Goal: Task Accomplishment & Management: Manage account settings

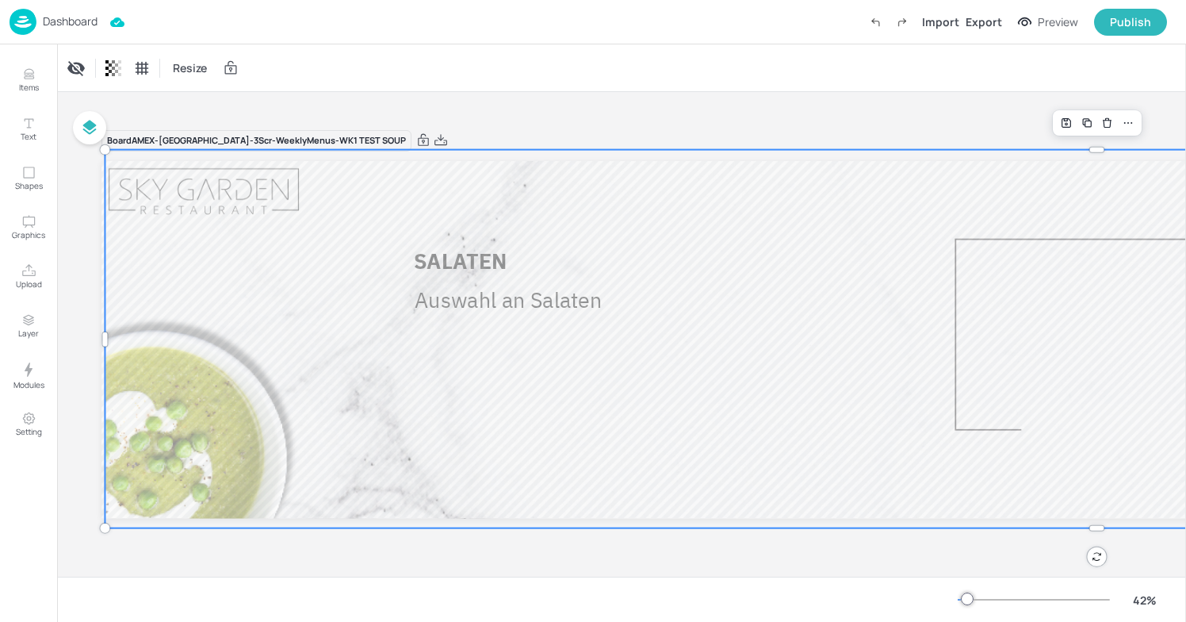
click at [23, 23] on img at bounding box center [23, 22] width 27 height 26
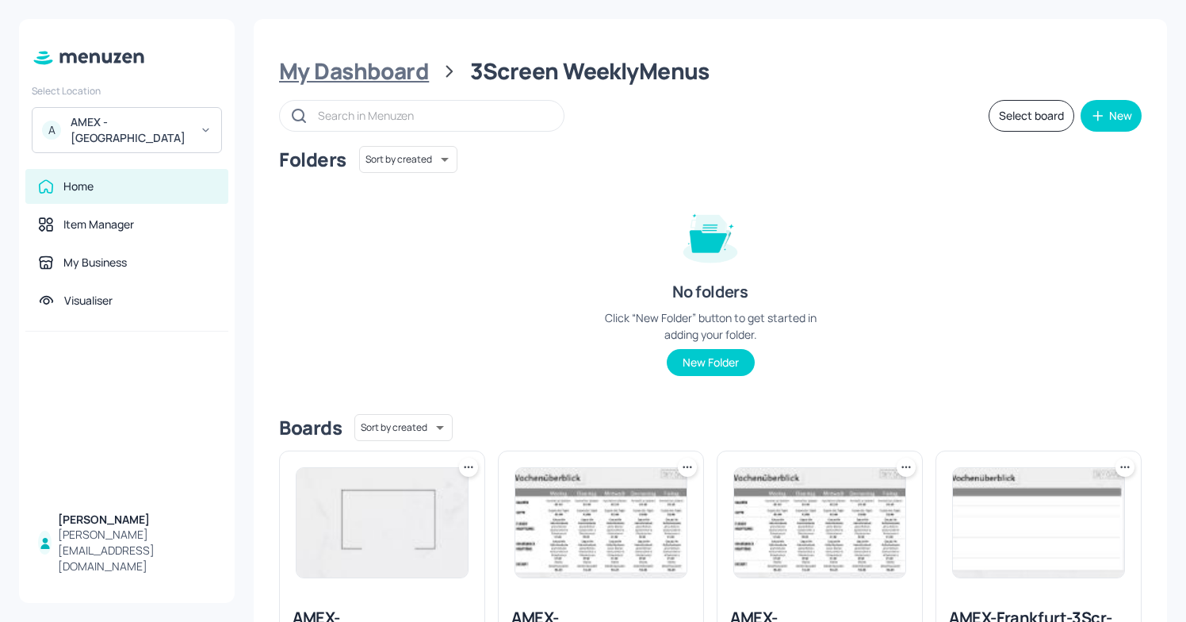
click at [349, 77] on div "My Dashboard" at bounding box center [354, 71] width 150 height 29
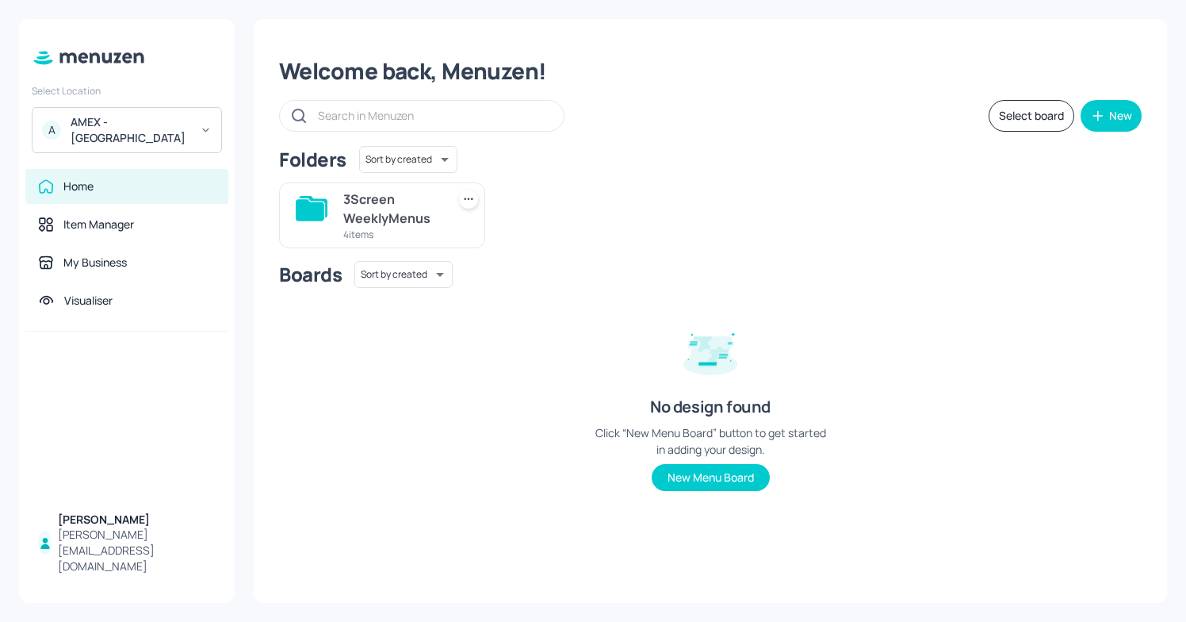
click at [147, 115] on div "A AMEX - [GEOGRAPHIC_DATA]" at bounding box center [127, 130] width 190 height 46
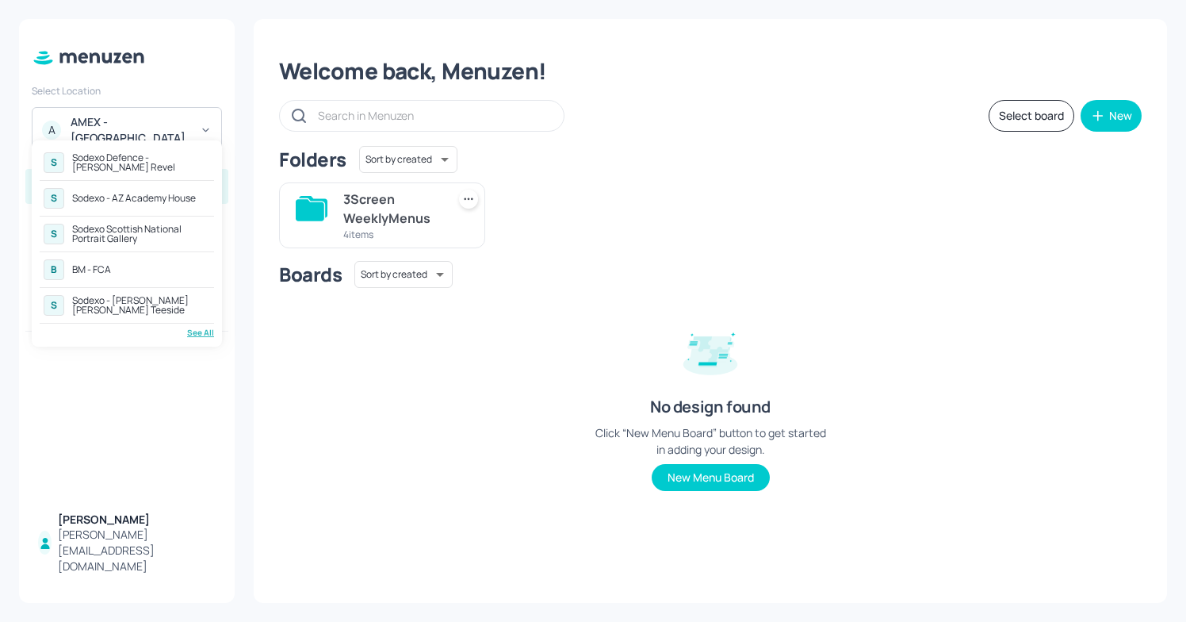
click at [121, 271] on div "B BM - FCA" at bounding box center [127, 269] width 174 height 29
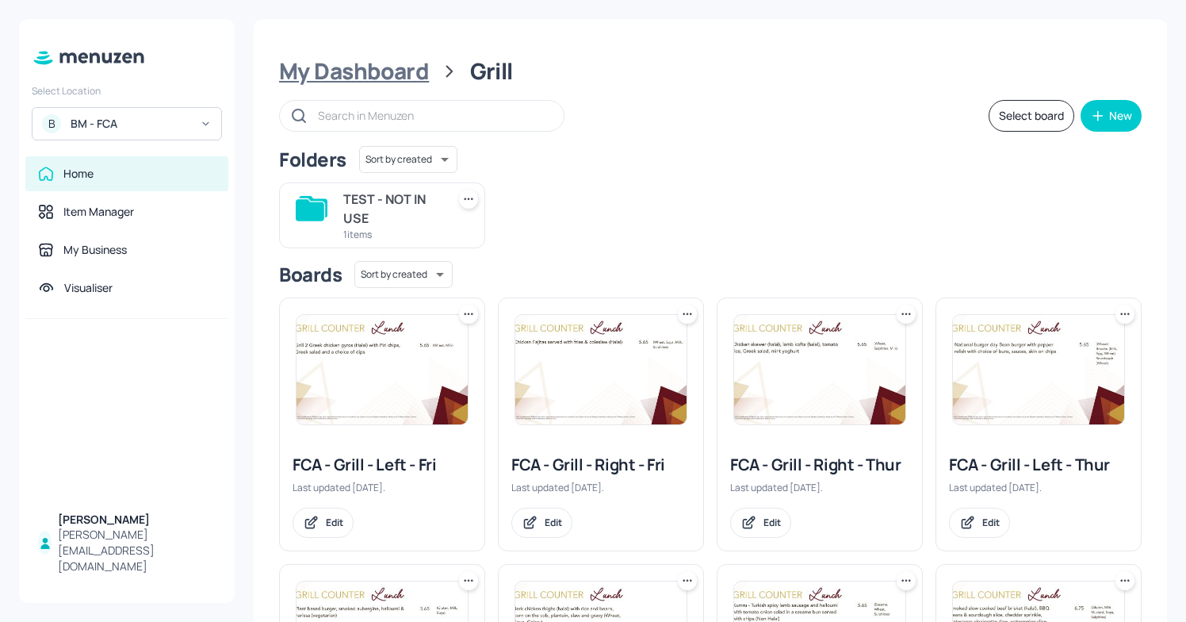
click at [385, 77] on div "My Dashboard" at bounding box center [354, 71] width 150 height 29
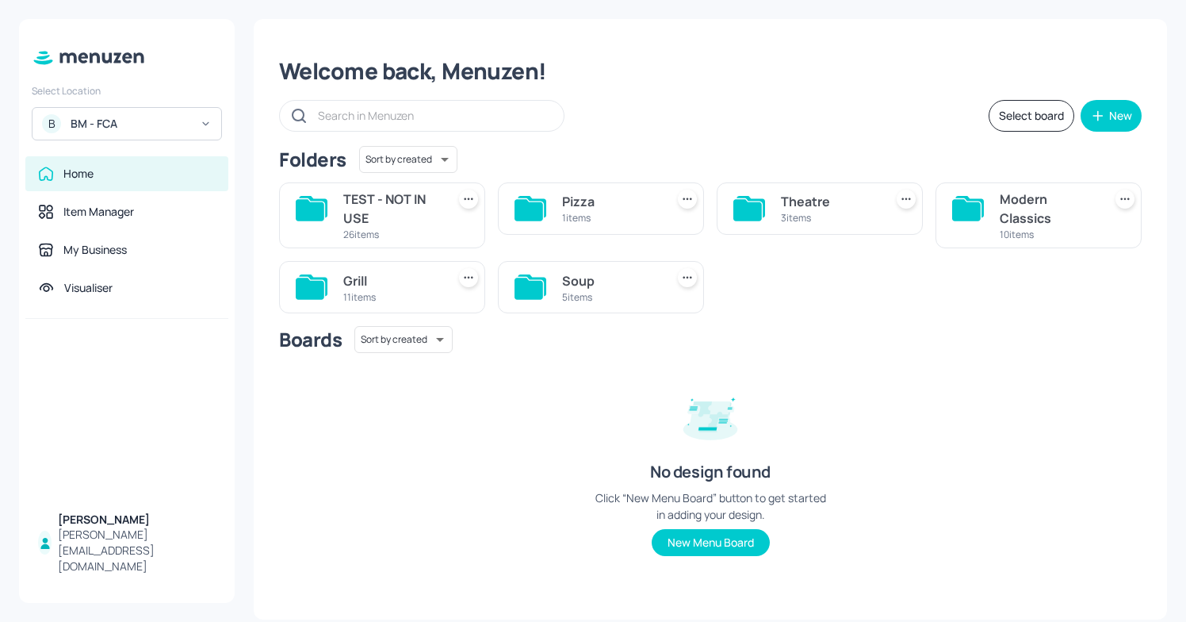
click at [419, 282] on div "Grill" at bounding box center [391, 280] width 97 height 19
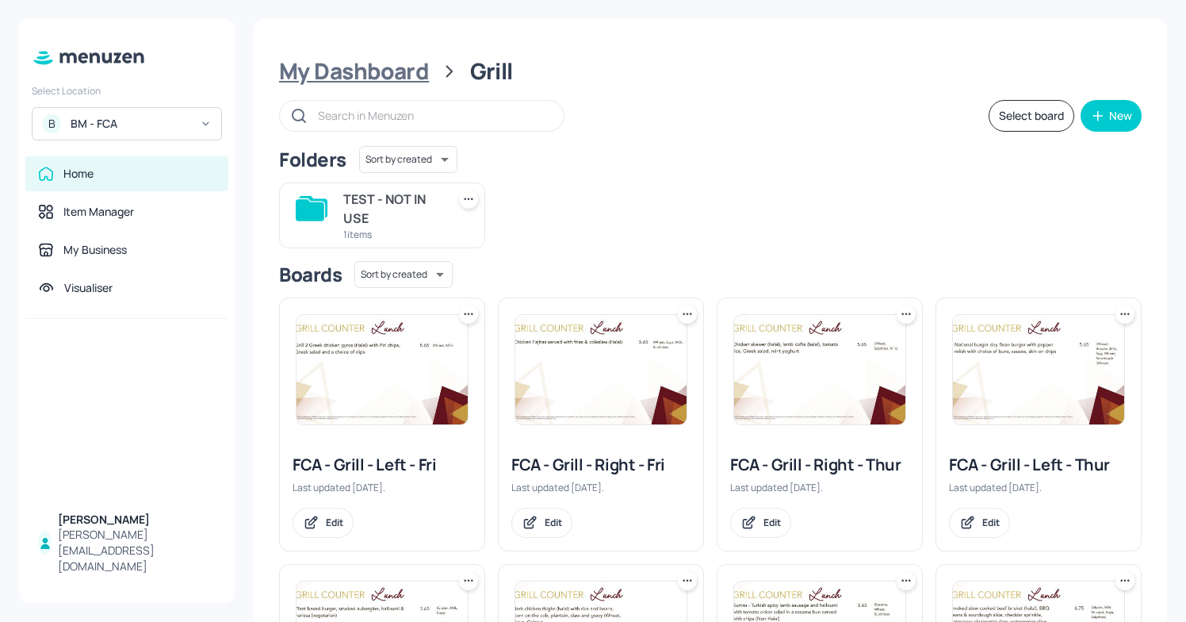
click at [338, 75] on div "My Dashboard" at bounding box center [354, 71] width 150 height 29
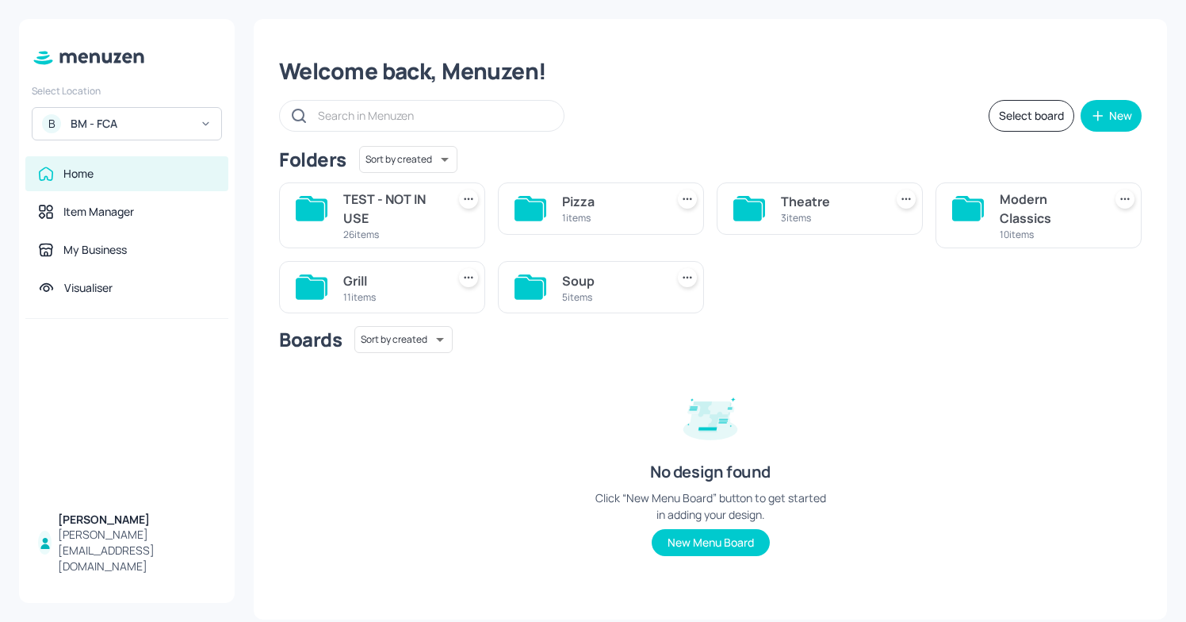
click at [601, 272] on div "Soup" at bounding box center [610, 280] width 97 height 19
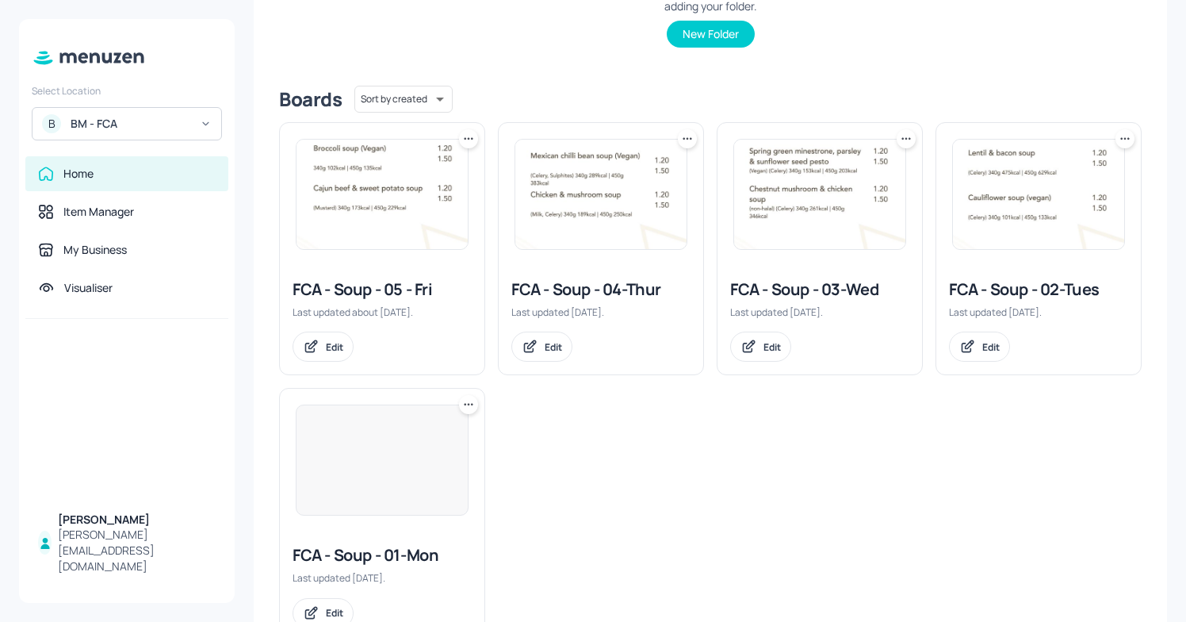
scroll to position [332, 0]
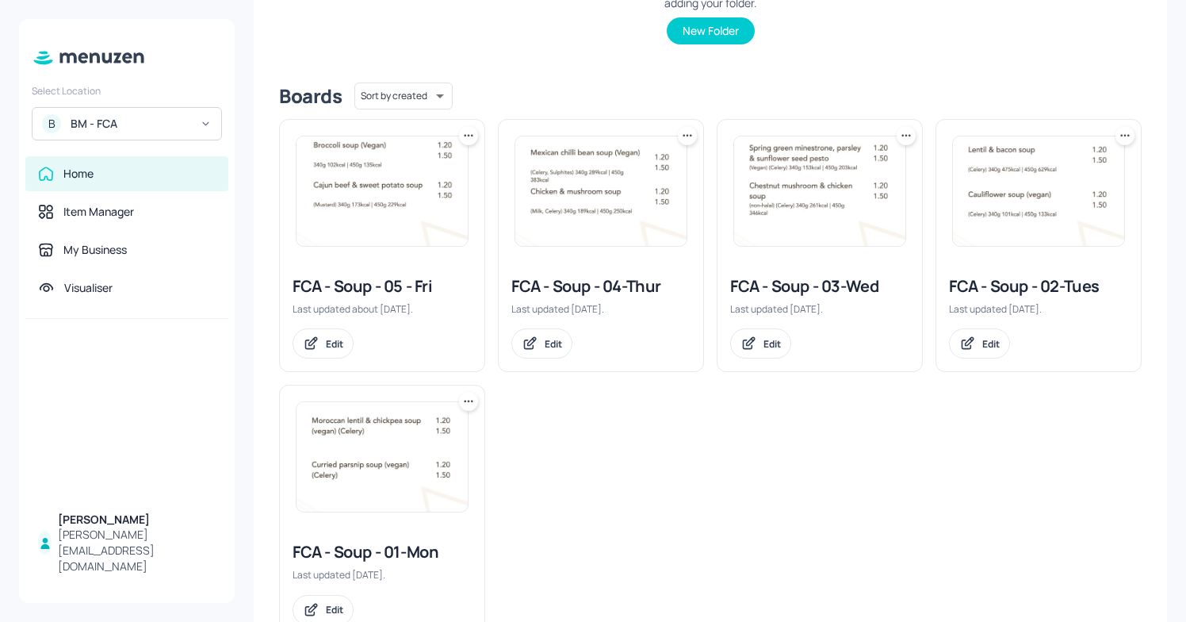
click at [607, 284] on div "FCA - Soup - 04-Thur" at bounding box center [601, 286] width 179 height 22
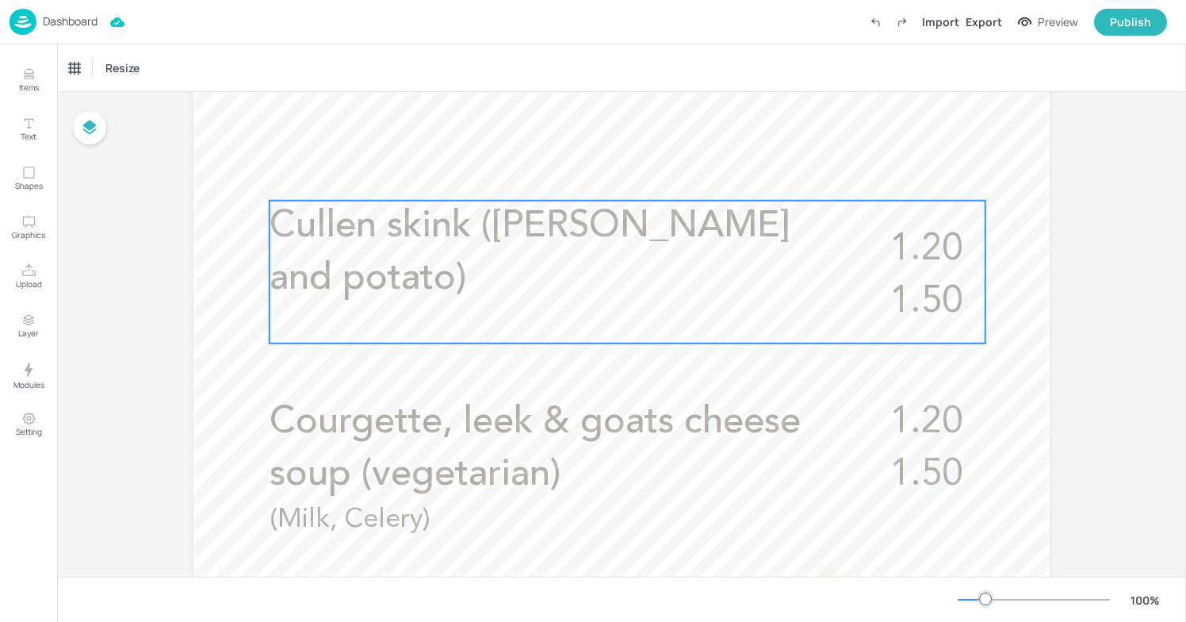
scroll to position [497, 0]
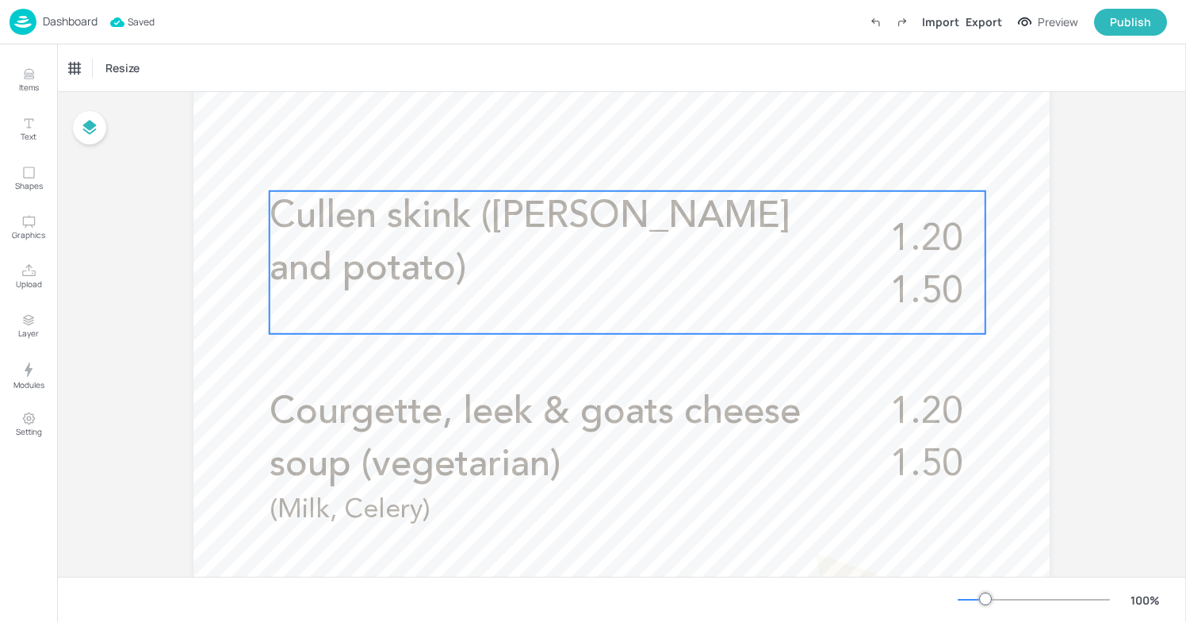
click at [434, 286] on p "Cullen skink ([PERSON_NAME] and potato)" at bounding box center [550, 243] width 561 height 105
click at [615, 164] on icon "Edit Item" at bounding box center [618, 162] width 6 height 6
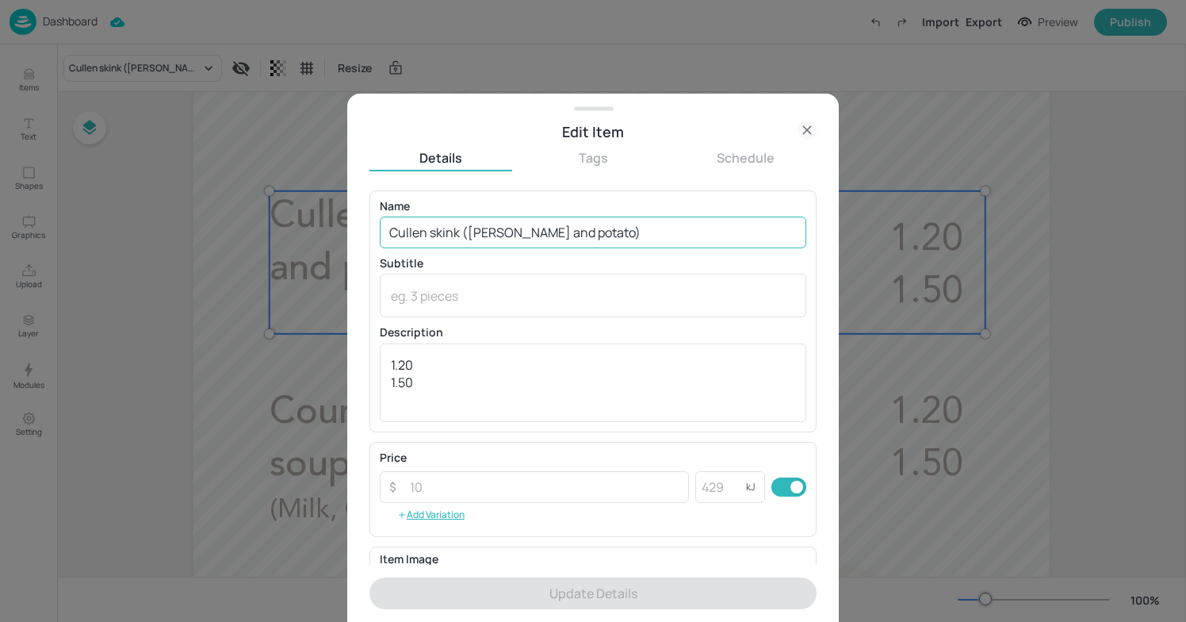
click at [589, 231] on input "Cullen skink ([PERSON_NAME] and potato)" at bounding box center [593, 233] width 427 height 32
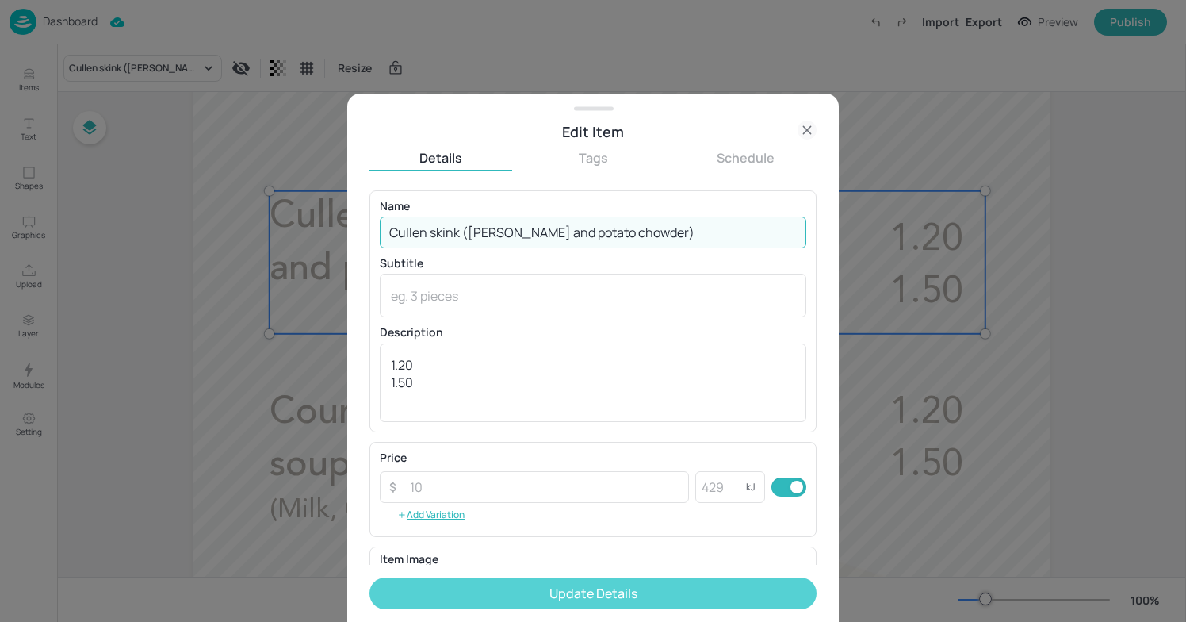
type input "Cullen skink ([PERSON_NAME] and potato chowder)"
click at [640, 587] on button "Update Details" at bounding box center [593, 593] width 447 height 32
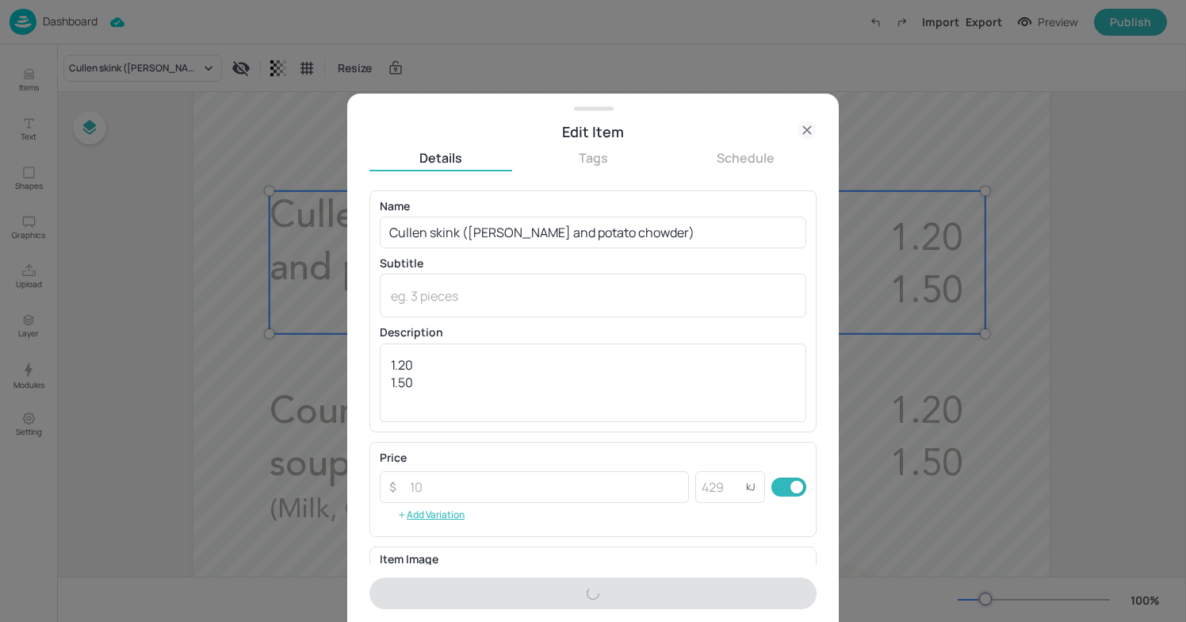
click at [273, 362] on div at bounding box center [593, 311] width 1186 height 622
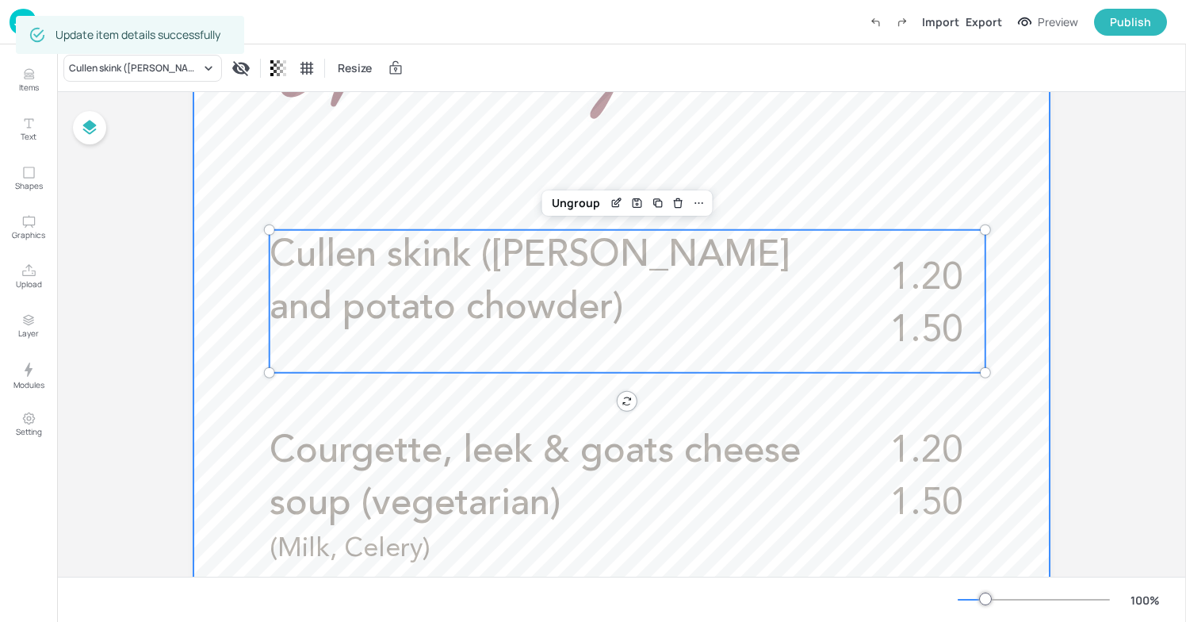
scroll to position [440, 0]
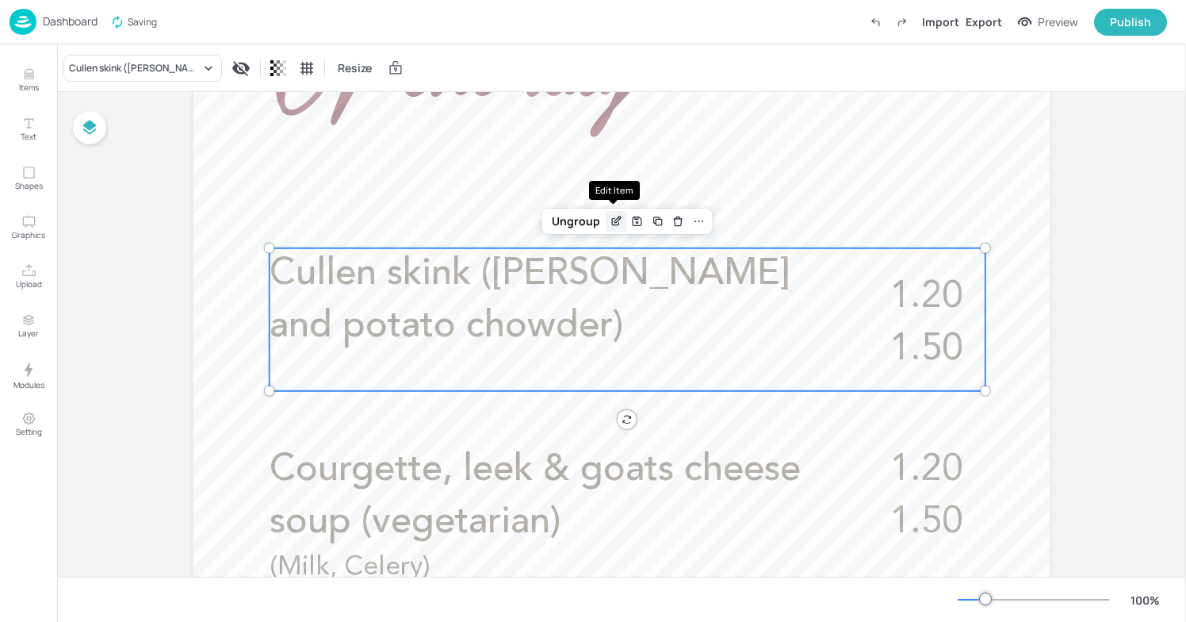
click at [615, 220] on icon "Edit Item" at bounding box center [618, 220] width 6 height 6
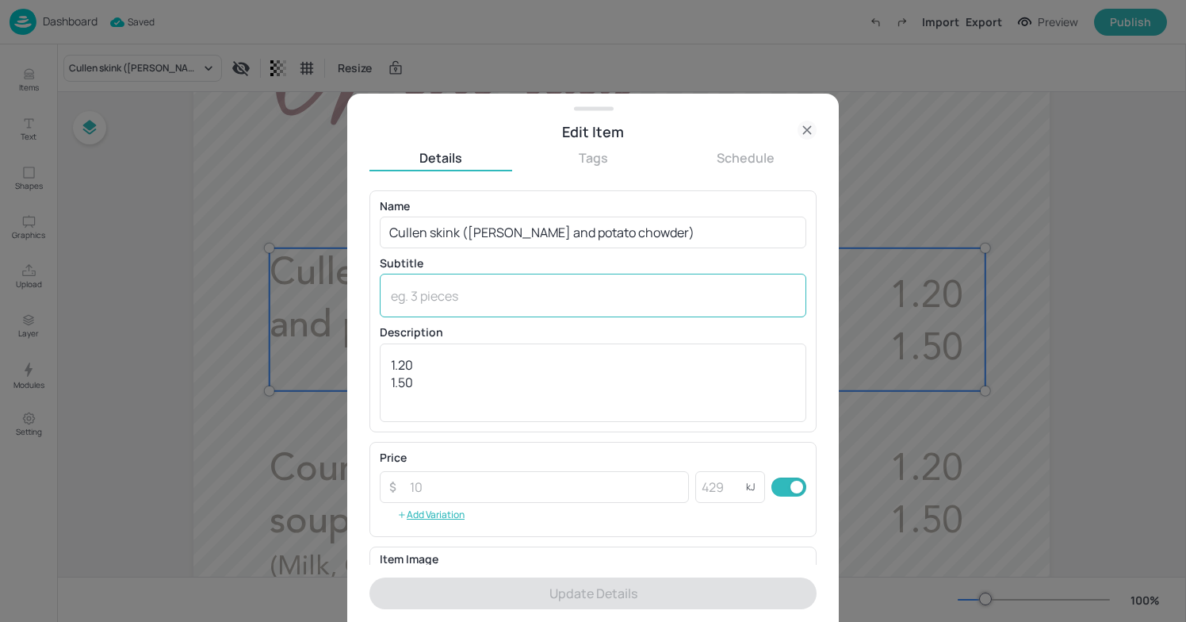
click at [529, 306] on div "x ​" at bounding box center [593, 296] width 427 height 44
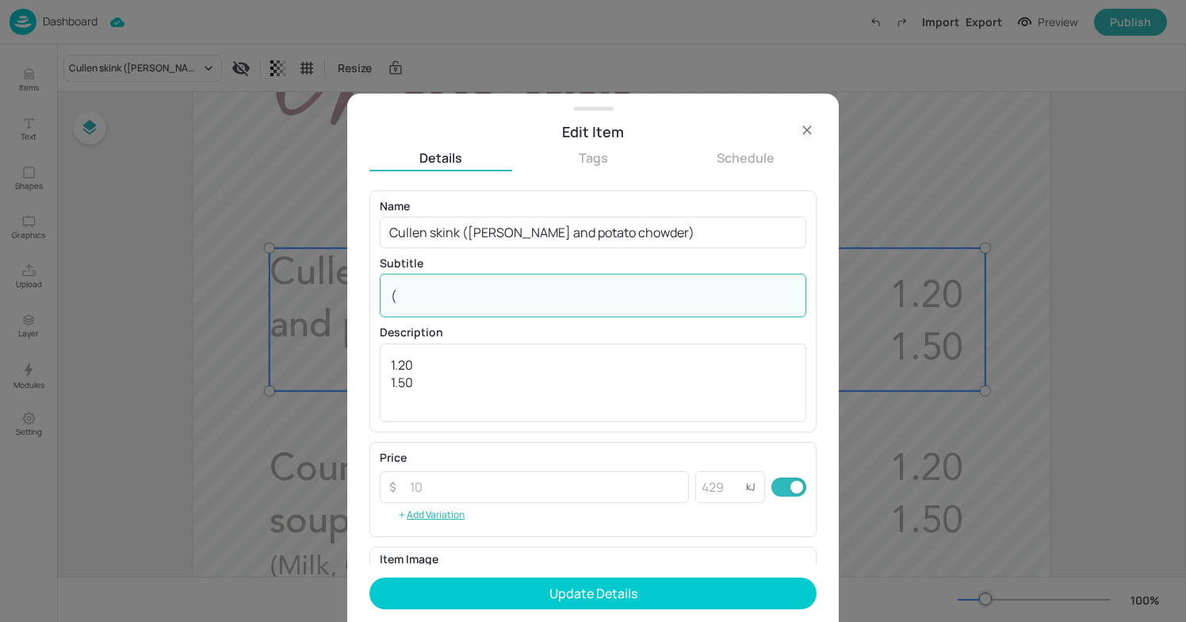
type textarea "("
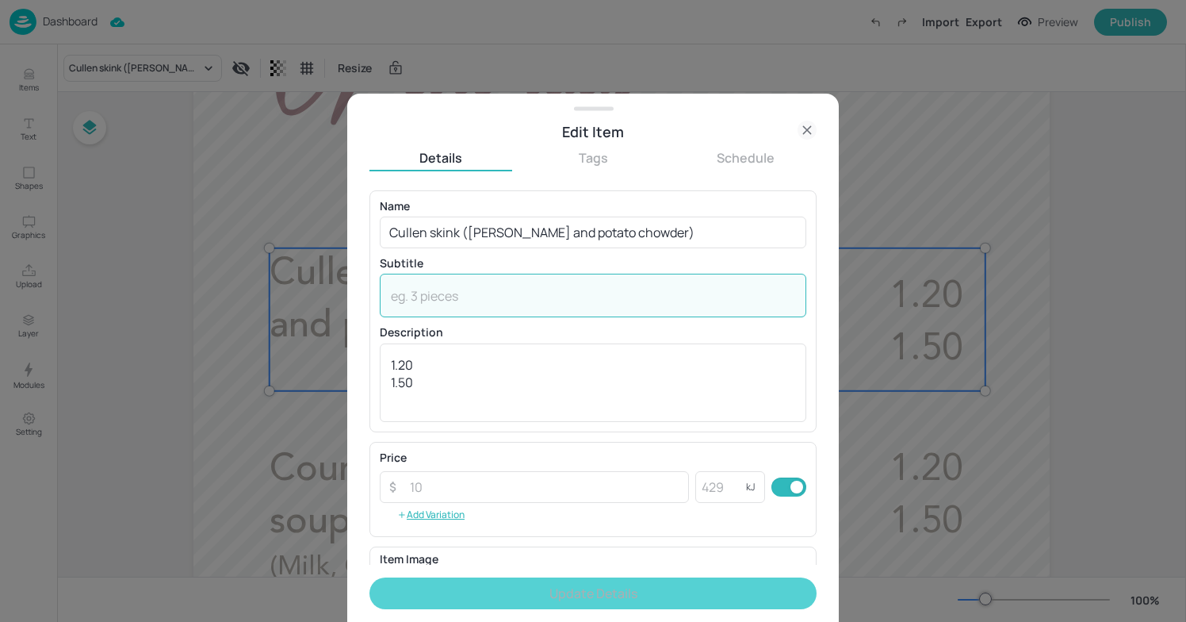
paste textarea "(Fish, Milk, Celery)"
type textarea "(Fish, Milk, Celery)"
click at [491, 586] on button "Update Details" at bounding box center [593, 593] width 447 height 32
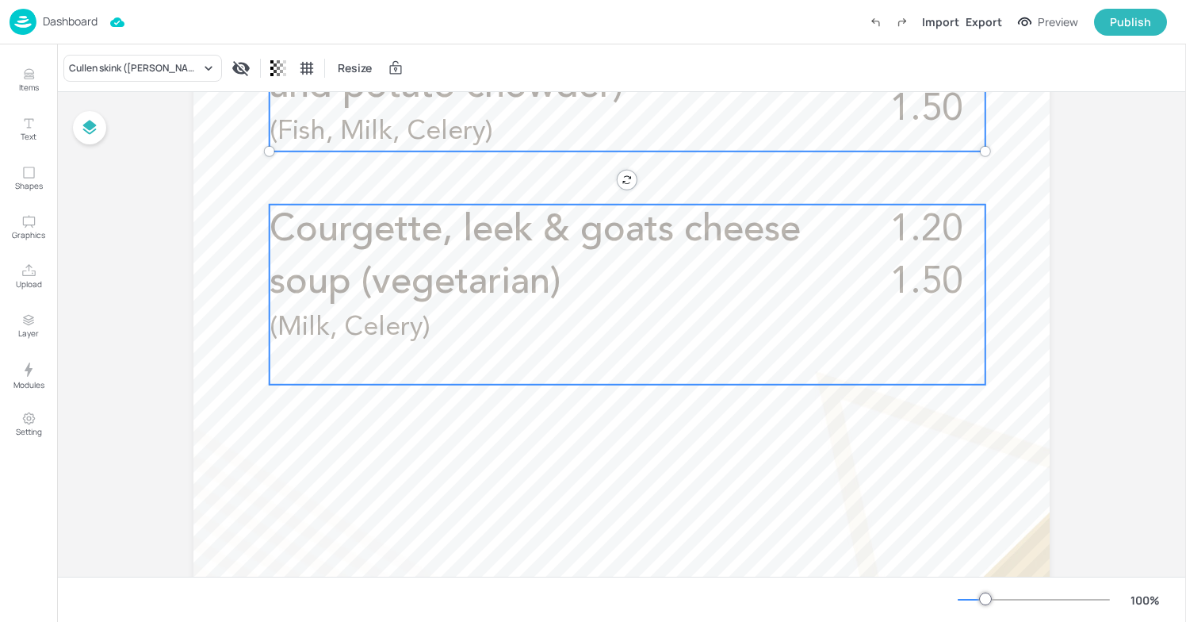
scroll to position [669, 0]
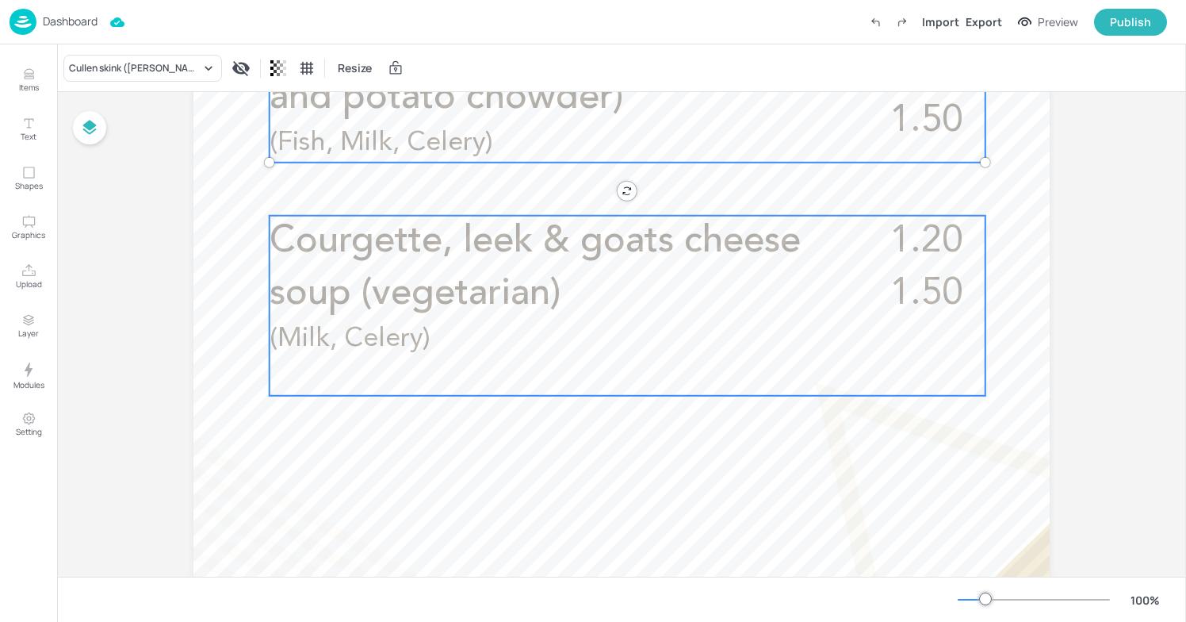
click at [644, 263] on p "Courgette, leek & goats cheese soup (vegetarian)" at bounding box center [562, 268] width 585 height 105
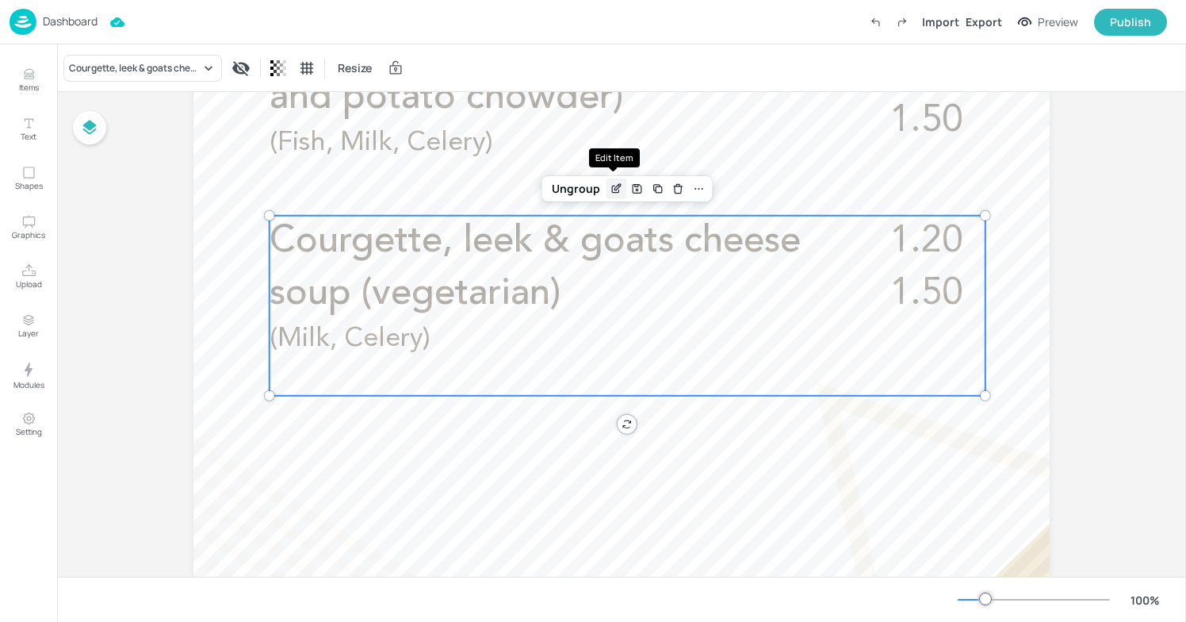
click at [615, 190] on icon "Edit Item" at bounding box center [616, 188] width 13 height 13
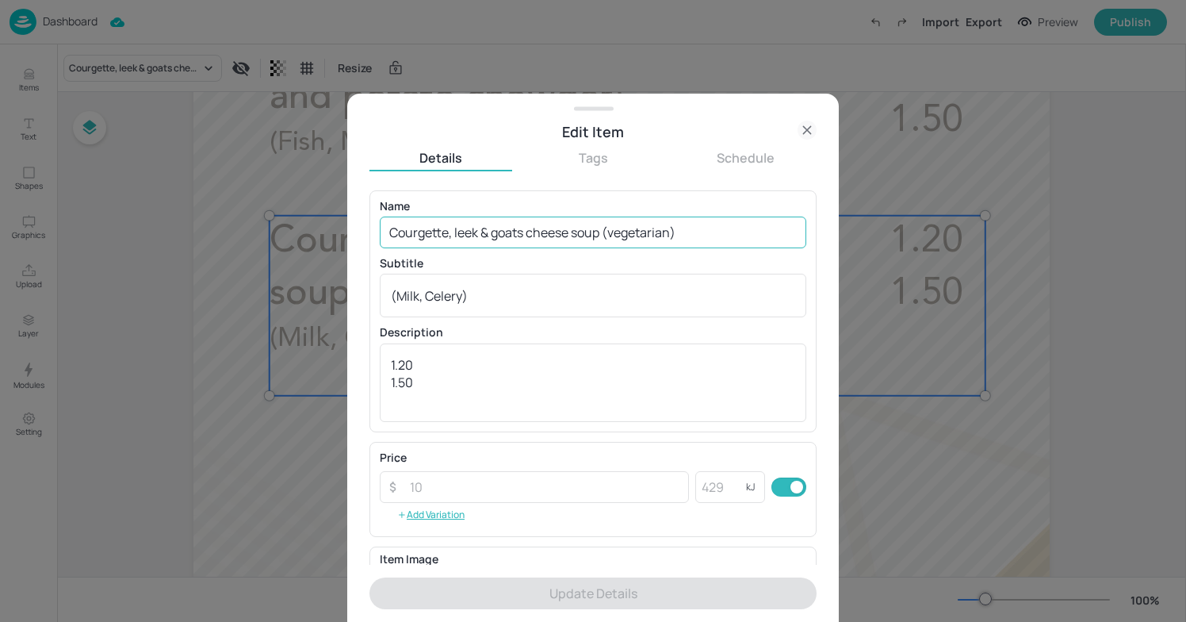
click at [700, 231] on input "Courgette, leek & goats cheese soup (vegetarian)" at bounding box center [593, 233] width 427 height 32
drag, startPoint x: 700, startPoint y: 231, endPoint x: 449, endPoint y: 229, distance: 251.4
click at [449, 229] on input "Courgette, leek & goats cheese soup (vegetarian)" at bounding box center [593, 233] width 427 height 32
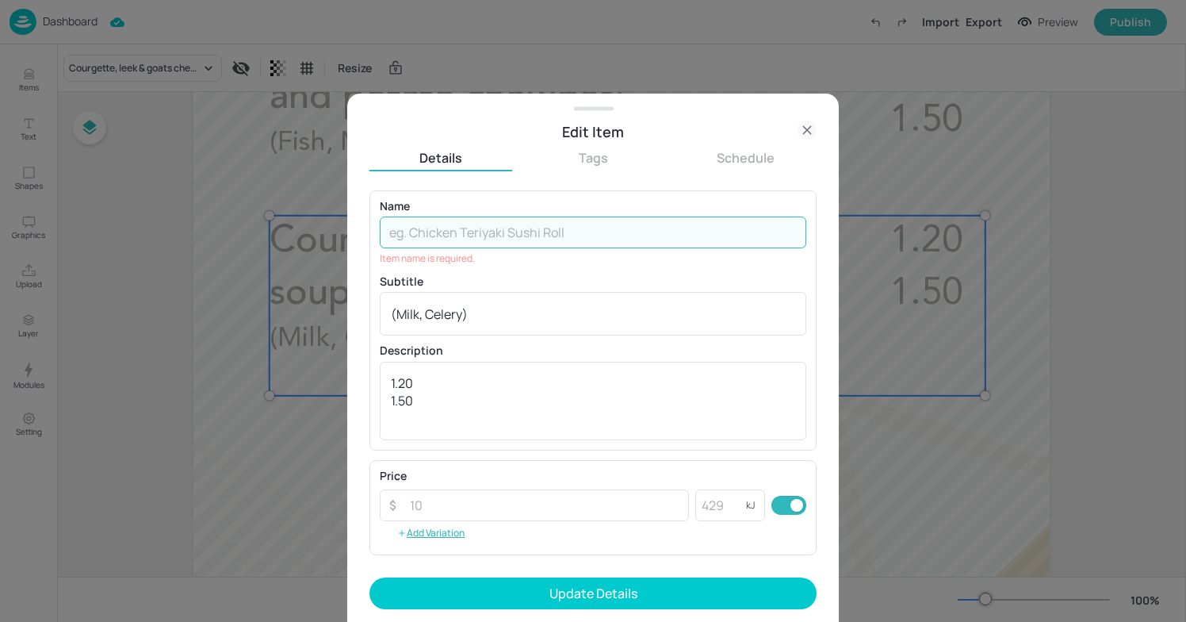
paste input "Tomato & basil soup (vegetarian"
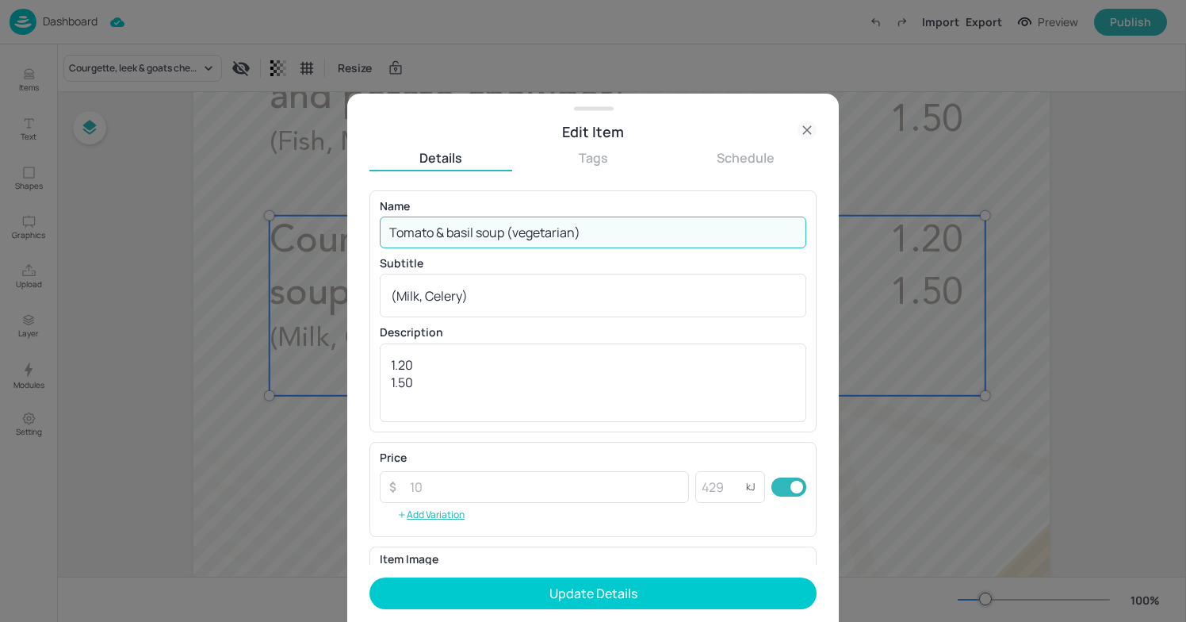
click at [454, 236] on input "Tomato & basil soup (vegetarian)" at bounding box center [593, 233] width 427 height 32
click at [482, 233] on input "Tomato & Basil soup (vegetarian)" at bounding box center [593, 233] width 427 height 32
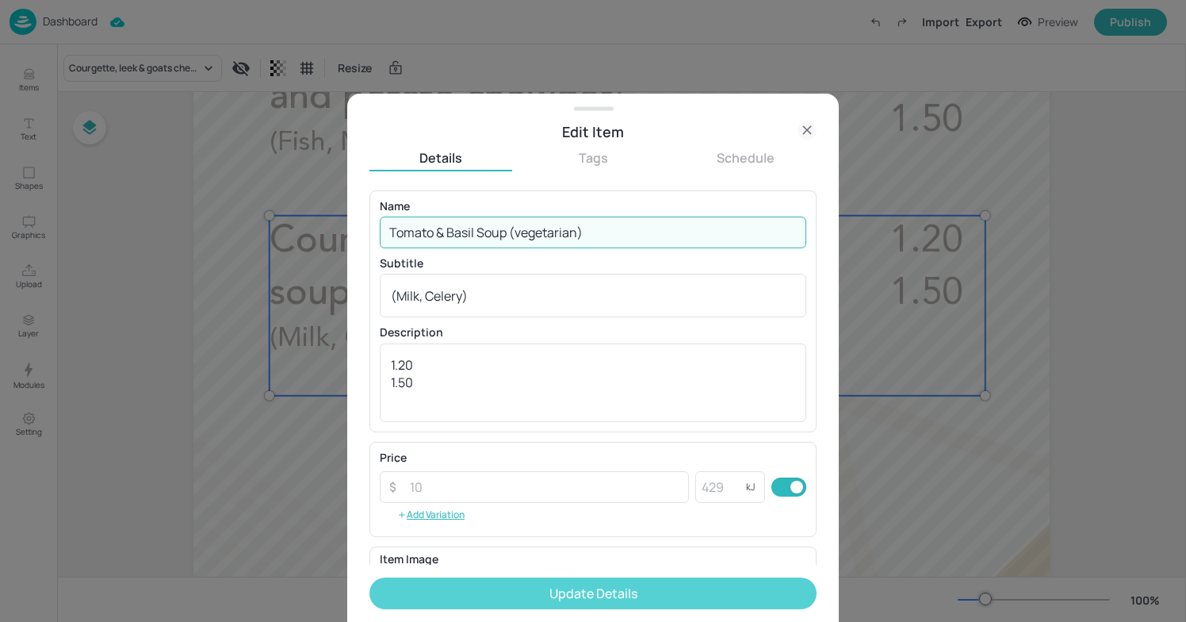
type input "Tomato & Basil Soup (vegetarian)"
click at [669, 595] on button "Update Details" at bounding box center [593, 593] width 447 height 32
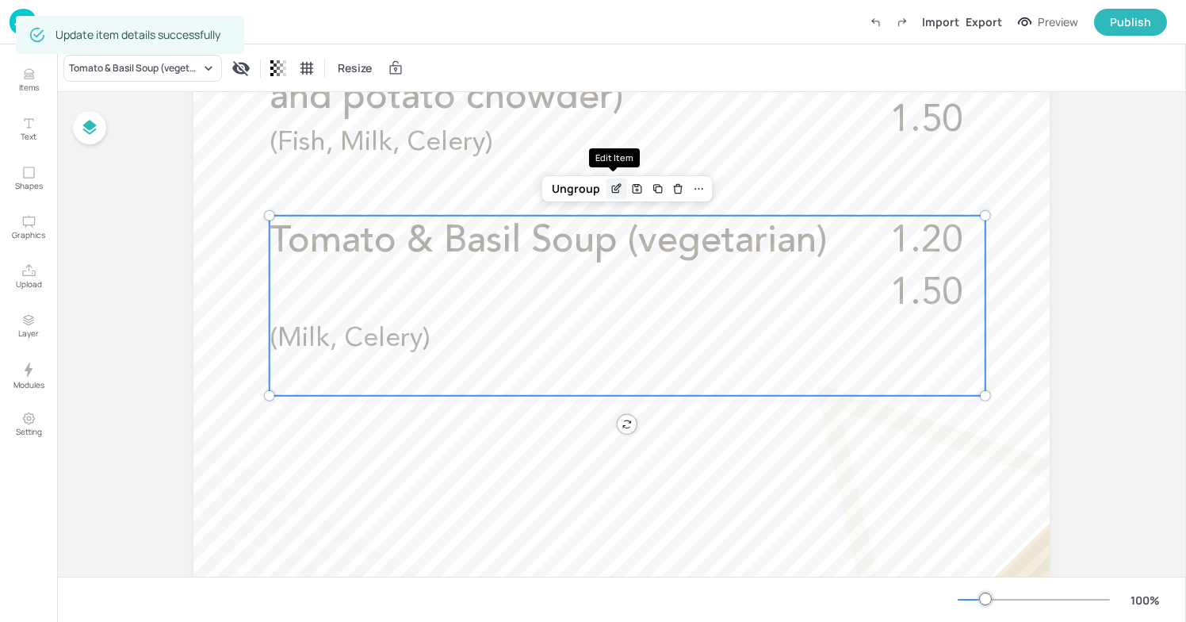
click at [611, 192] on icon "Edit Item" at bounding box center [616, 188] width 13 height 13
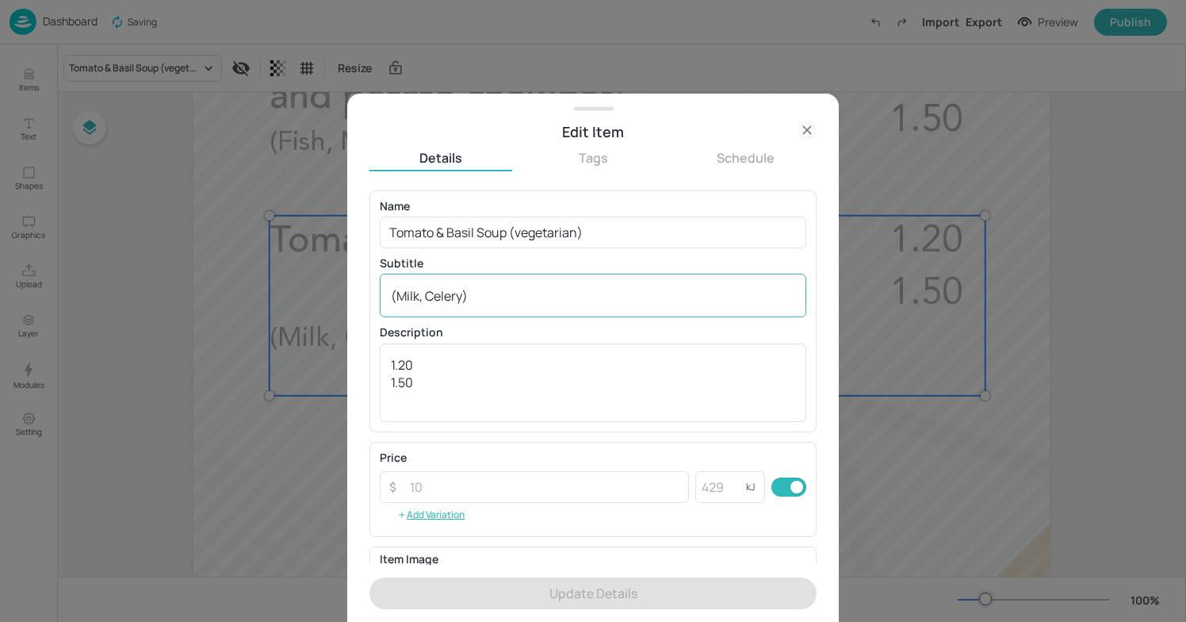
click at [508, 297] on textarea "(Milk, Celery)" at bounding box center [593, 295] width 404 height 17
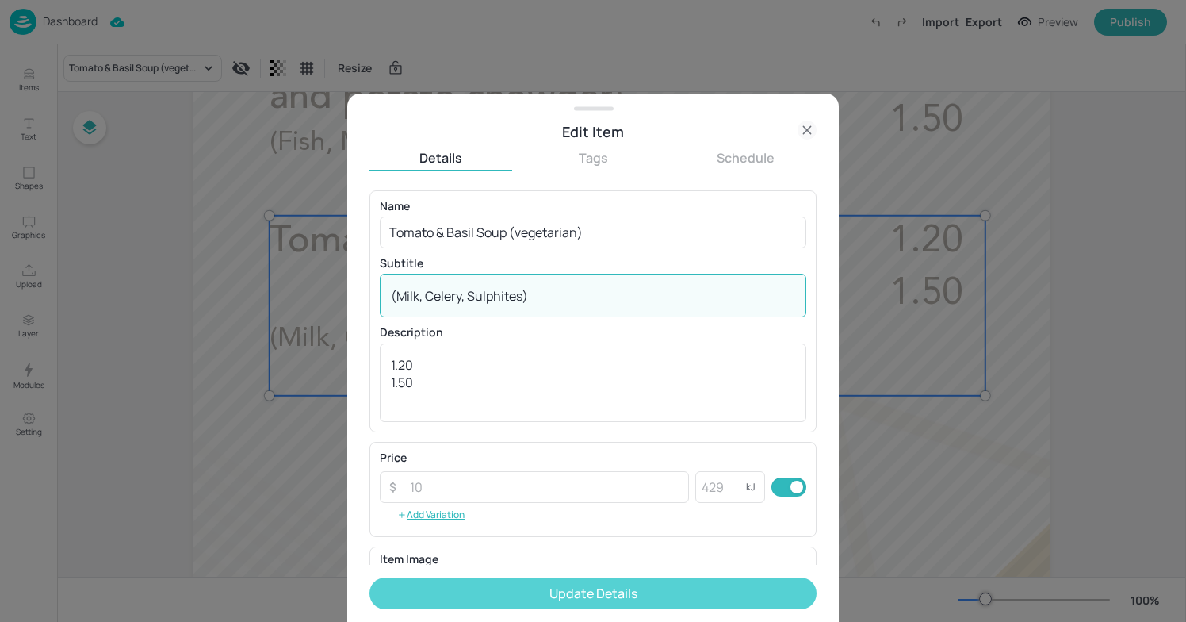
type textarea "(Milk, Celery, Sulphites)"
click at [575, 584] on button "Update Details" at bounding box center [593, 593] width 447 height 32
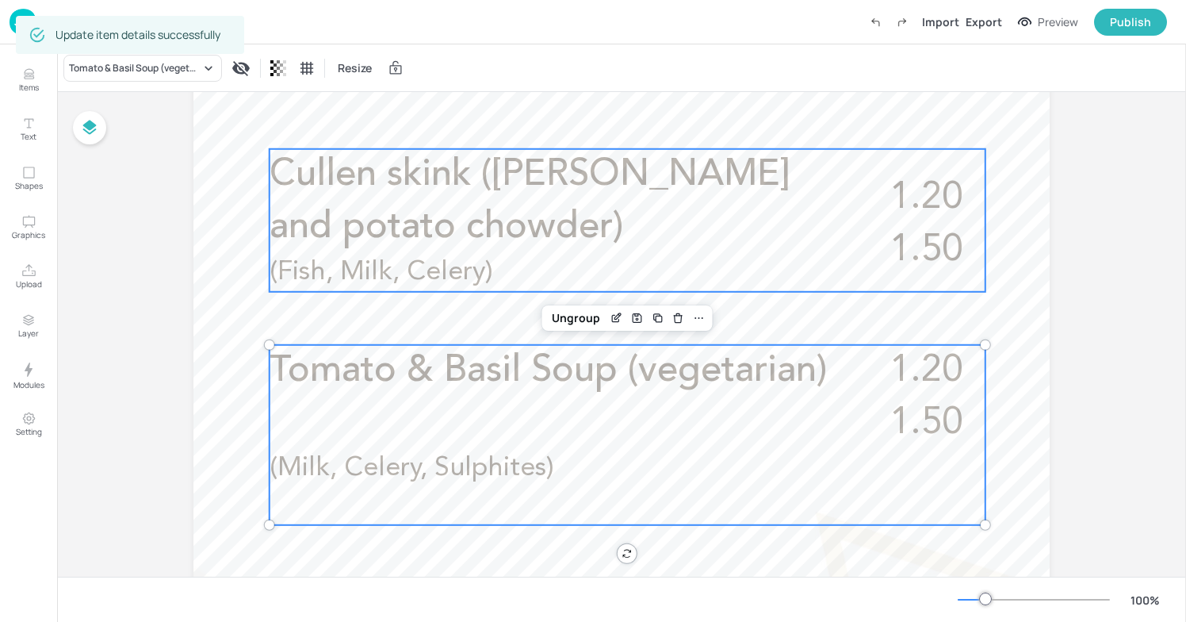
scroll to position [528, 0]
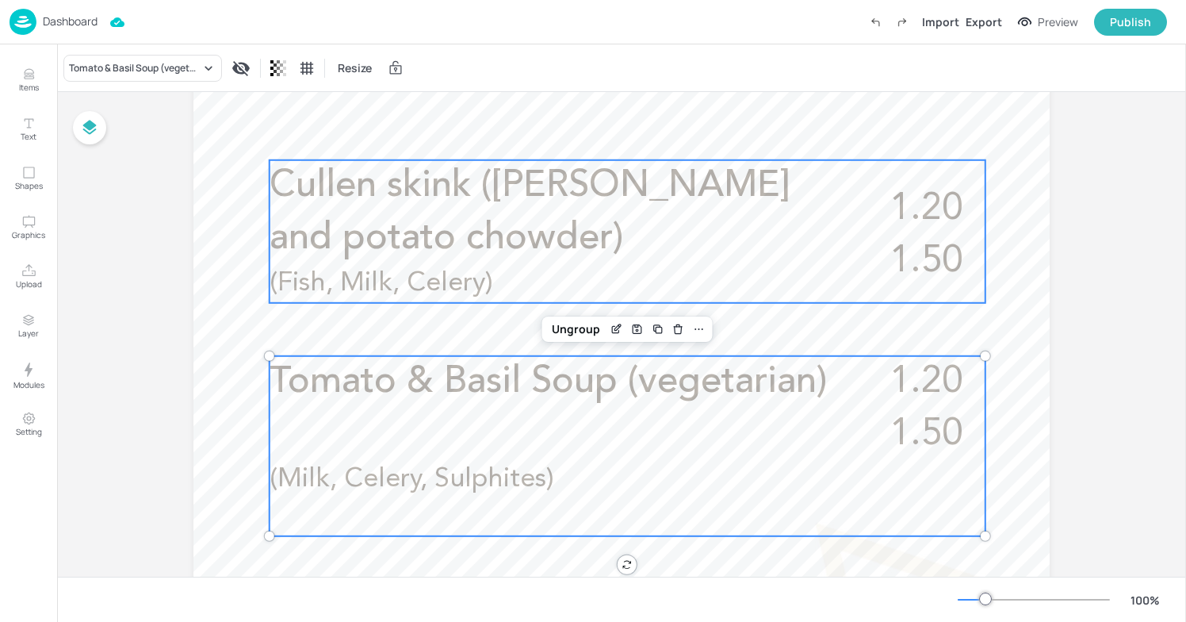
click at [289, 270] on span "(Fish, Milk, Celery)" at bounding box center [382, 283] width 224 height 27
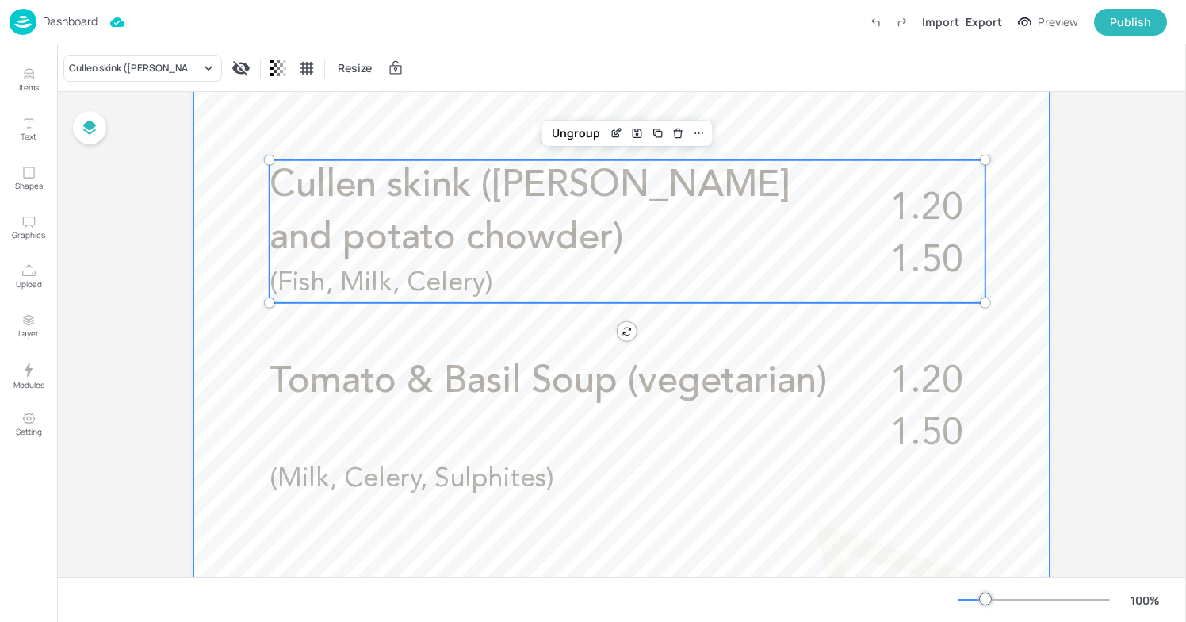
click at [249, 287] on div at bounding box center [622, 376] width 857 height 1523
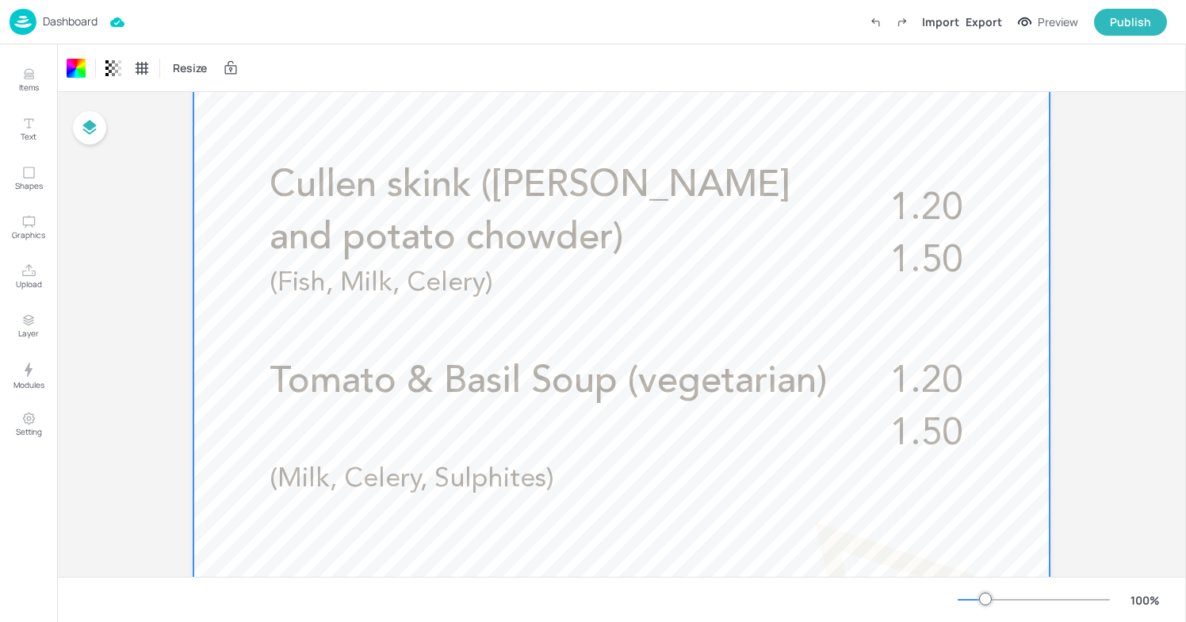
click at [78, 255] on div "Board FCA - Soup - 04-Thur Cullen skink ([PERSON_NAME] and potato chowder) 1.20…" at bounding box center [621, 370] width 1129 height 1613
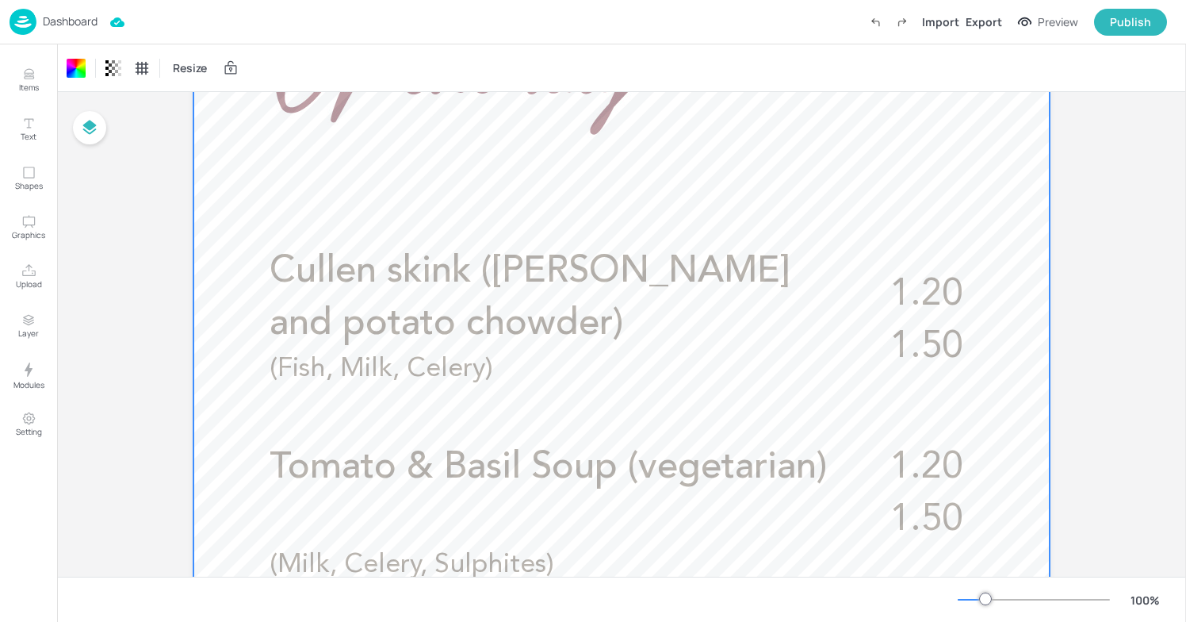
scroll to position [0, 0]
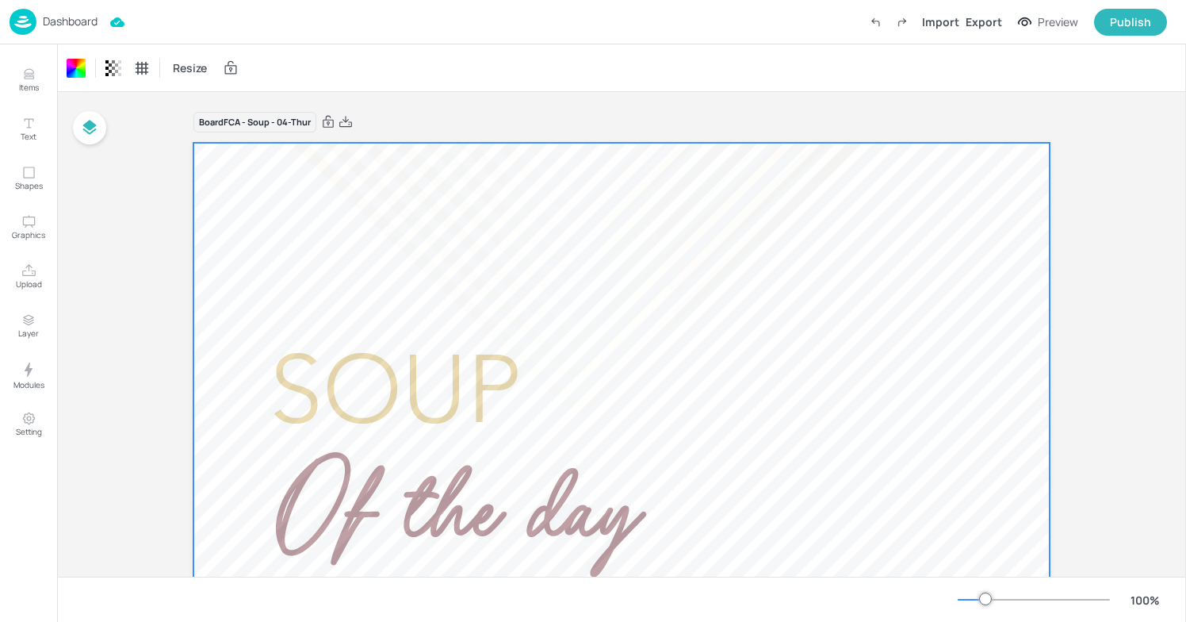
click at [17, 26] on img at bounding box center [23, 22] width 27 height 26
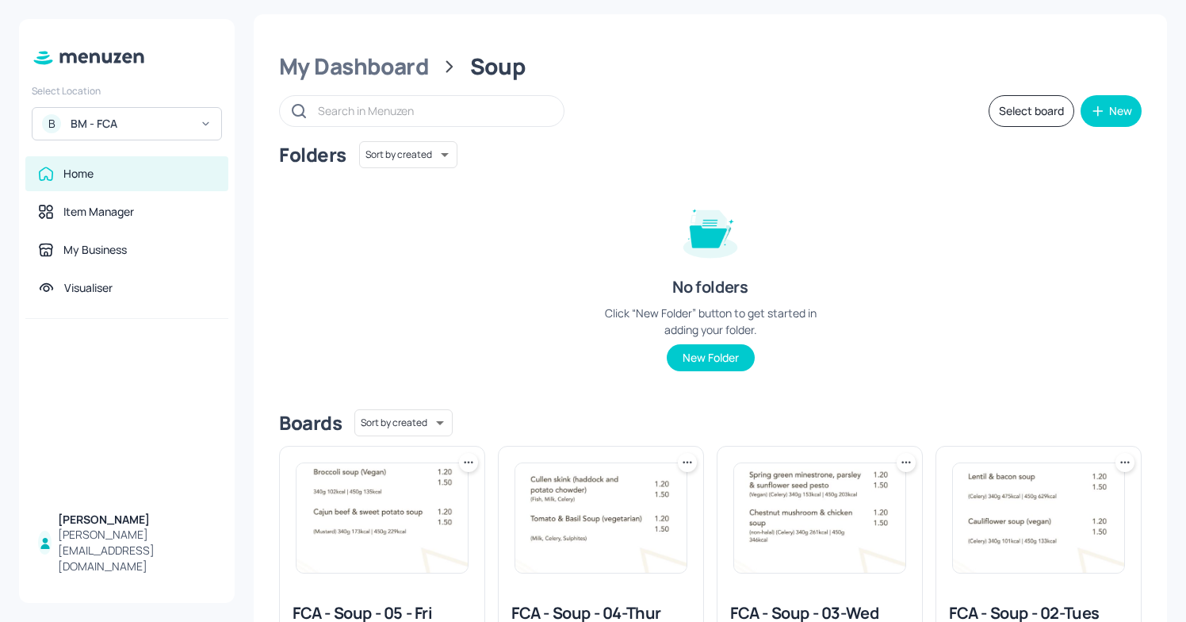
scroll to position [6, 0]
click at [377, 64] on div "My Dashboard" at bounding box center [354, 66] width 150 height 29
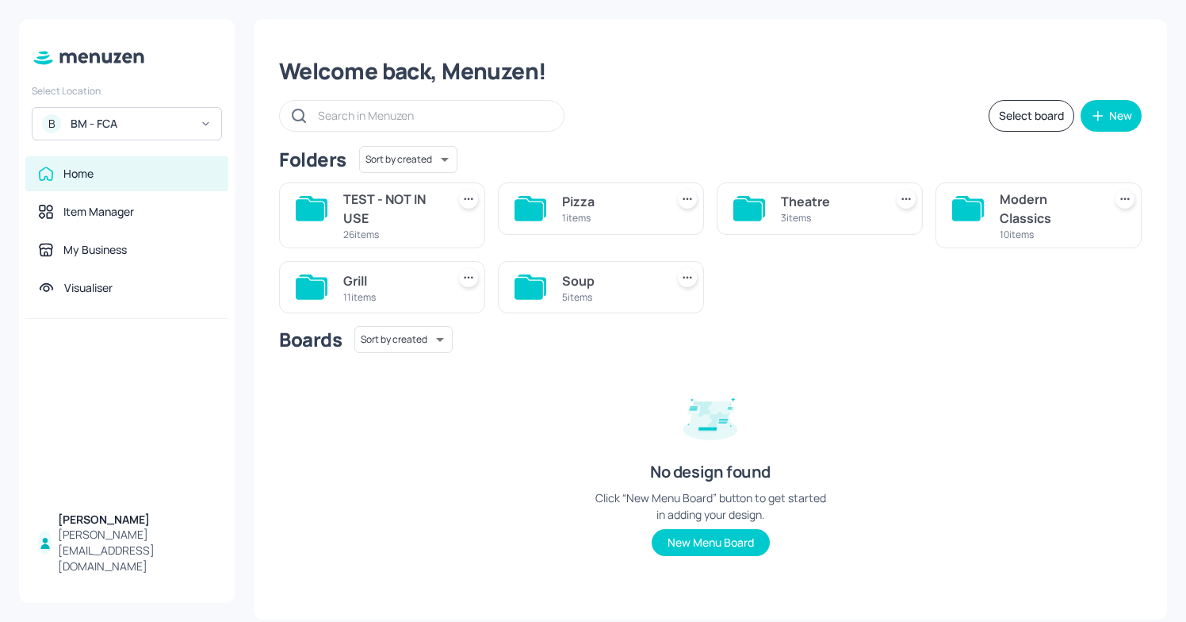
scroll to position [0, 0]
click at [1004, 211] on div "Modern Classics" at bounding box center [1048, 209] width 97 height 38
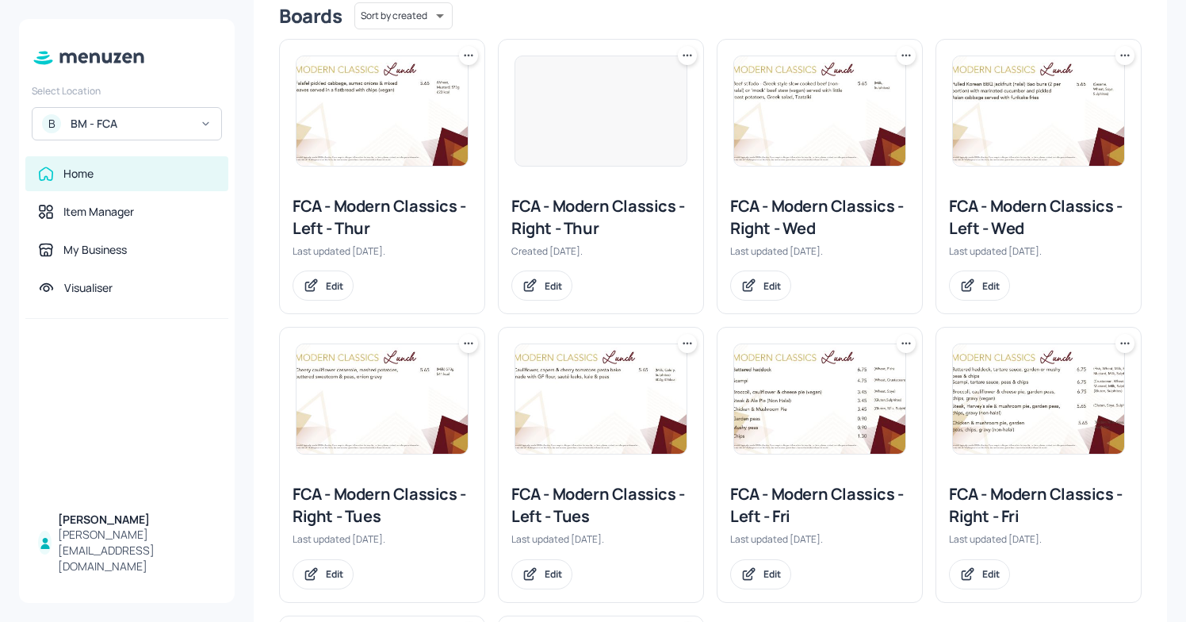
scroll to position [416, 0]
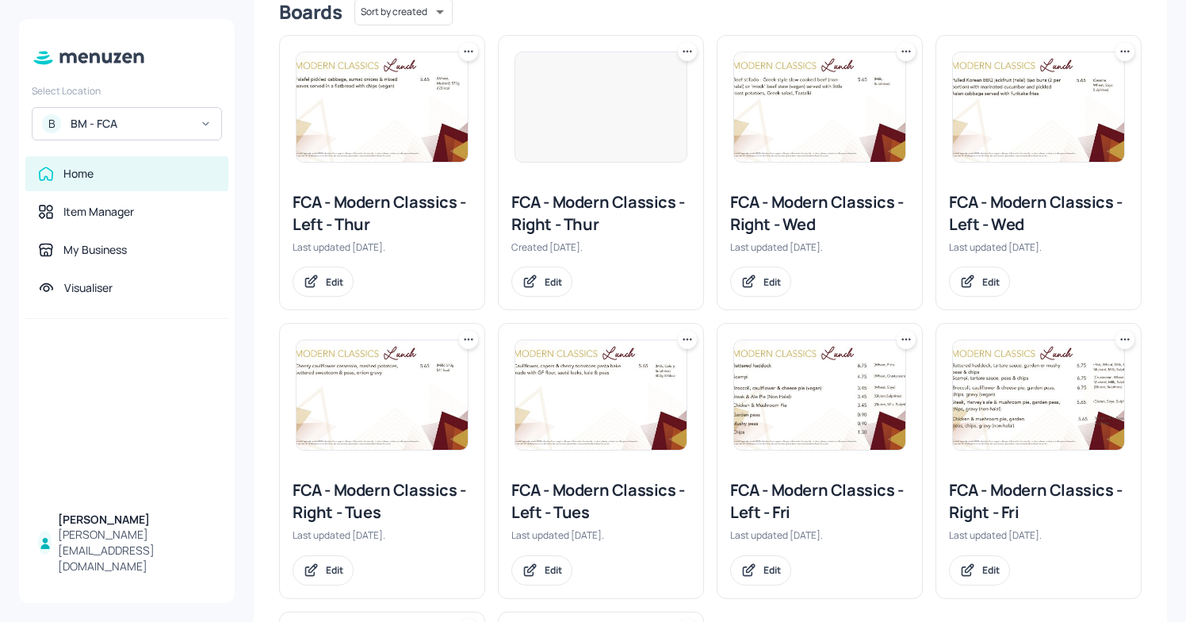
click at [593, 211] on div "FCA - Modern Classics - Right - Thur" at bounding box center [601, 213] width 179 height 44
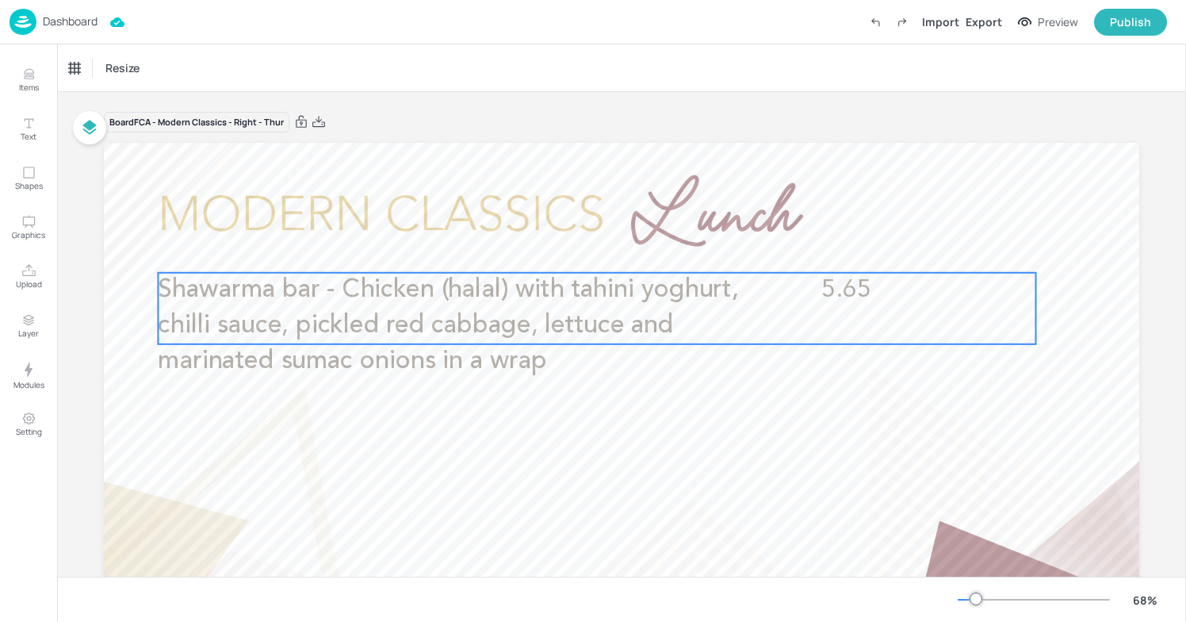
click at [467, 347] on p "Shawarma bar - Chicken (halal) with tahini yoghurt, chilli sauce, pickled red c…" at bounding box center [451, 326] width 586 height 106
click at [580, 245] on icon "Edit Item" at bounding box center [586, 246] width 13 height 13
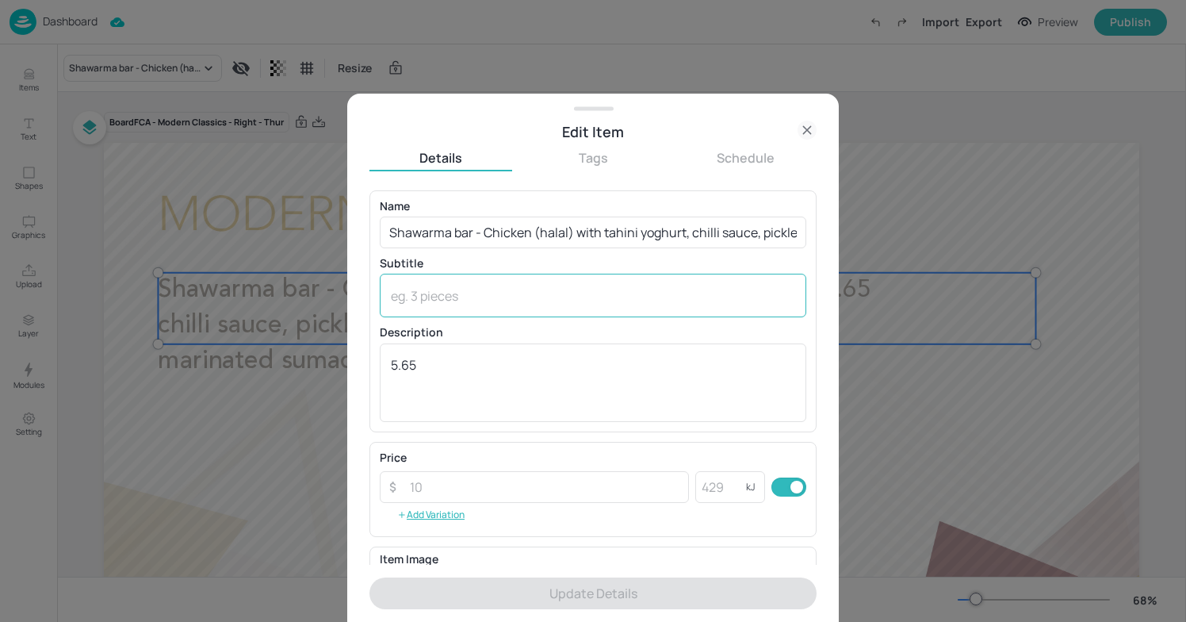
click at [526, 292] on textarea at bounding box center [593, 295] width 404 height 17
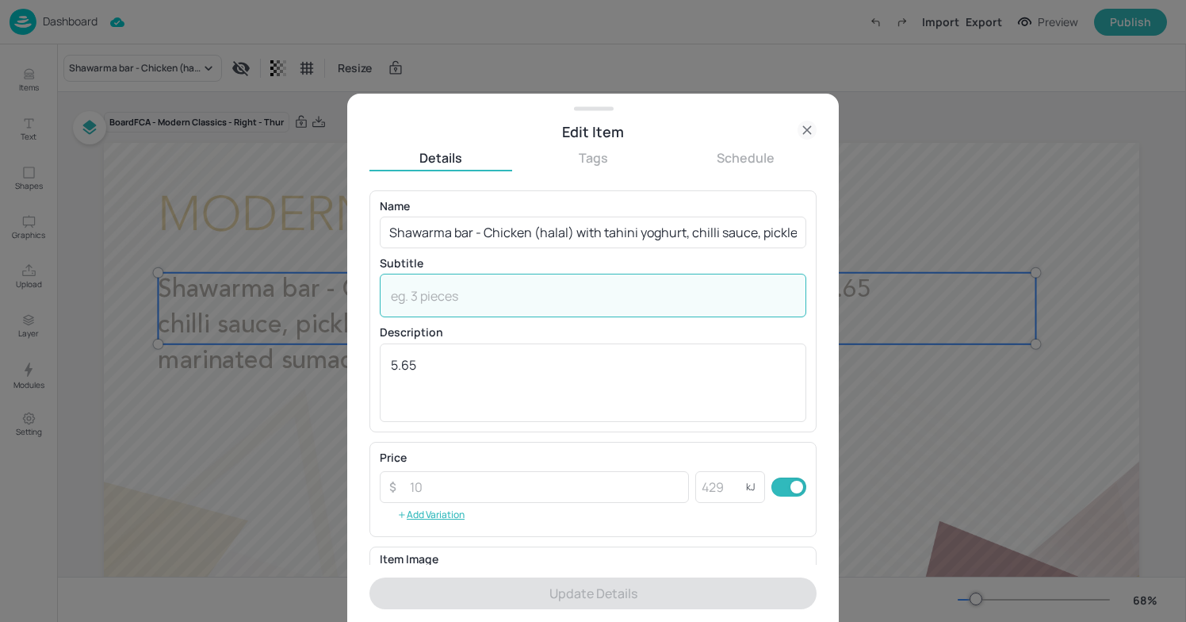
paste textarea "(Sesame, Wheat, Milk, Sulphites)"
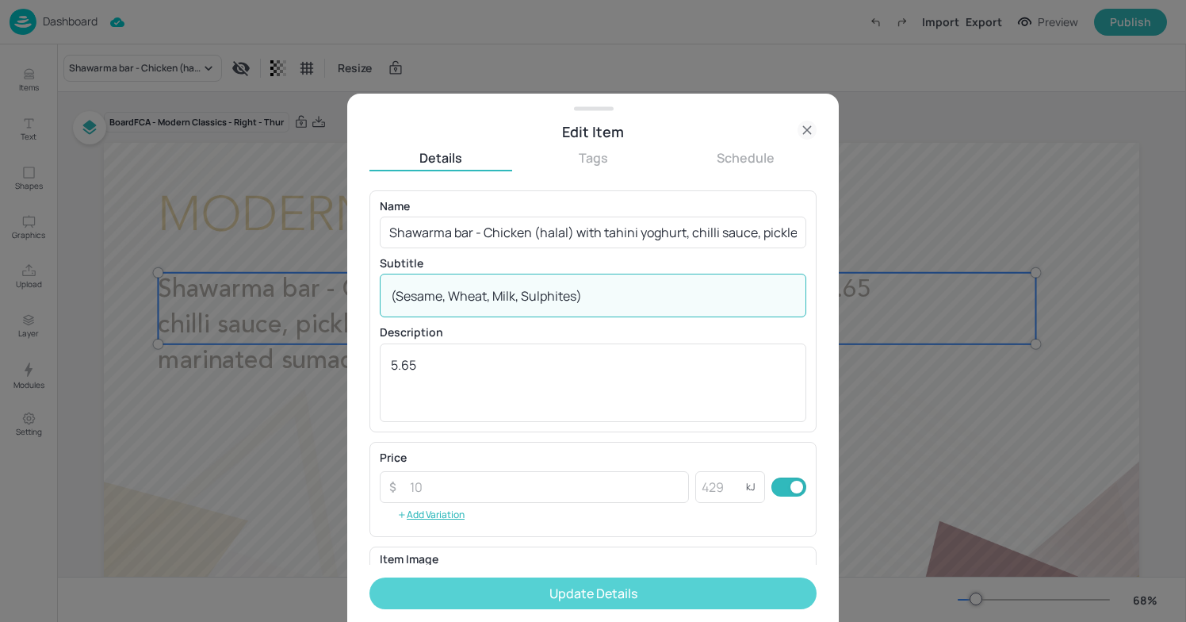
type textarea "(Sesame, Wheat, Milk, Sulphites)"
click at [620, 588] on button "Update Details" at bounding box center [593, 593] width 447 height 32
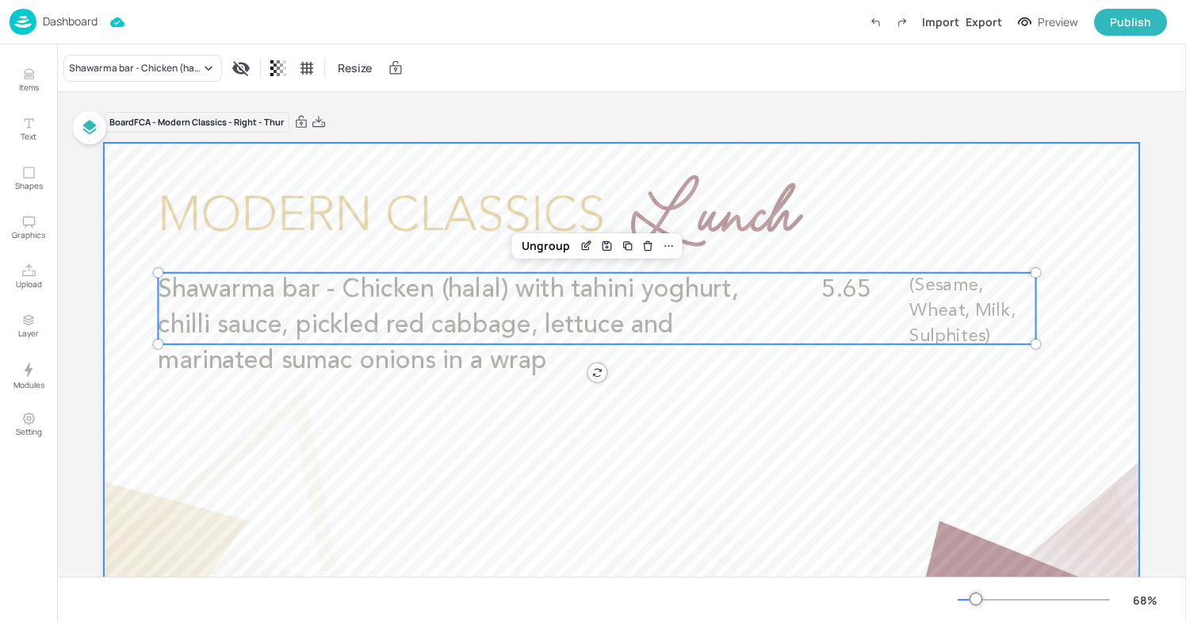
click at [264, 270] on div at bounding box center [622, 434] width 1036 height 583
click at [256, 299] on span "Shawarma bar - Chicken (halal) with tahini yoghurt, chilli sauce, pickled red c…" at bounding box center [448, 326] width 581 height 96
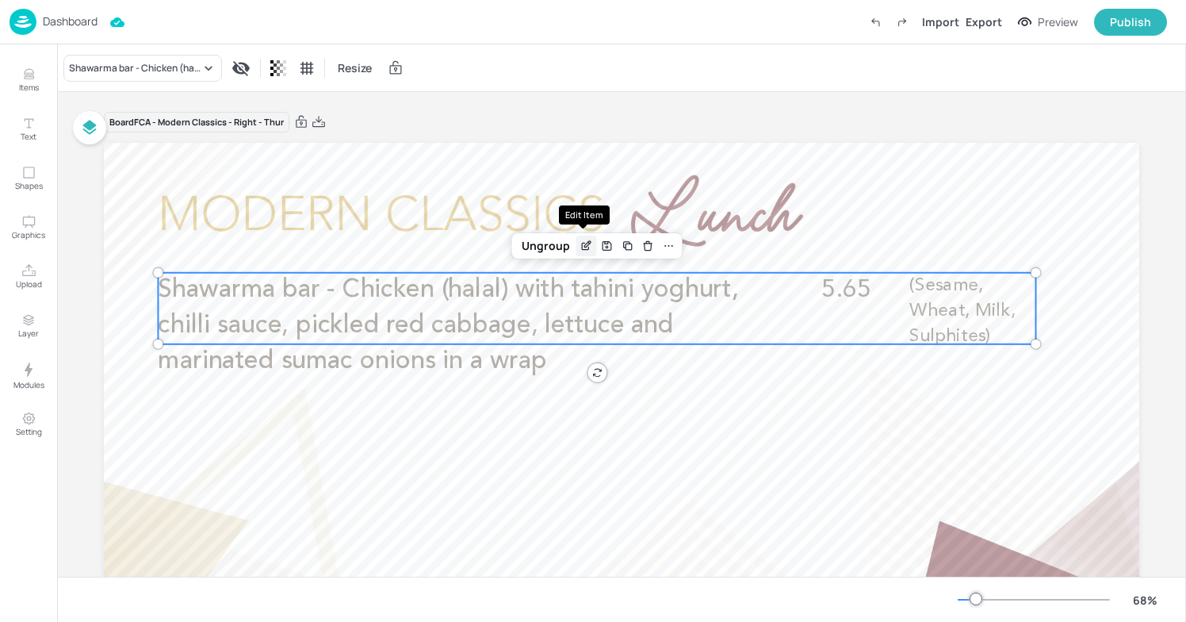
click at [587, 250] on icon "Edit Item" at bounding box center [586, 246] width 13 height 13
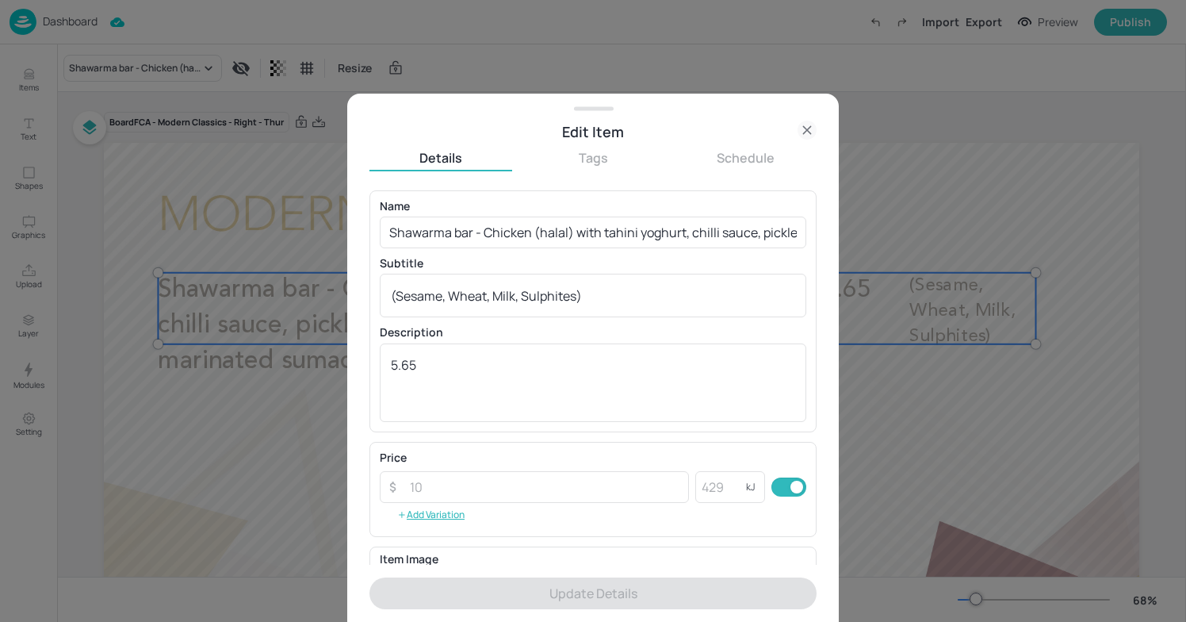
click at [937, 225] on div at bounding box center [593, 311] width 1186 height 622
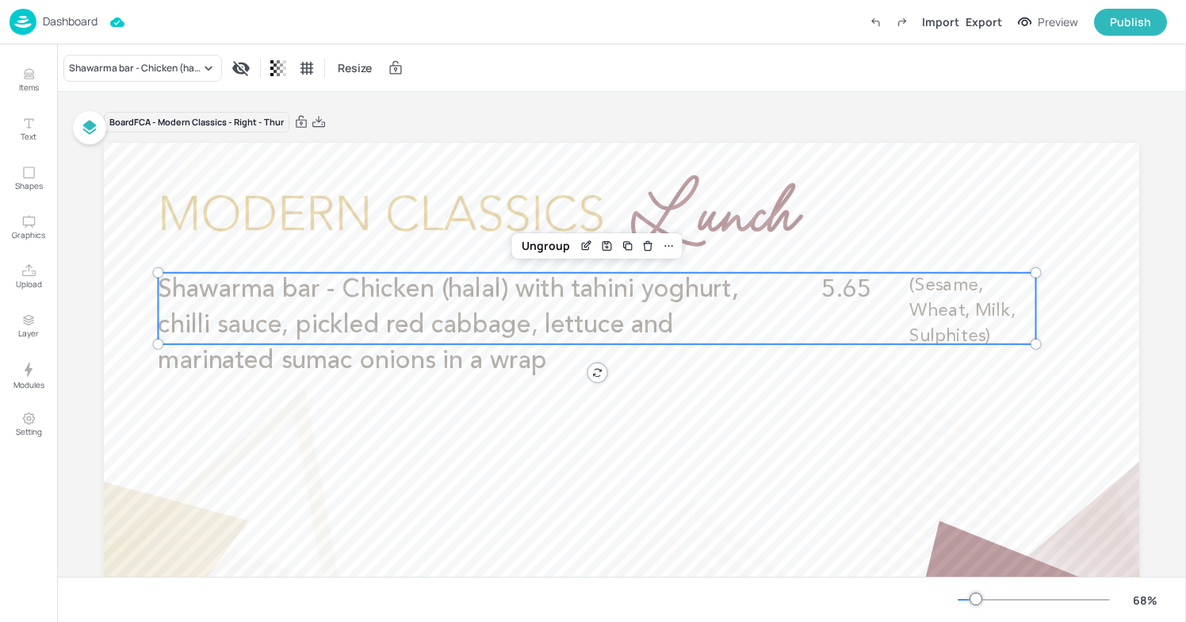
click at [74, 24] on p "Dashboard" at bounding box center [70, 21] width 55 height 11
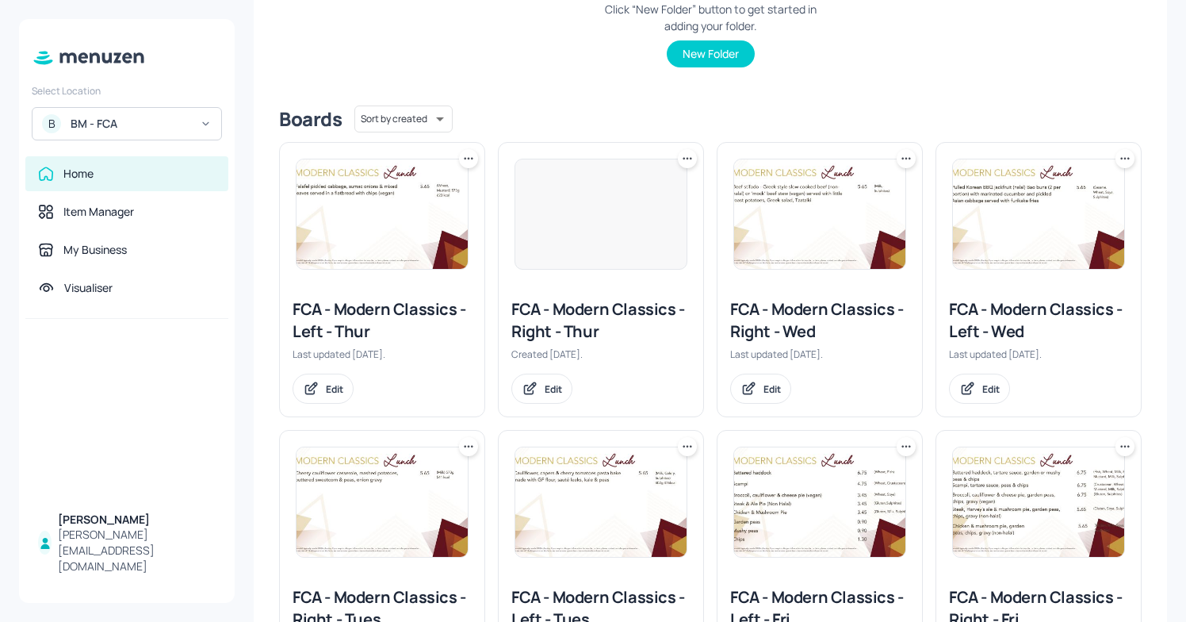
scroll to position [324, 0]
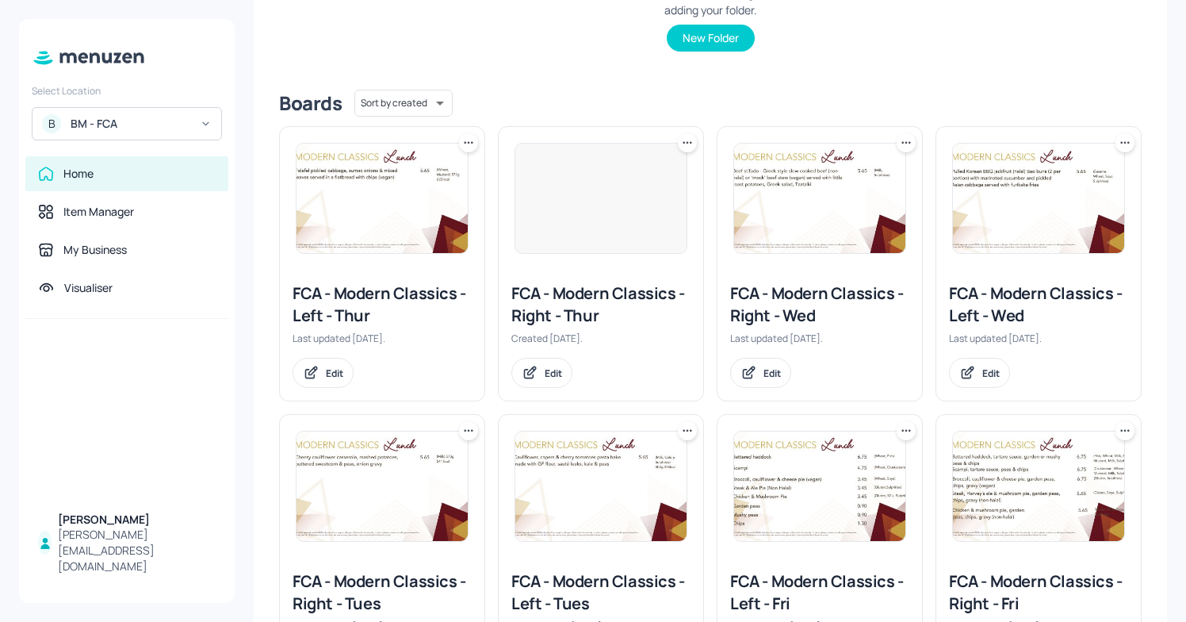
click at [565, 313] on div "FCA - Modern Classics - Right - Thur" at bounding box center [601, 304] width 179 height 44
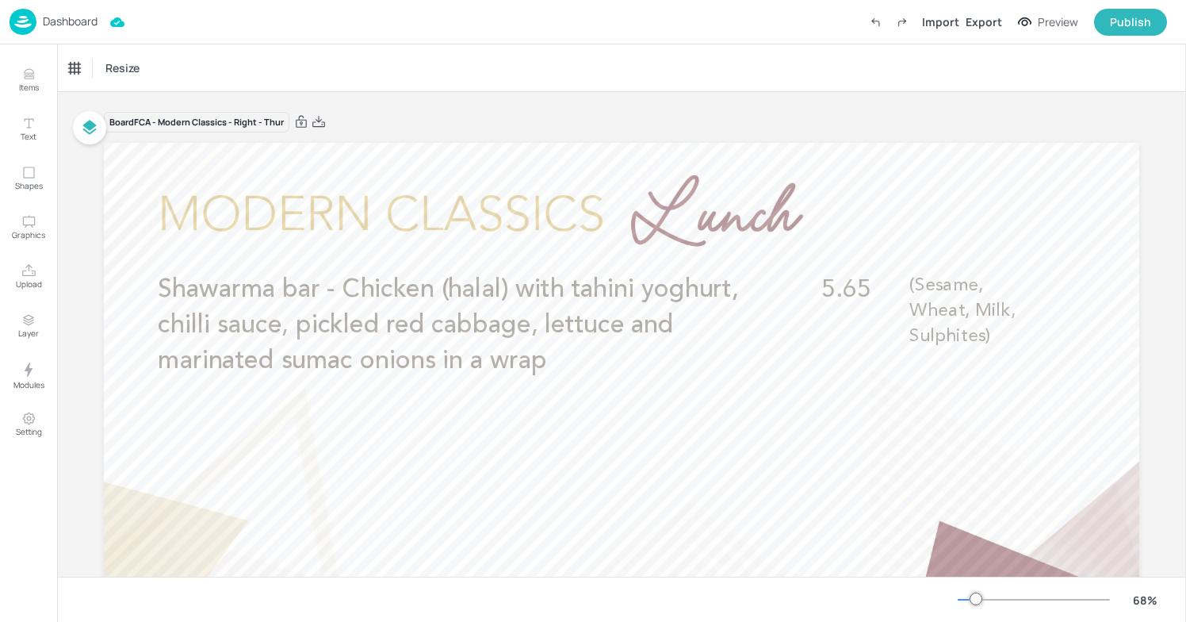
click at [78, 17] on p "Dashboard" at bounding box center [70, 21] width 55 height 11
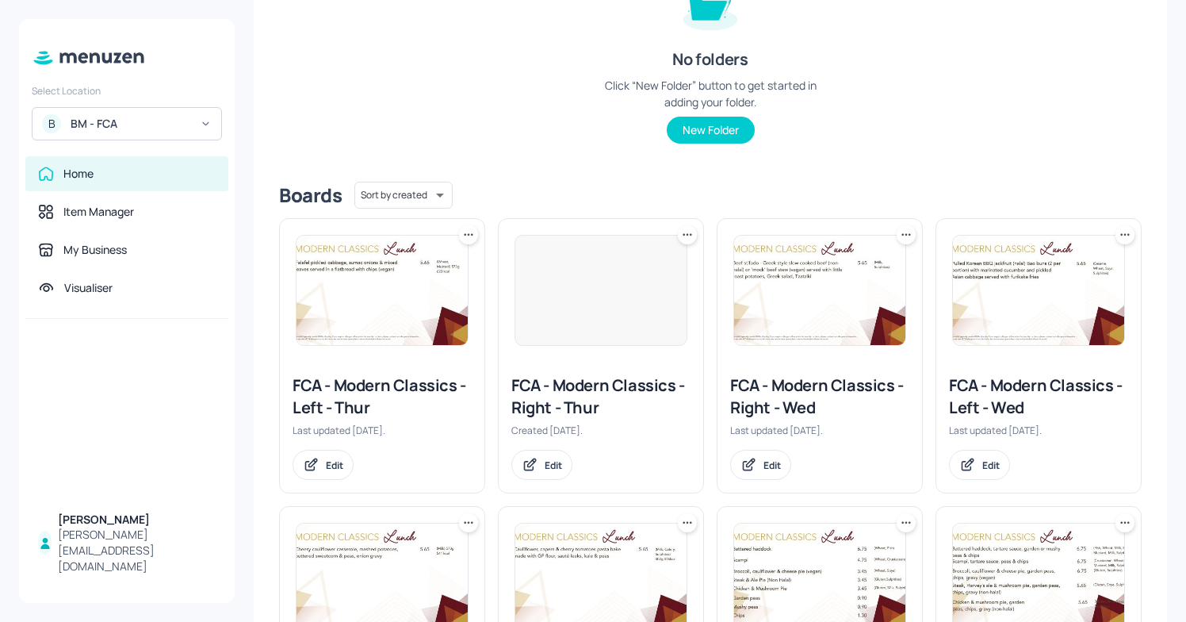
scroll to position [253, 0]
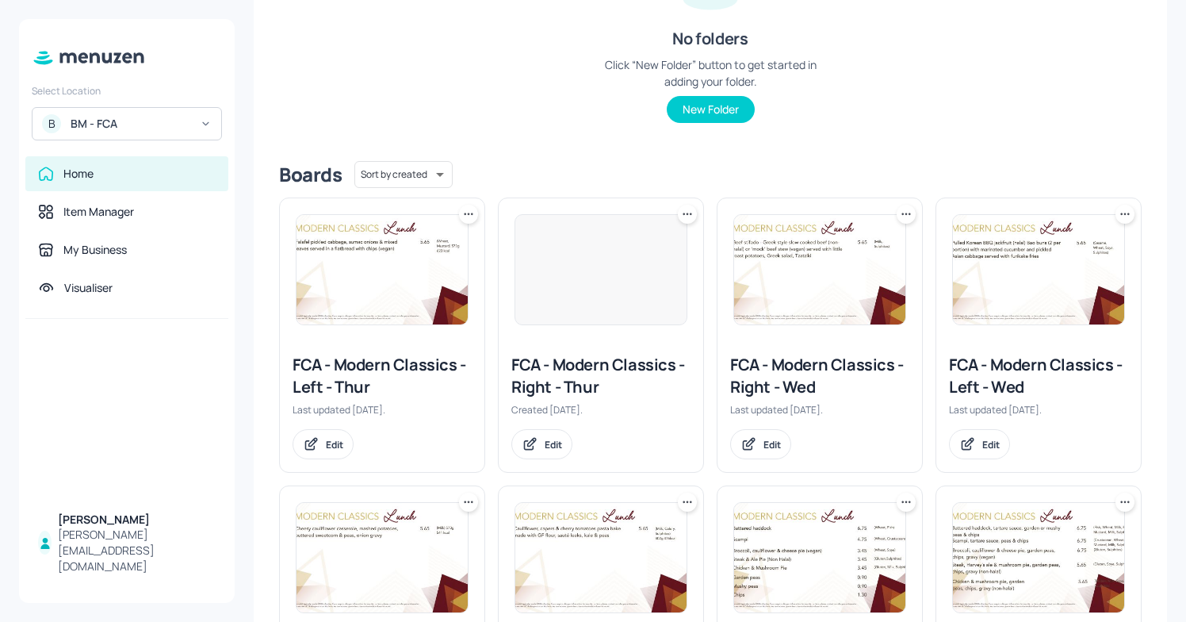
click at [556, 329] on div at bounding box center [601, 269] width 205 height 143
click at [549, 386] on div "FCA - Modern Classics - Right - Thur" at bounding box center [601, 376] width 179 height 44
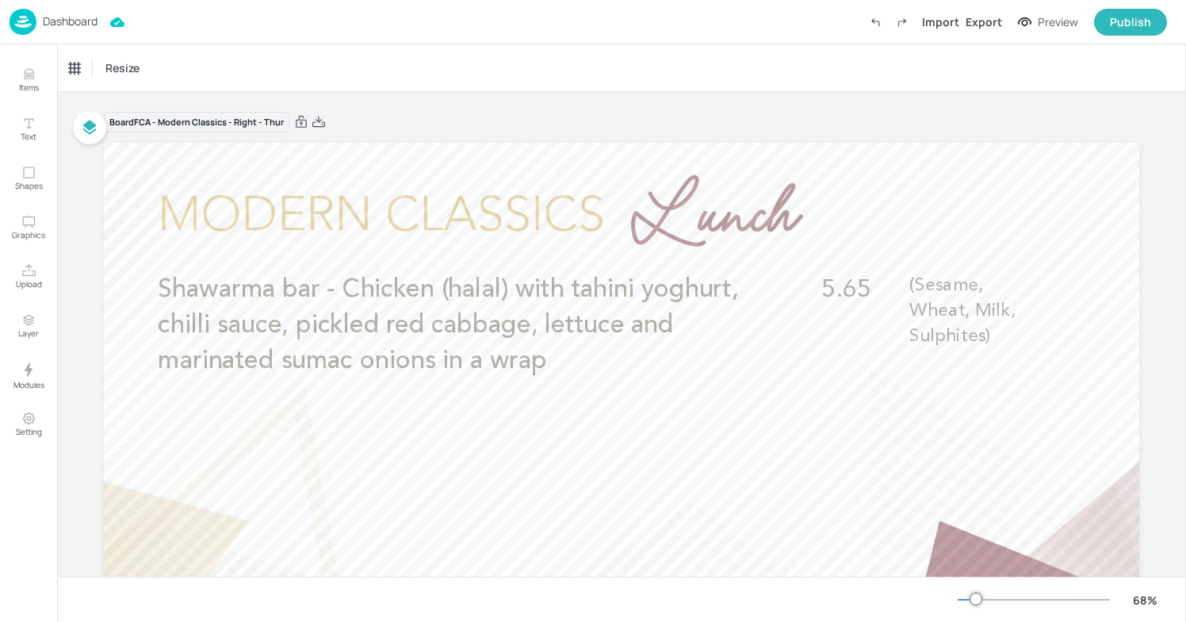
click at [52, 16] on p "Dashboard" at bounding box center [70, 21] width 55 height 11
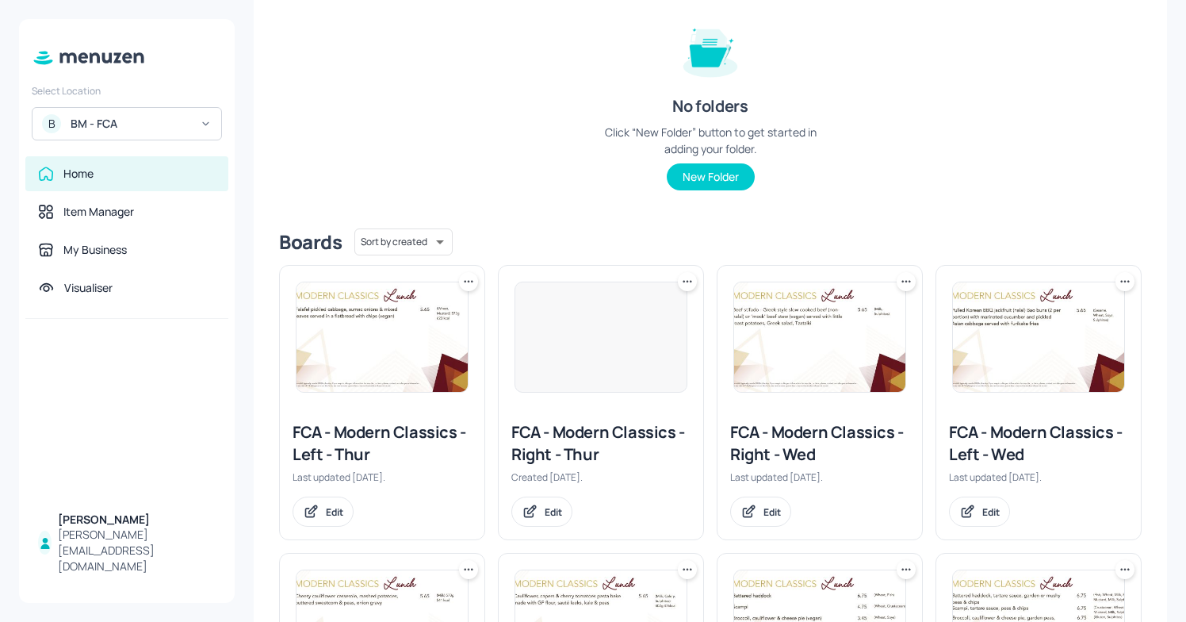
scroll to position [190, 0]
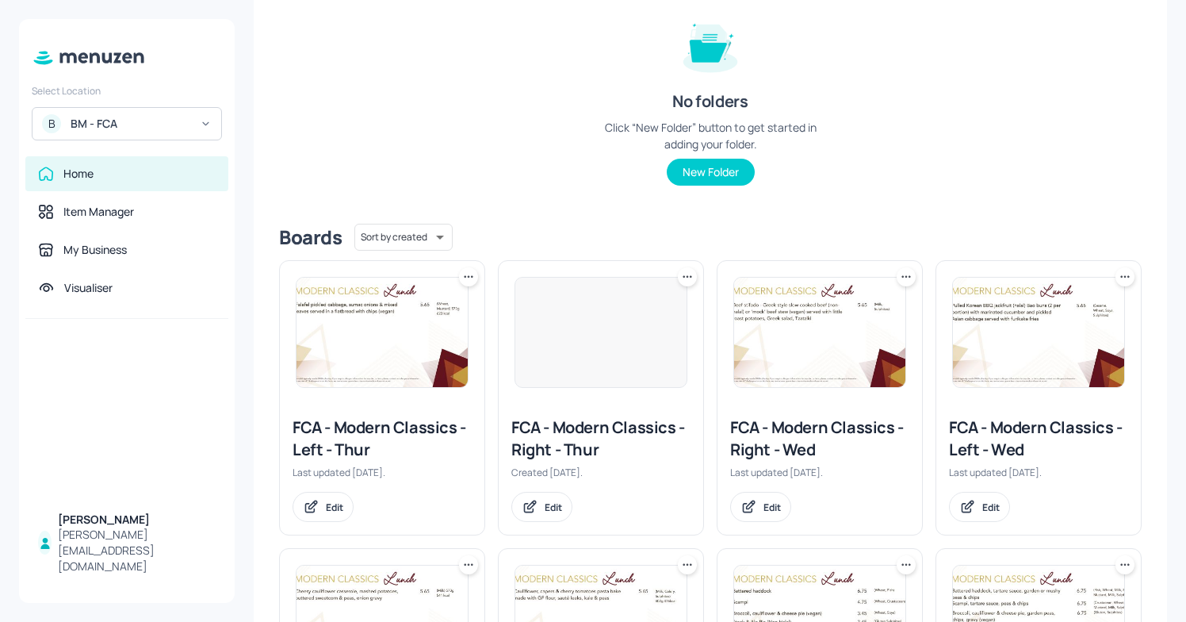
click at [772, 449] on div "FCA - Modern Classics - Right - Wed" at bounding box center [819, 438] width 179 height 44
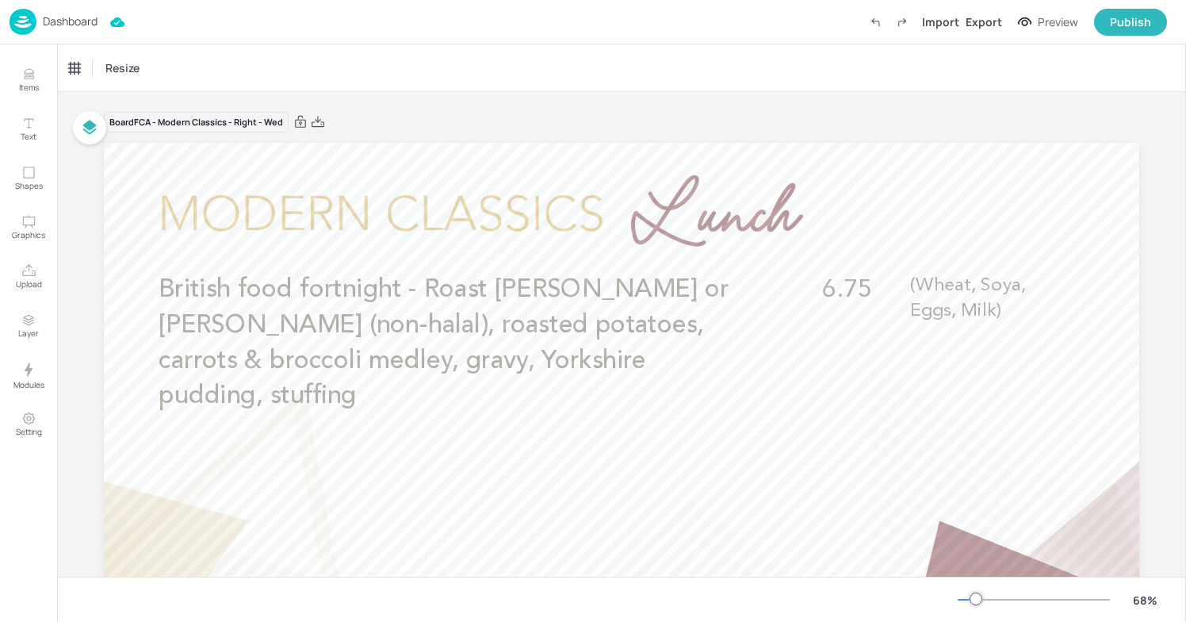
click at [67, 22] on p "Dashboard" at bounding box center [70, 21] width 55 height 11
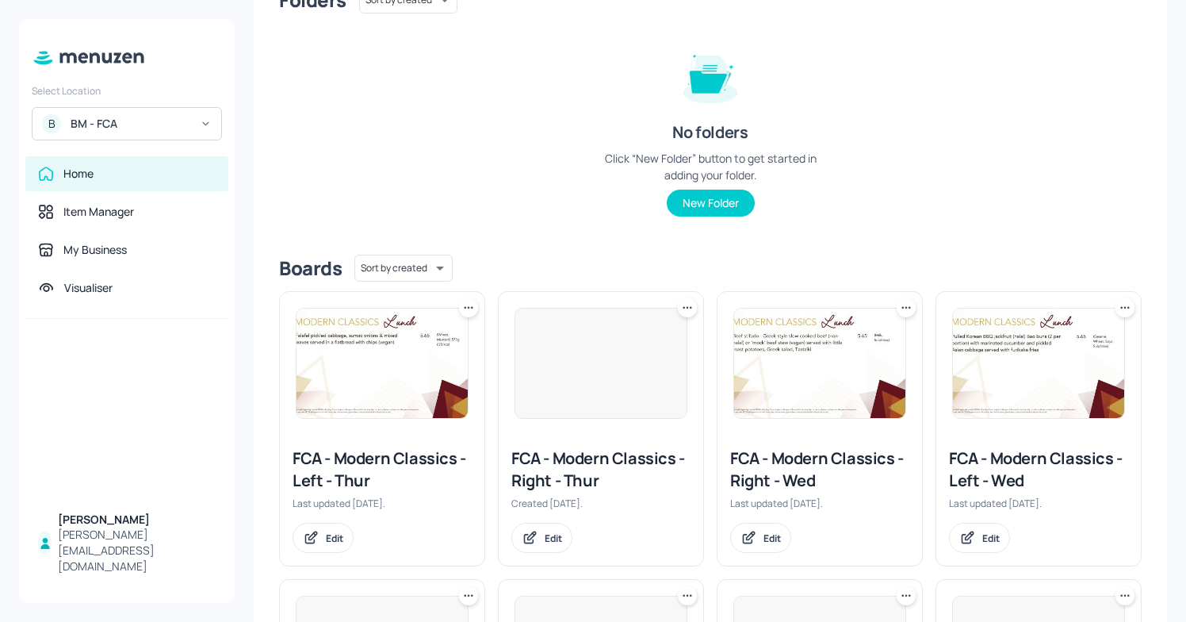
scroll to position [174, 0]
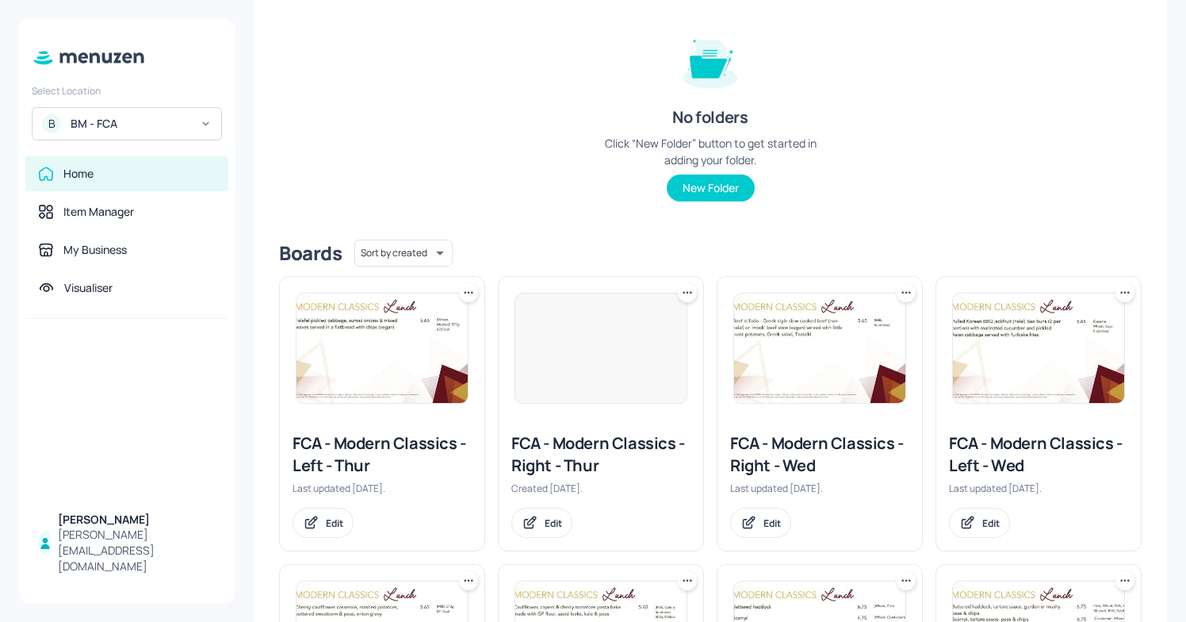
click at [418, 451] on div "FCA - Modern Classics - Left - Thur" at bounding box center [382, 454] width 179 height 44
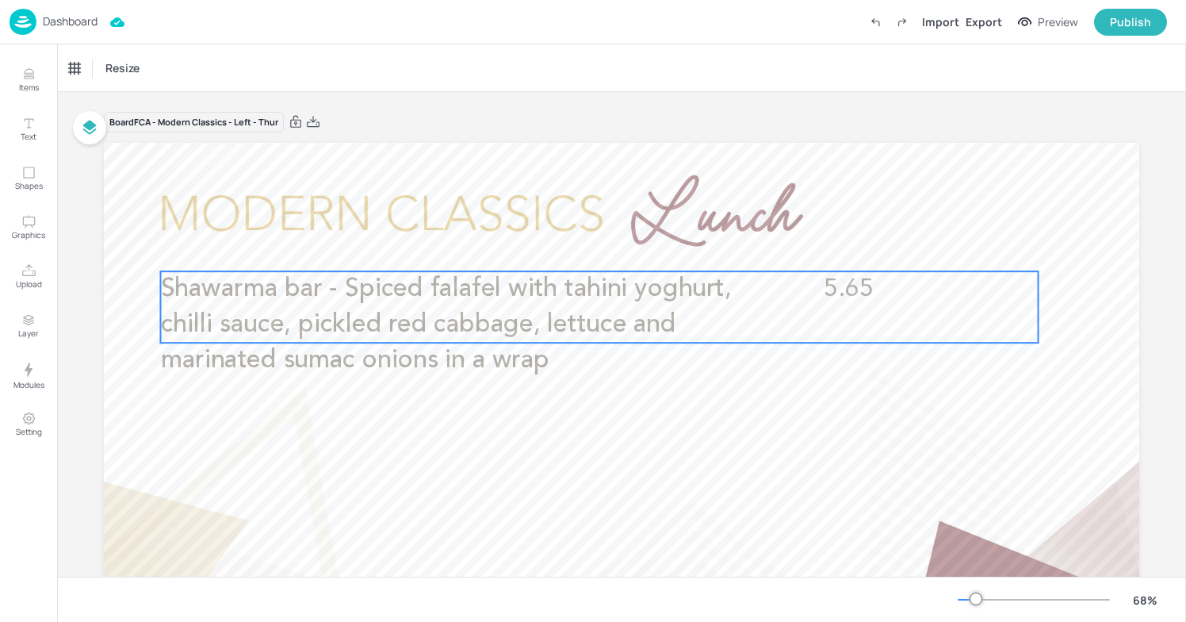
click at [530, 318] on span "Shawarma bar - Spiced falafel with tahini yoghurt, chilli sauce, pickled red ca…" at bounding box center [446, 324] width 571 height 96
click at [587, 245] on icon "Edit Item" at bounding box center [590, 243] width 6 height 6
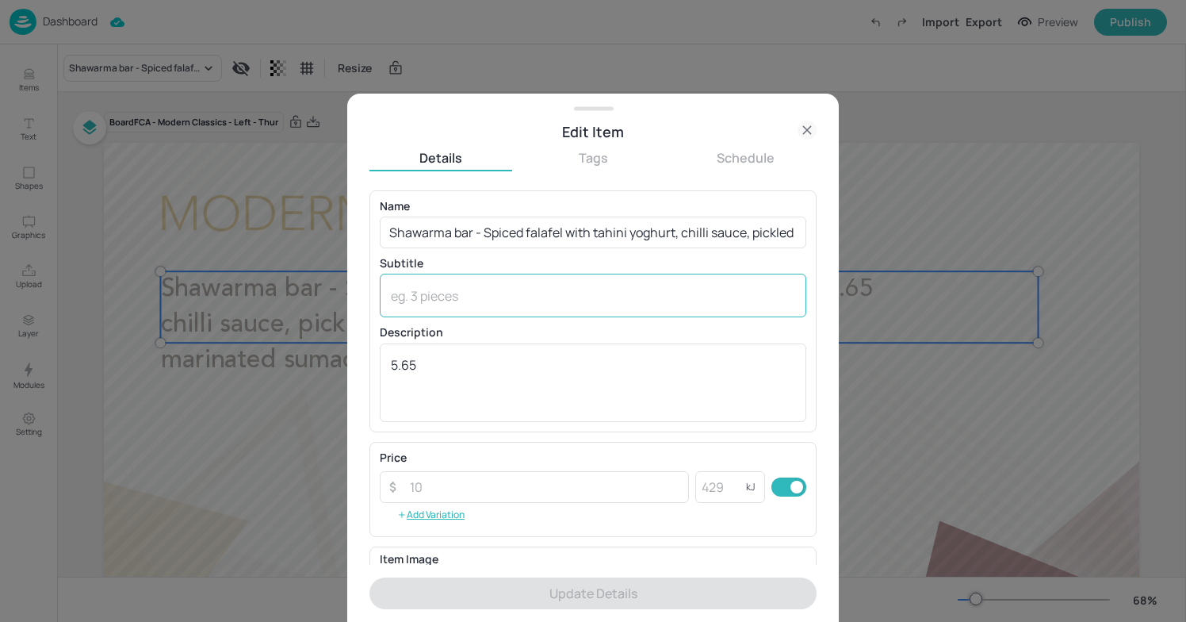
click at [530, 300] on textarea at bounding box center [593, 295] width 404 height 17
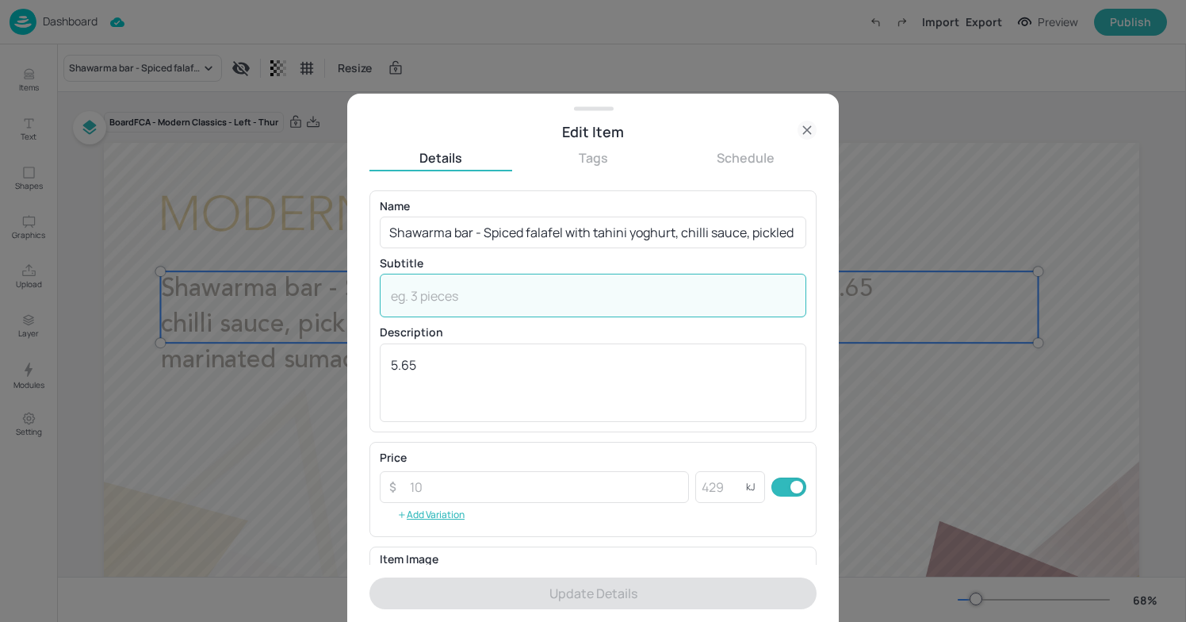
paste textarea "(Sesame, Wheat, Milk, Sulphites)"
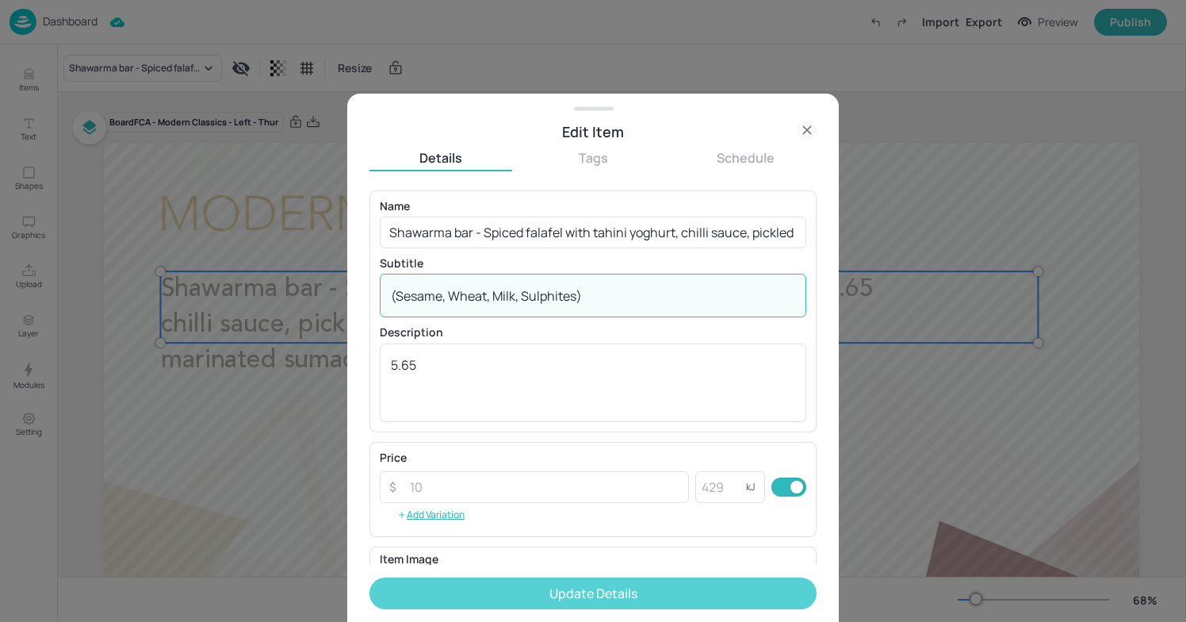
type textarea "(Sesame, Wheat, Milk, Sulphites)"
click at [554, 590] on button "Update Details" at bounding box center [593, 593] width 447 height 32
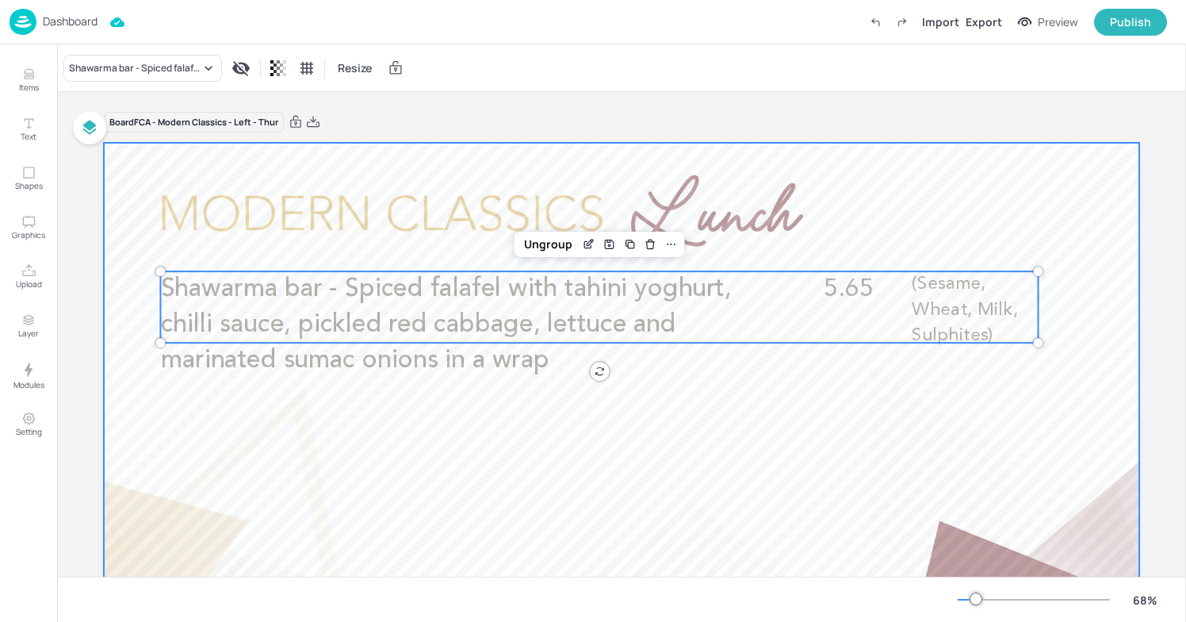
click at [753, 474] on div at bounding box center [622, 434] width 1036 height 583
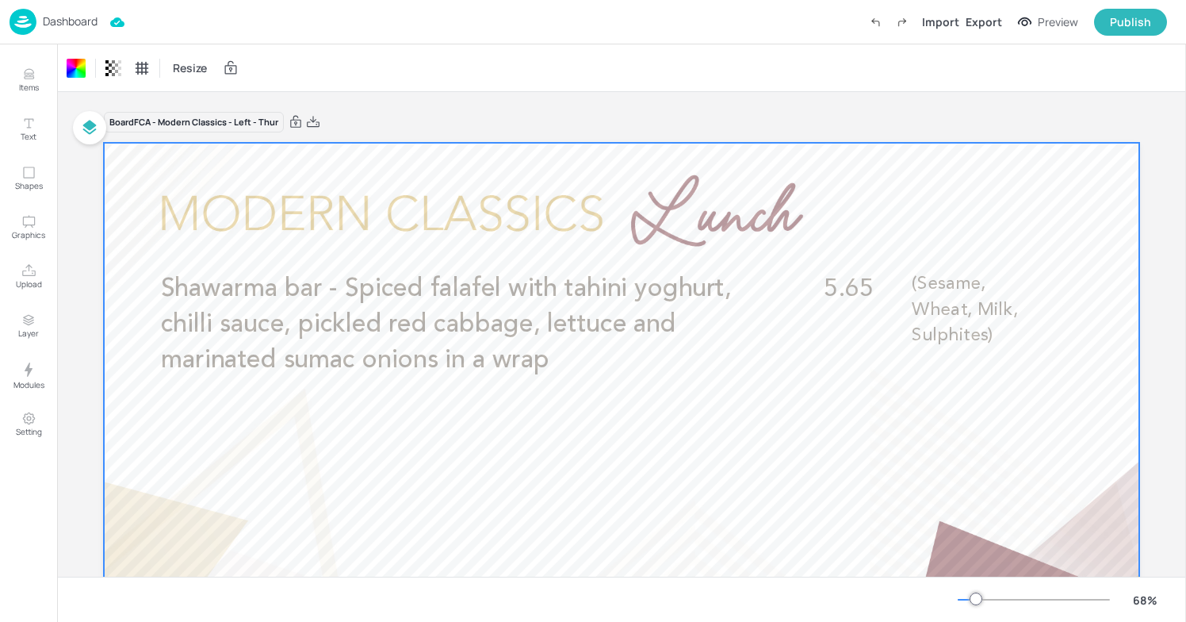
click at [59, 17] on p "Dashboard" at bounding box center [70, 21] width 55 height 11
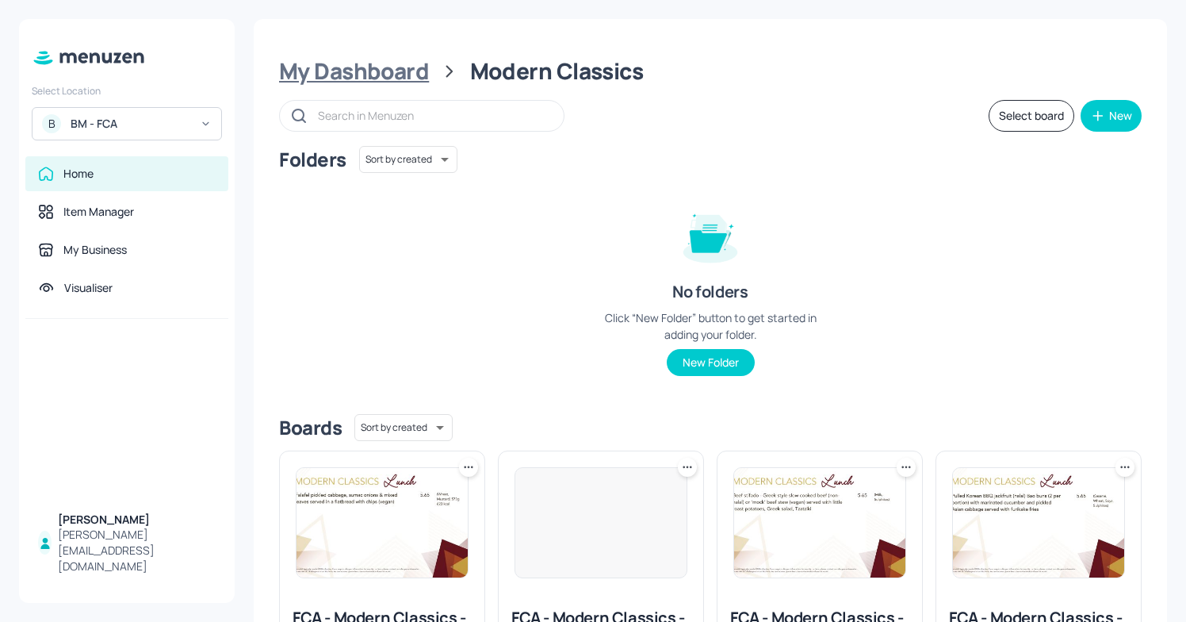
click at [384, 76] on div "My Dashboard" at bounding box center [354, 71] width 150 height 29
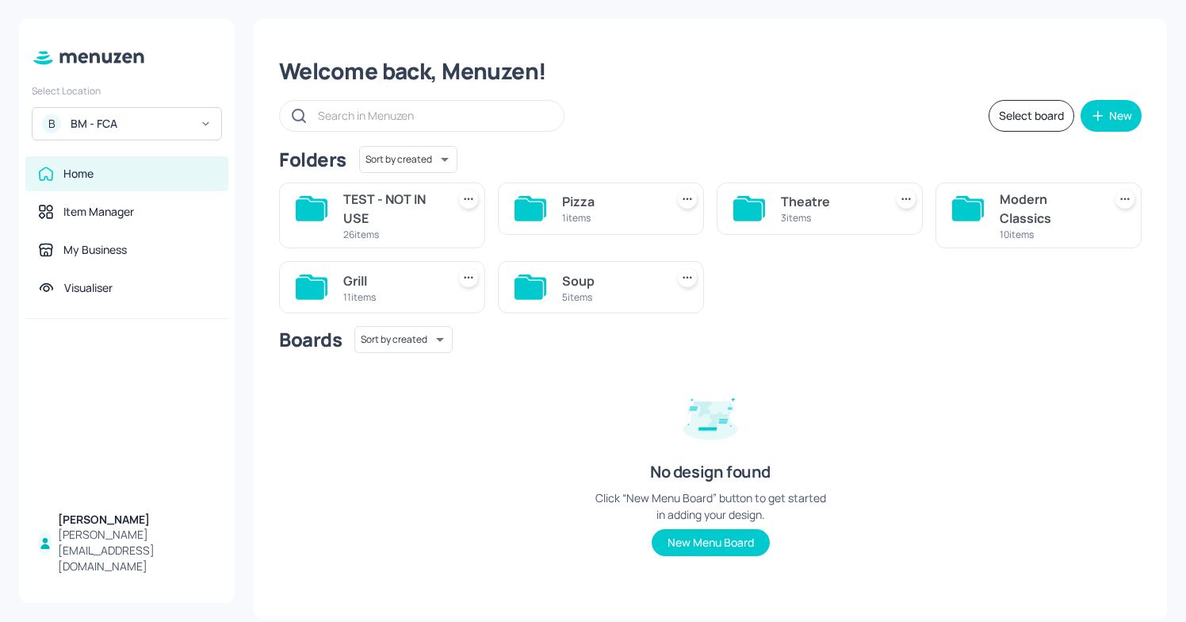
click at [355, 262] on div "Grill 11 items" at bounding box center [382, 287] width 206 height 52
click at [336, 284] on div "Grill 11 items" at bounding box center [382, 287] width 206 height 52
click at [463, 278] on icon at bounding box center [469, 278] width 16 height 16
click at [404, 283] on div at bounding box center [593, 311] width 1186 height 622
click at [404, 283] on div "Grill" at bounding box center [391, 280] width 97 height 19
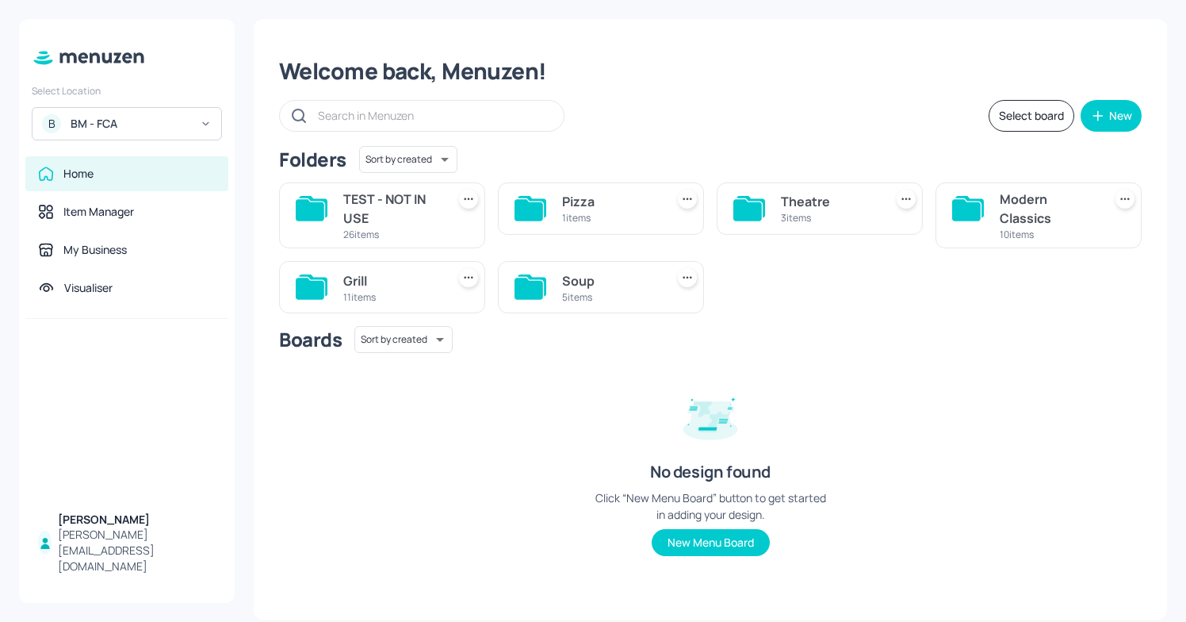
click at [404, 283] on body "Select Location B BM - FCA Home Item Manager My Business Visualiser [PERSON_NAM…" at bounding box center [593, 311] width 1186 height 622
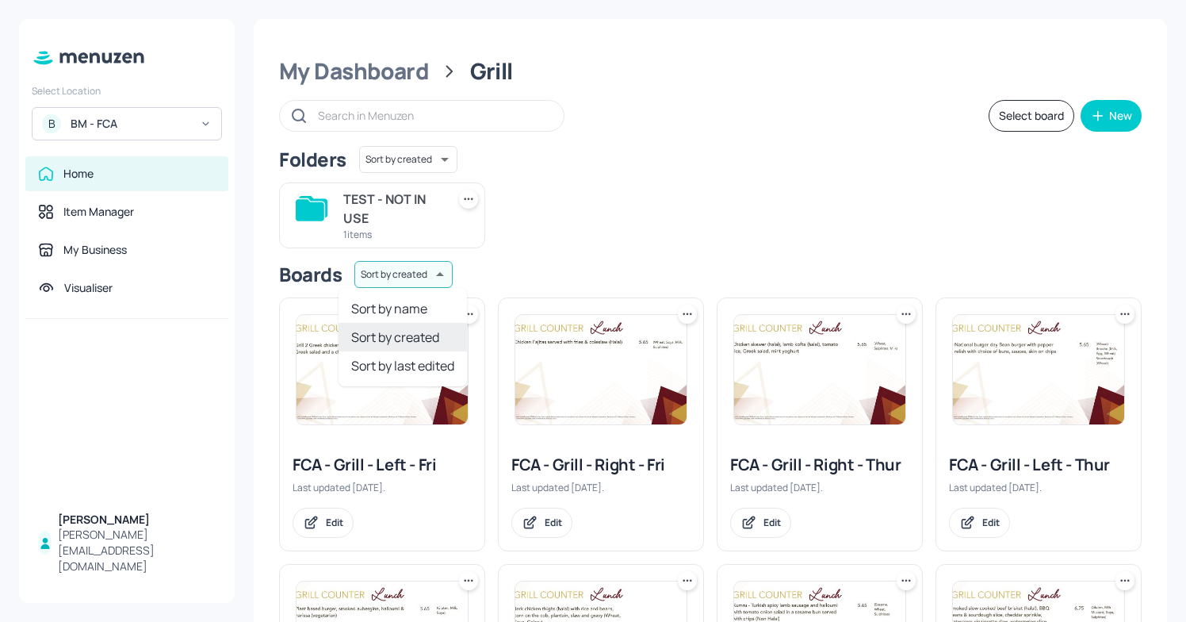
click at [554, 223] on div at bounding box center [593, 311] width 1186 height 622
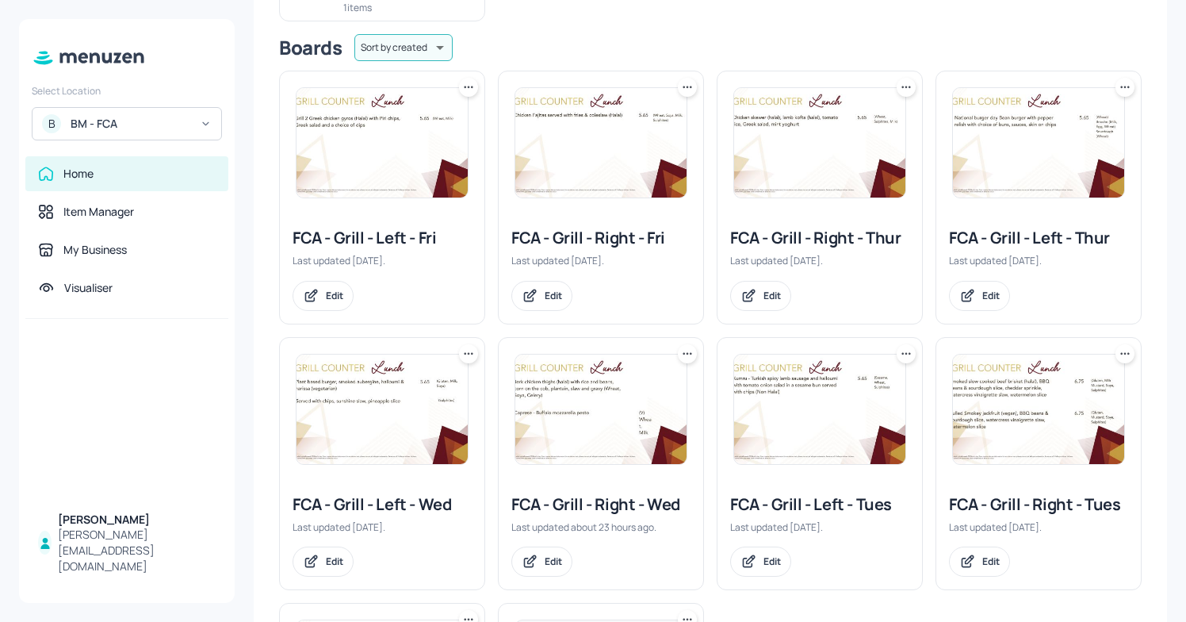
scroll to position [262, 0]
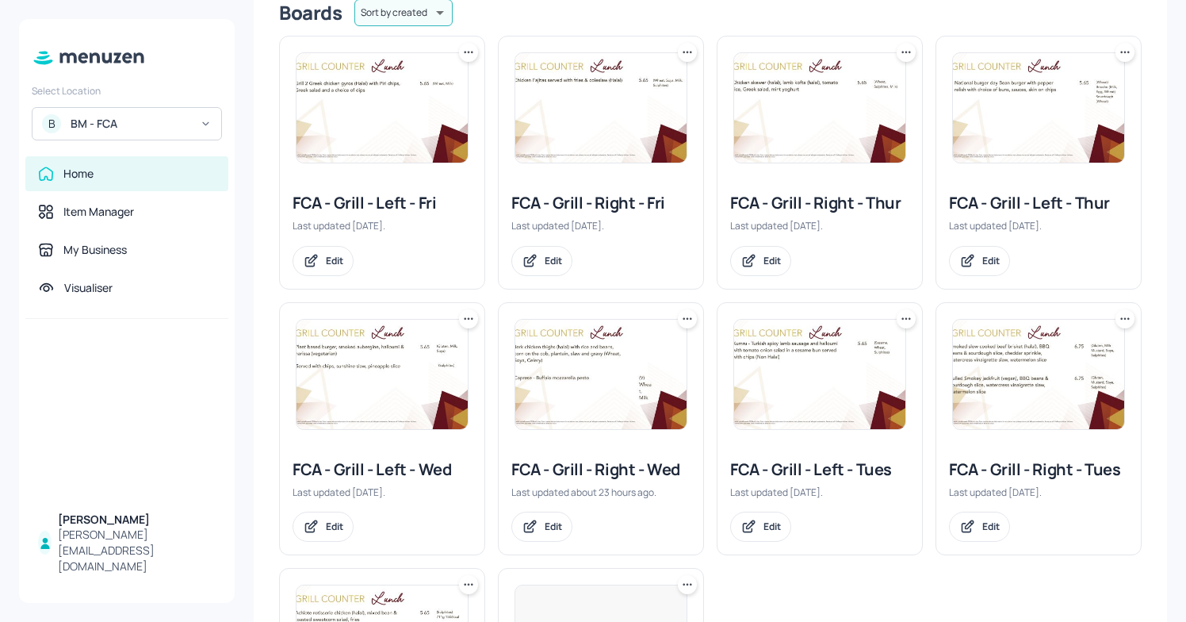
click at [776, 162] on img at bounding box center [819, 107] width 171 height 109
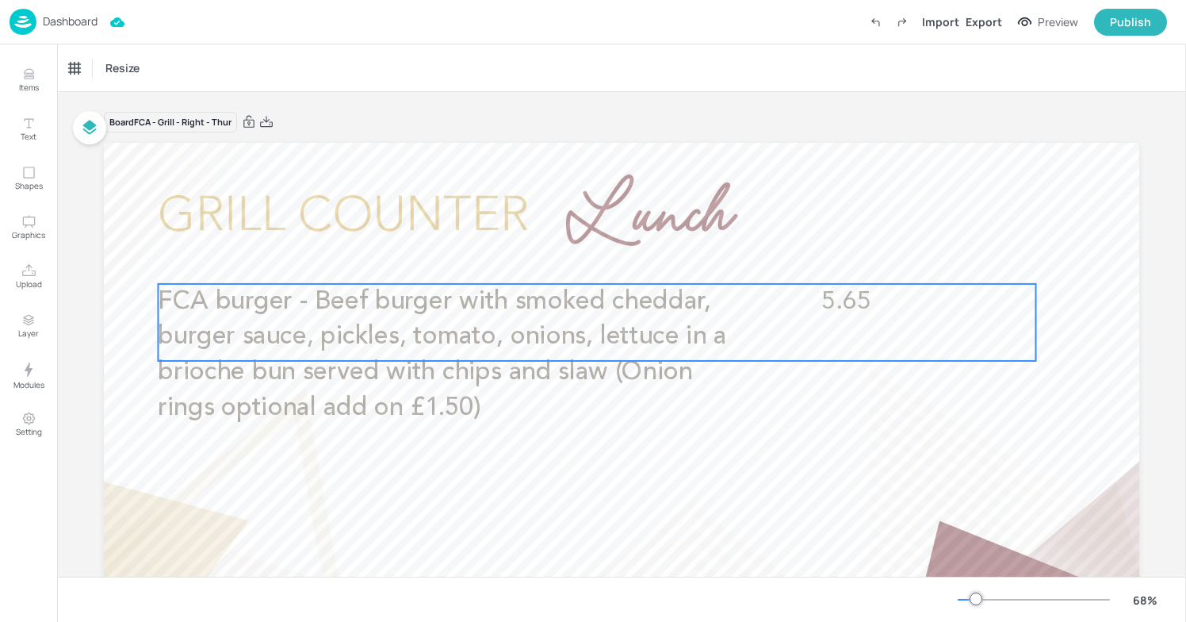
click at [581, 347] on span "FCA burger - Beef burger with smoked cheddar, burger sauce, pickles, tomato, on…" at bounding box center [442, 355] width 569 height 132
click at [582, 251] on icon "Edit Item" at bounding box center [586, 257] width 13 height 13
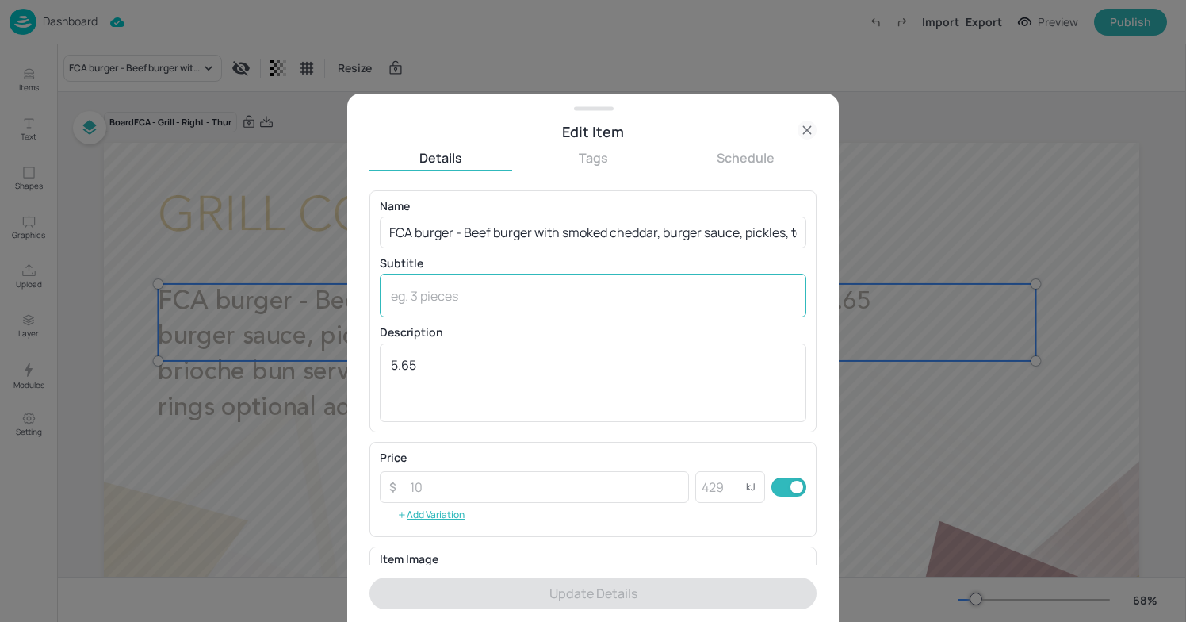
click at [496, 300] on textarea at bounding box center [593, 295] width 404 height 17
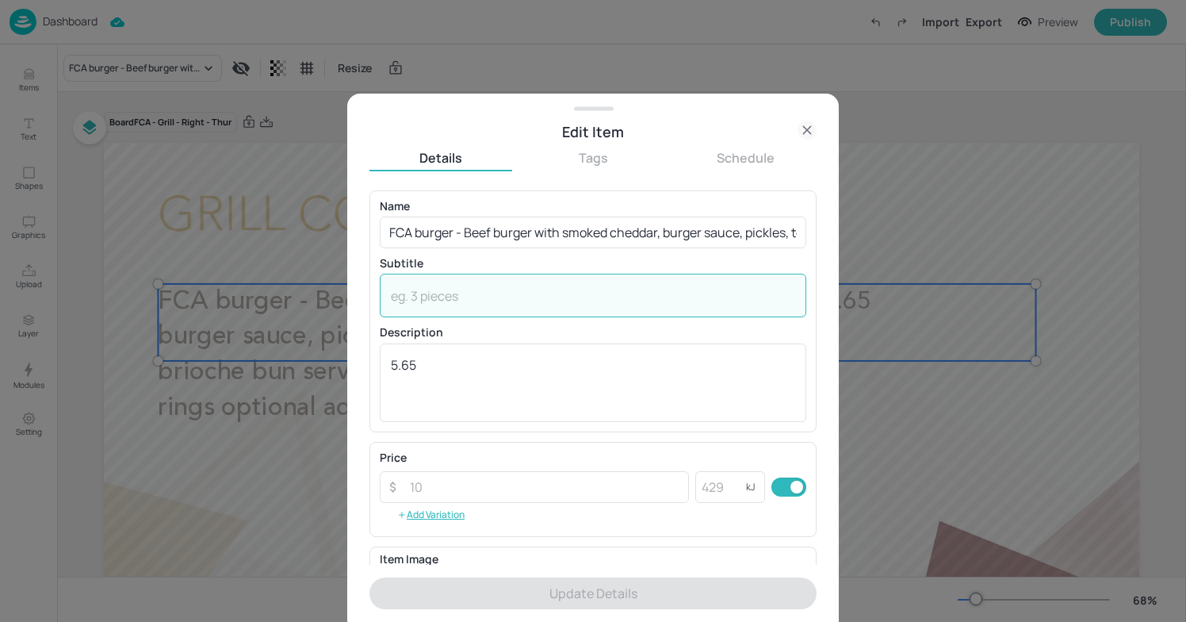
paste textarea "(Wheat, Milk, Eggs, Mustard)"
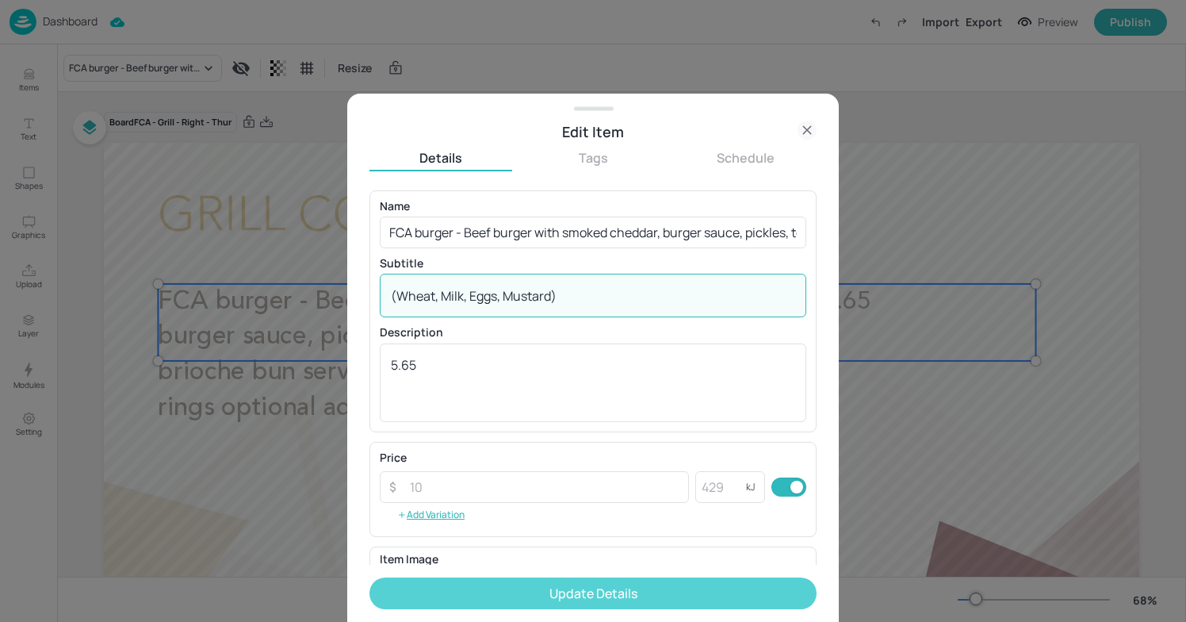
type textarea "(Wheat, Milk, Eggs, Mustard)"
click at [627, 581] on button "Update Details" at bounding box center [593, 593] width 447 height 32
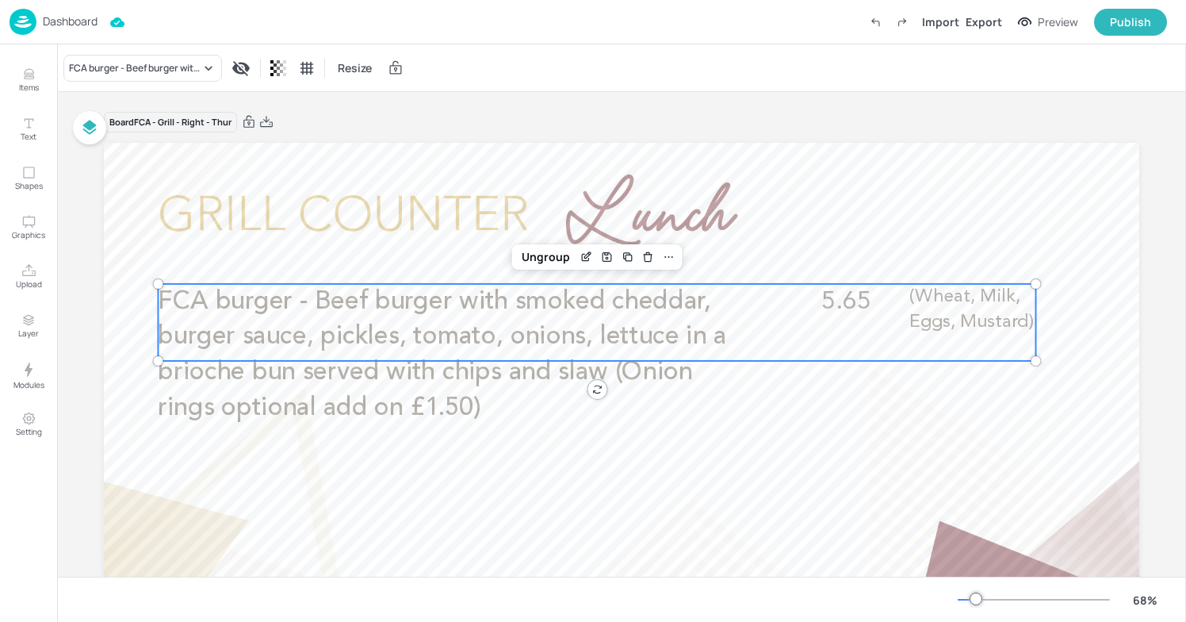
click at [76, 16] on p "Dashboard" at bounding box center [70, 21] width 55 height 11
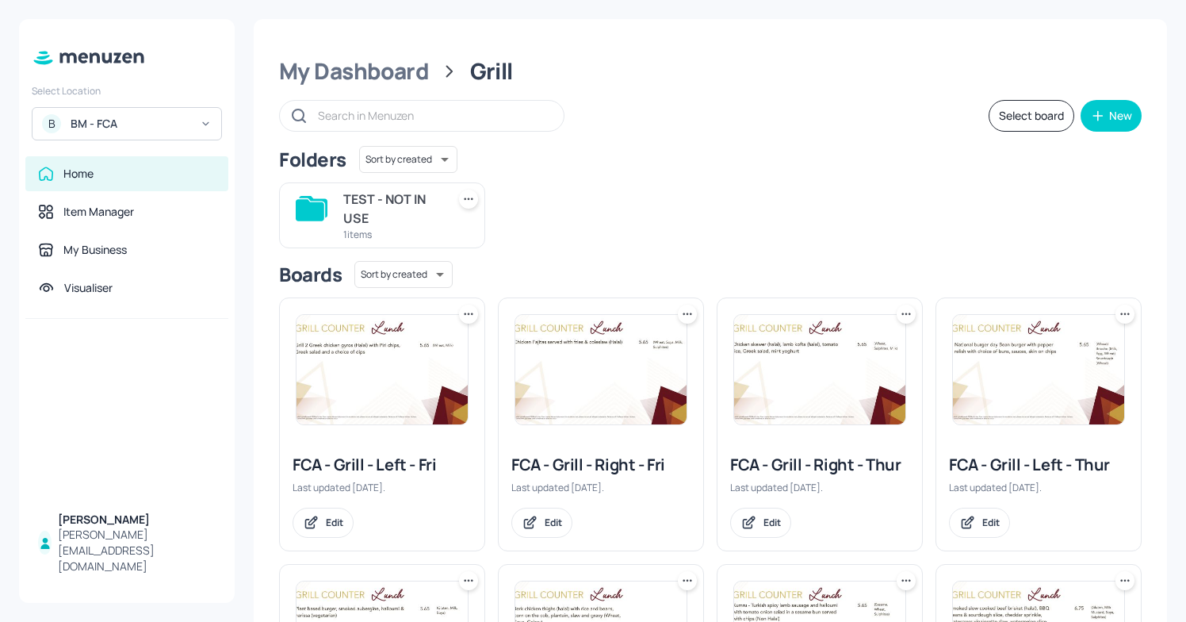
click at [972, 462] on div "FCA - Grill - Left - Thur" at bounding box center [1038, 465] width 179 height 22
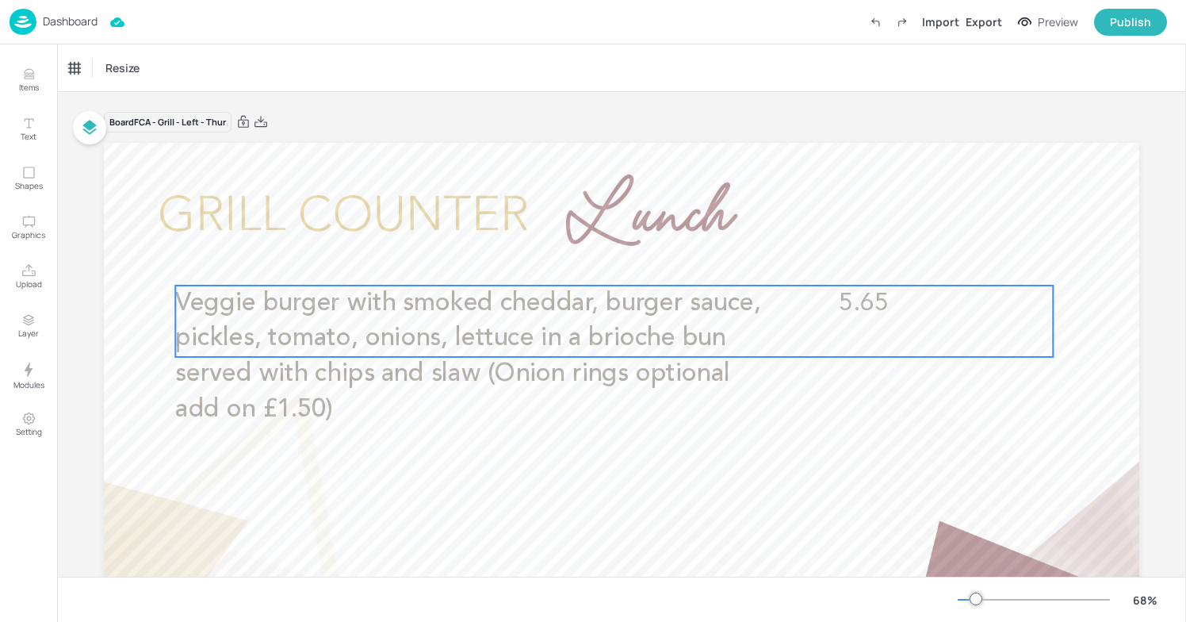
click at [764, 340] on div "Veggie burger with smoked cheddar, burger sauce, pickles, tomato, onions, lettu…" at bounding box center [614, 321] width 878 height 71
click at [597, 260] on icon "Edit Item" at bounding box center [603, 258] width 13 height 13
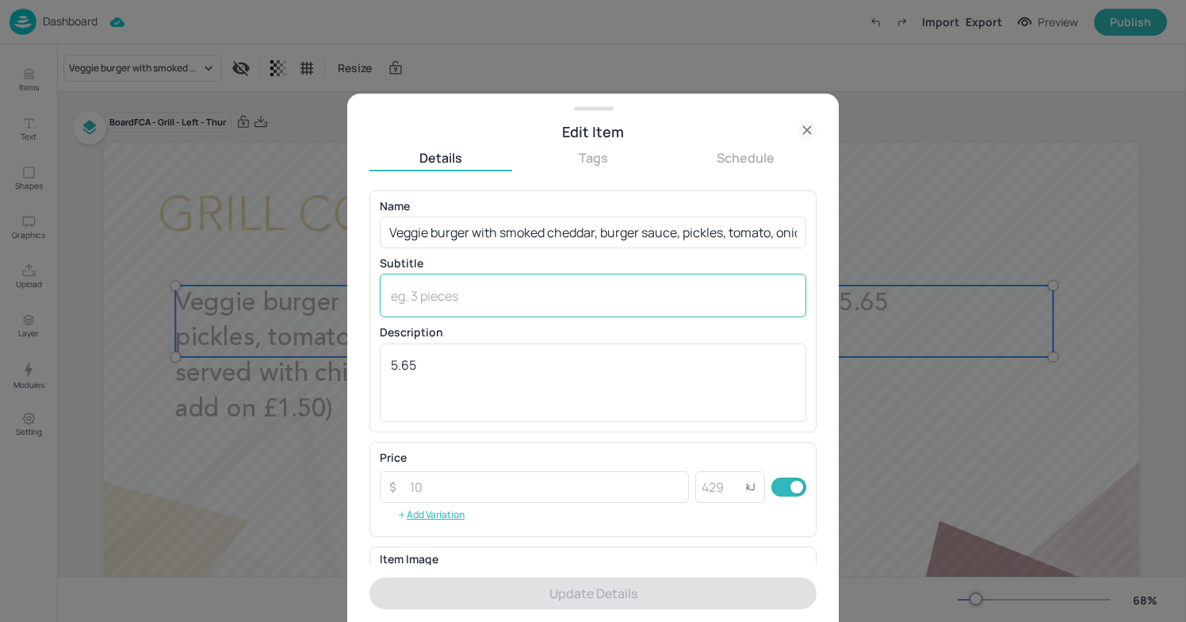
click at [427, 289] on textarea at bounding box center [593, 295] width 404 height 17
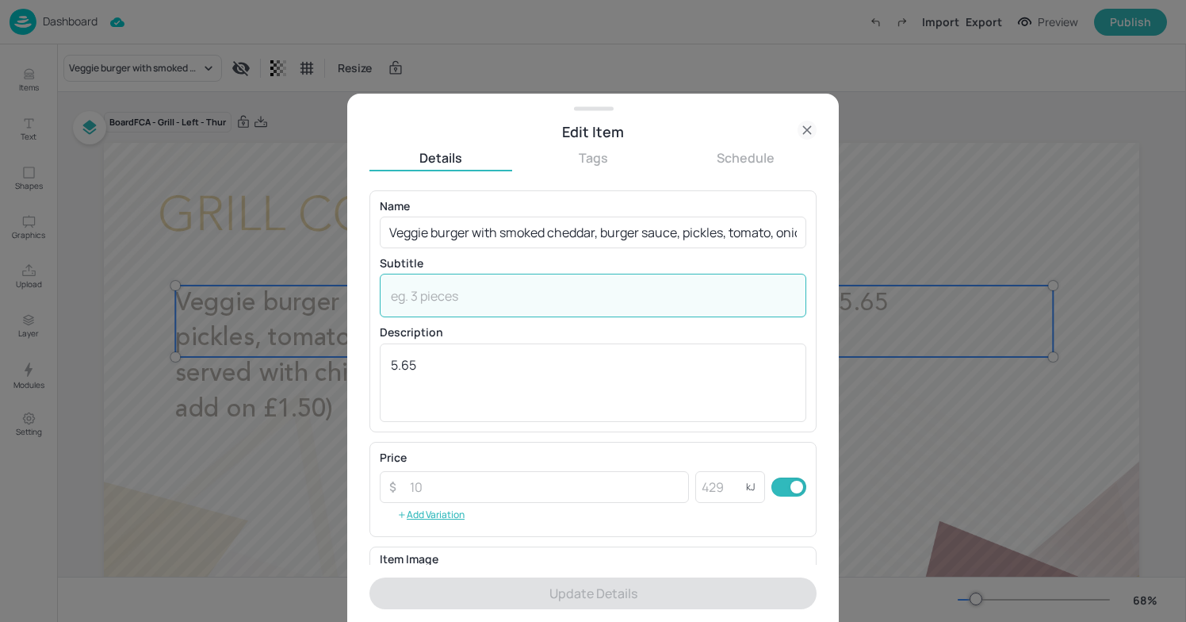
paste textarea "(Wheat, Milk, Eggs, Mustard)"
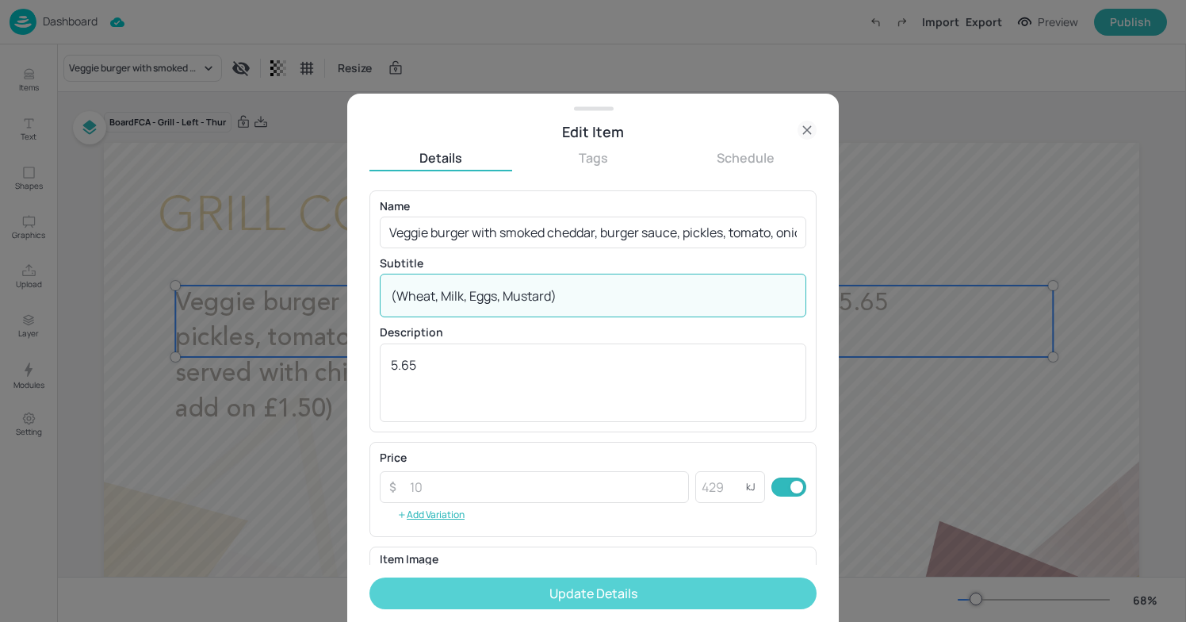
type textarea "(Wheat, Milk, Eggs, Mustard)"
click at [562, 584] on button "Update Details" at bounding box center [593, 593] width 447 height 32
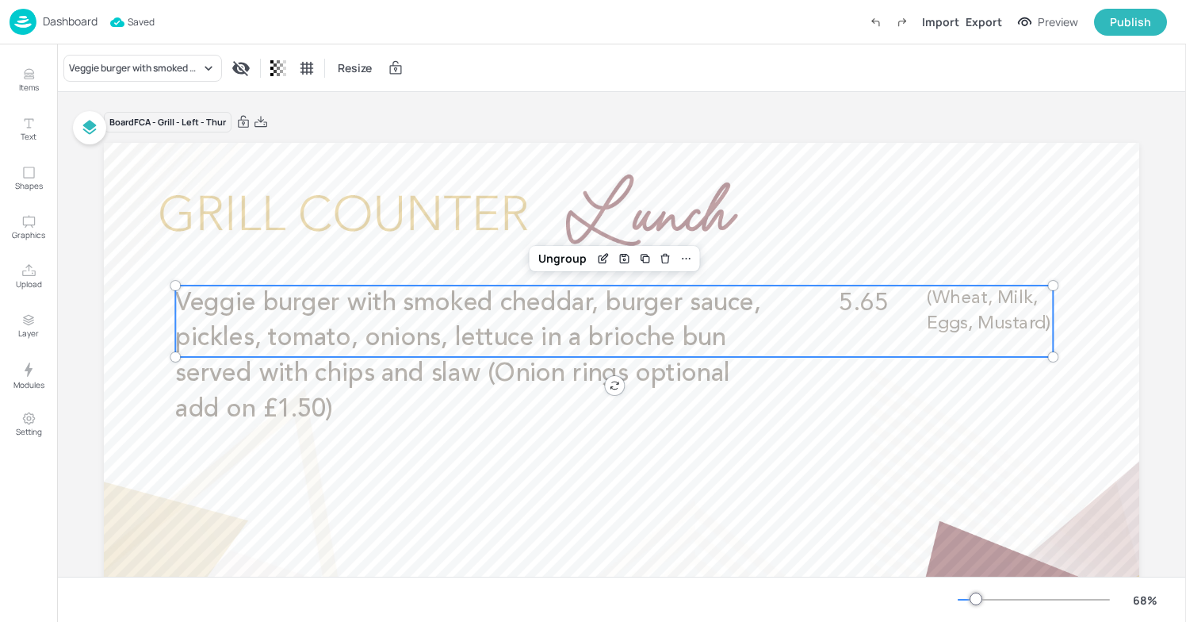
click at [56, 18] on p "Dashboard" at bounding box center [70, 21] width 55 height 11
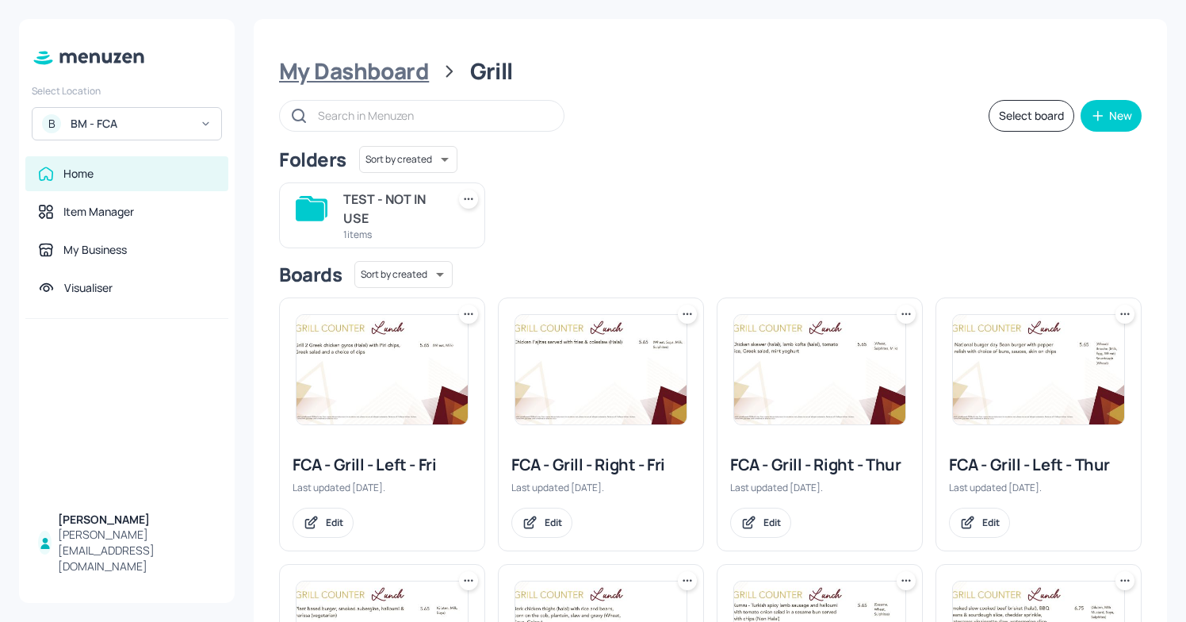
click at [362, 76] on div "My Dashboard" at bounding box center [354, 71] width 150 height 29
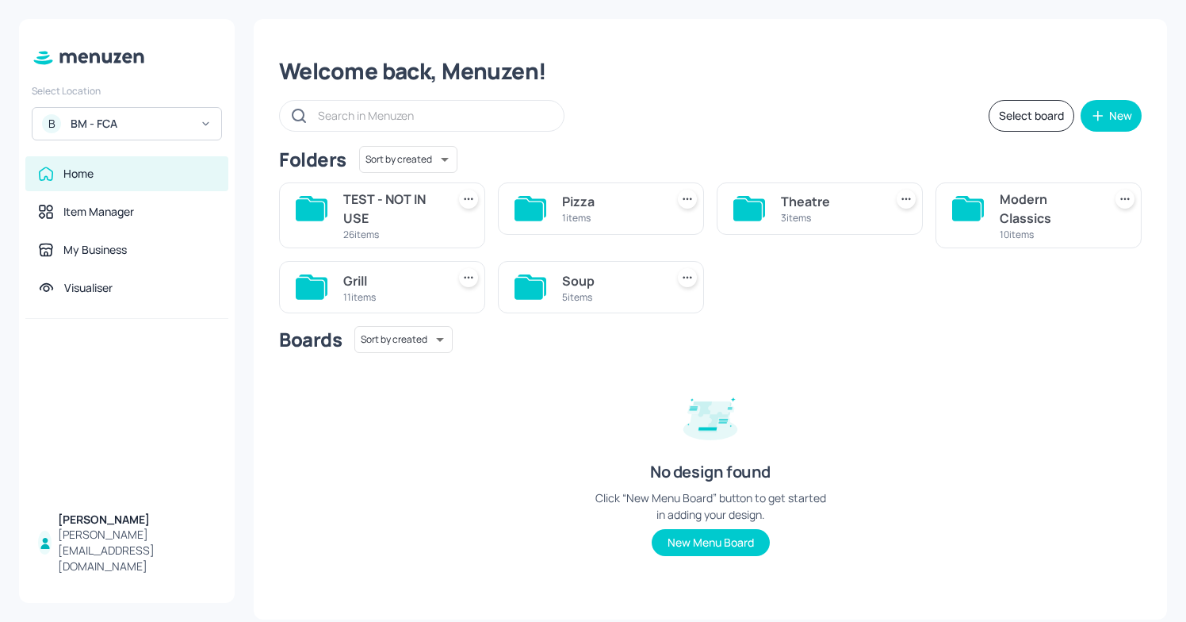
click at [804, 220] on div "3 items" at bounding box center [829, 217] width 97 height 13
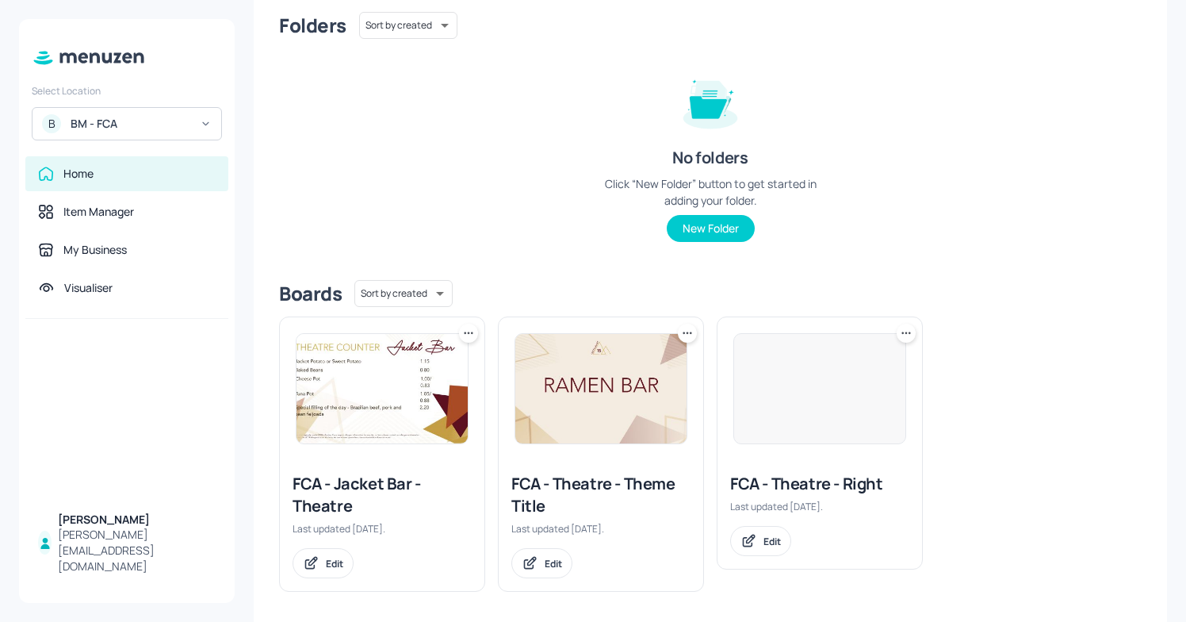
scroll to position [142, 0]
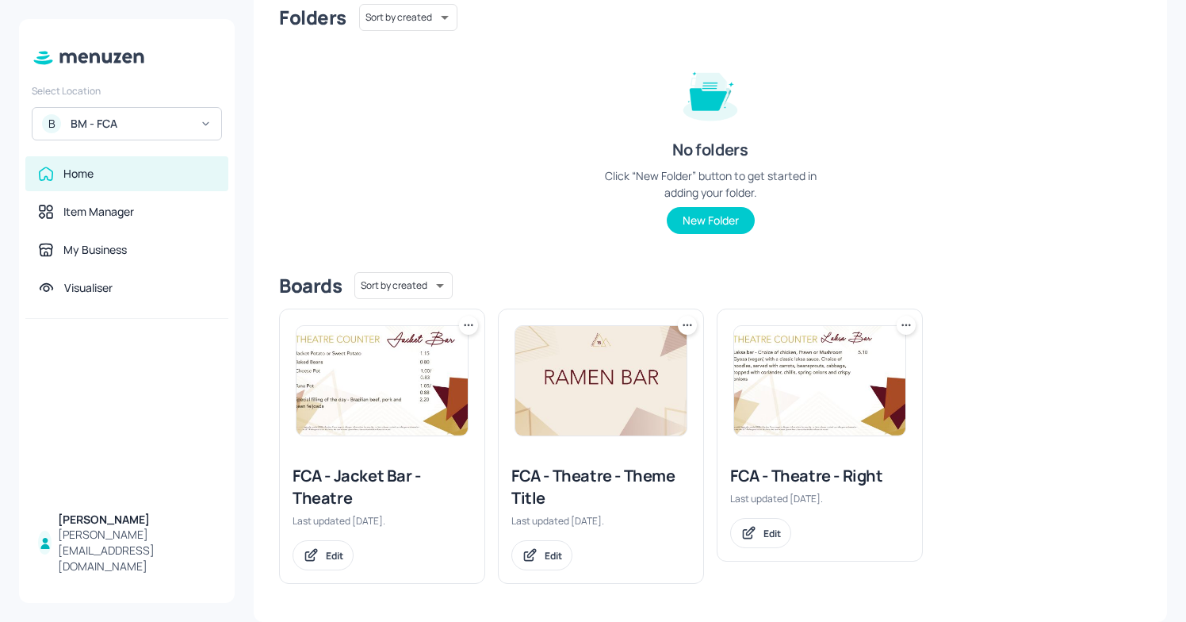
click at [786, 474] on div "FCA - Theatre - Right" at bounding box center [819, 476] width 179 height 22
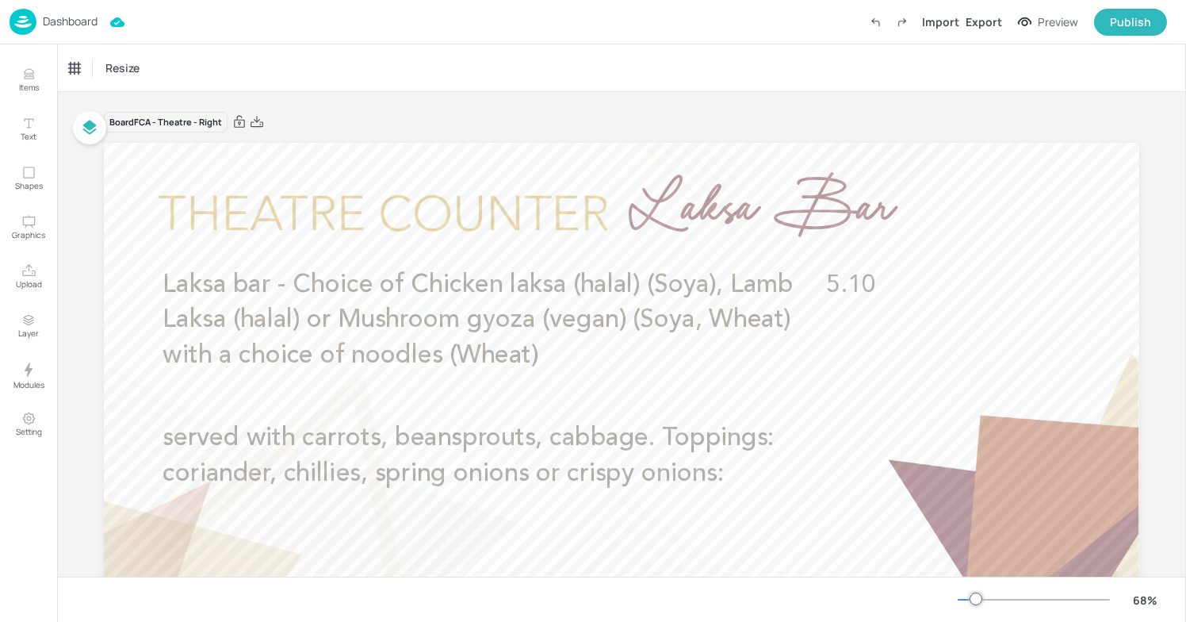
click at [39, 24] on div "Dashboard" at bounding box center [54, 22] width 88 height 26
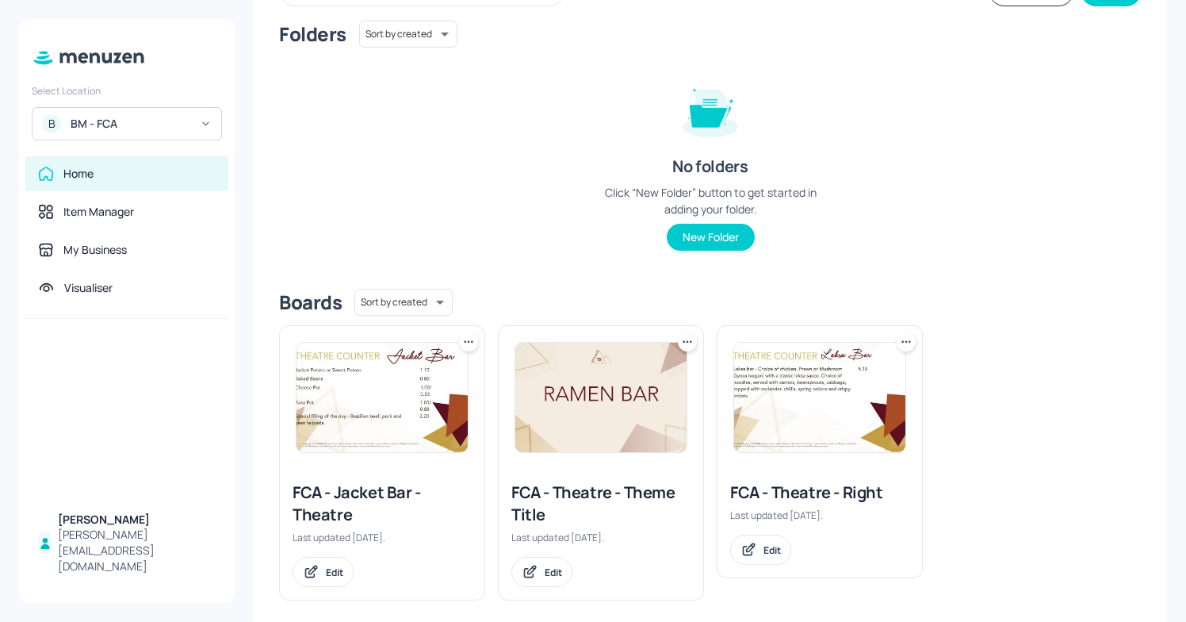
scroll to position [128, 0]
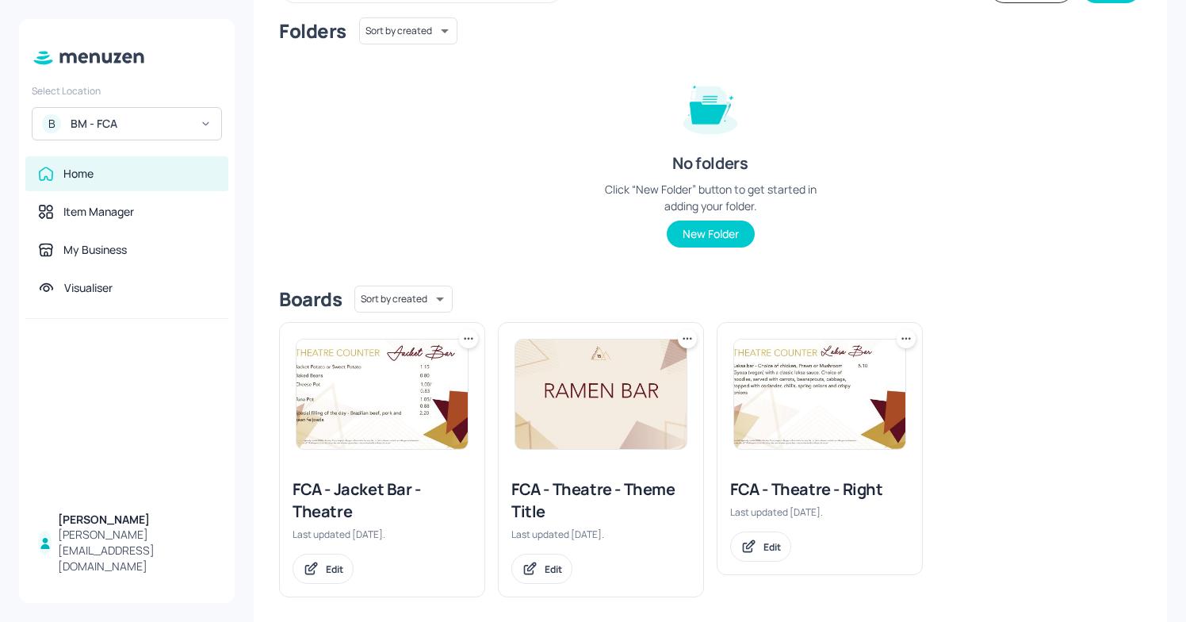
click at [386, 445] on img at bounding box center [382, 393] width 171 height 109
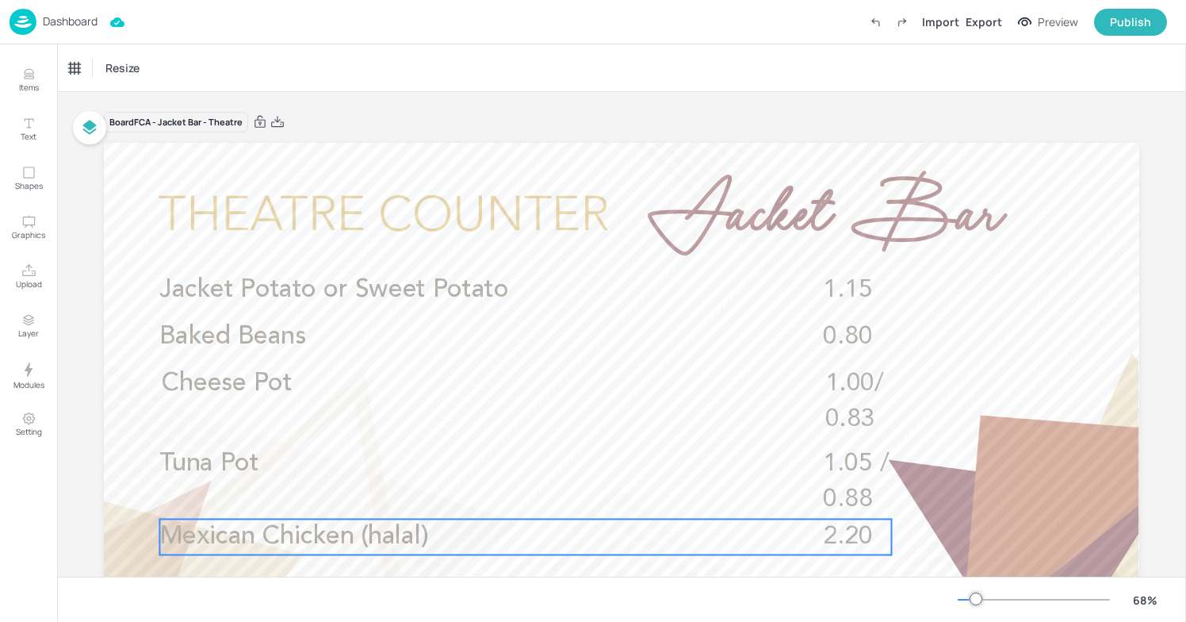
click at [683, 548] on p "Mexican Chicken (halal)" at bounding box center [452, 537] width 586 height 36
click at [515, 490] on icon "Edit Item" at bounding box center [514, 491] width 13 height 13
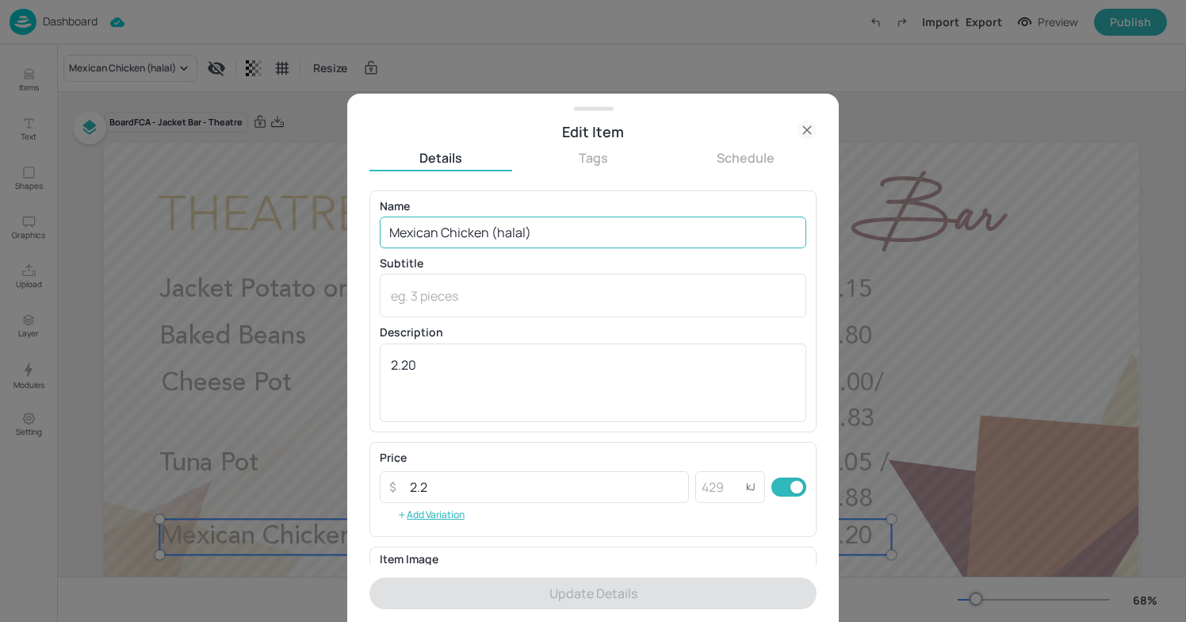
click at [565, 227] on input "Mexican Chicken (halal)" at bounding box center [593, 233] width 427 height 32
drag, startPoint x: 491, startPoint y: 230, endPoint x: 345, endPoint y: 224, distance: 146.0
click at [345, 224] on div "Edit Item Details Tags Schedule Name Mexican Chicken (halal) ​ Subtitle x ​ Des…" at bounding box center [593, 311] width 1186 height 622
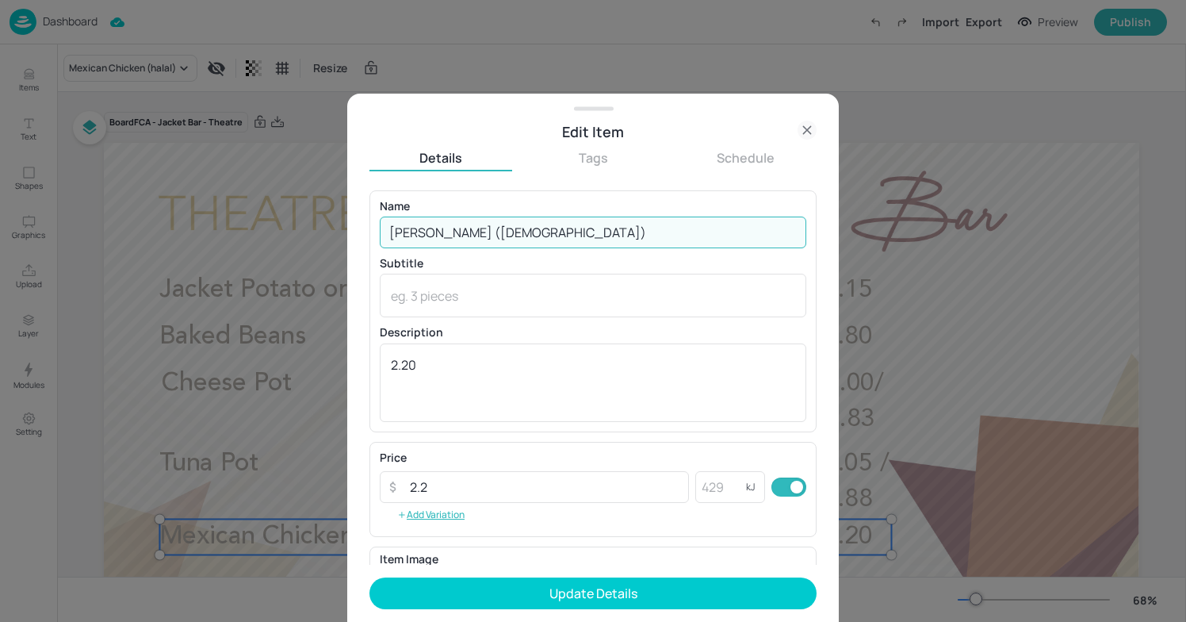
click at [473, 236] on input "[PERSON_NAME] ([DEMOGRAPHIC_DATA])" at bounding box center [593, 233] width 427 height 32
click at [562, 248] on div "Name [PERSON_NAME] (non-halal) ​ Subtitle x ​ Description 2.20 x ​" at bounding box center [593, 311] width 427 height 221
click at [563, 240] on input "[PERSON_NAME] (non-halal)" at bounding box center [593, 233] width 427 height 32
click at [562, 234] on input "[PERSON_NAME] (non-halal)" at bounding box center [593, 233] width 427 height 32
paste input "([PERSON_NAME], Celery, Sulphites)"
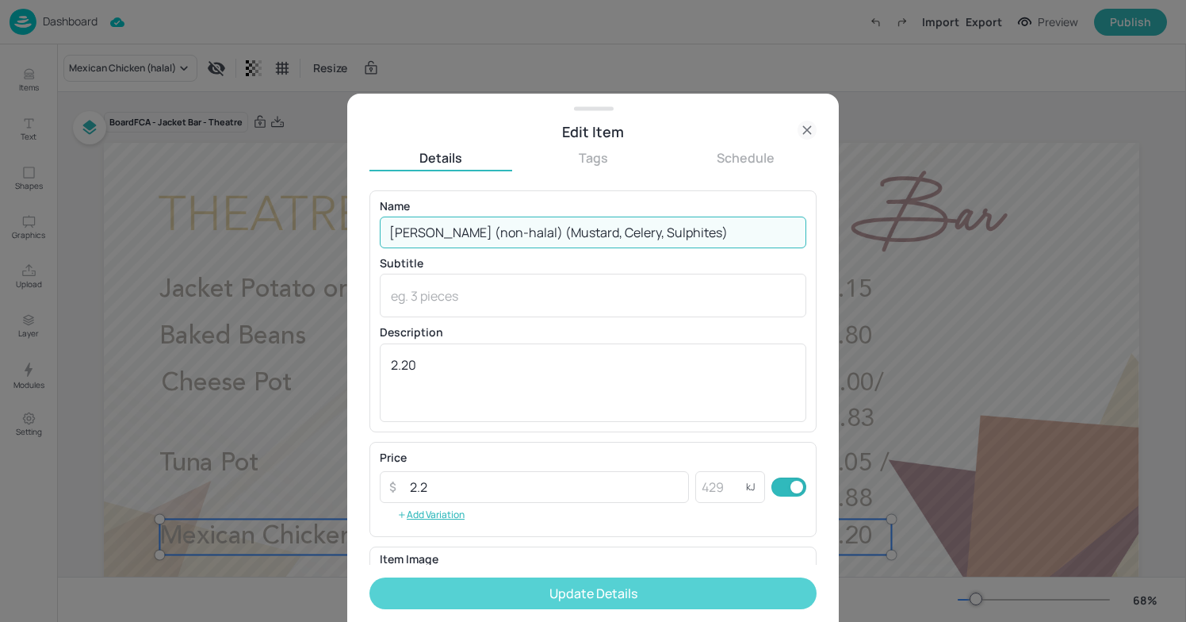
type input "[PERSON_NAME] (non-halal) (Mustard, Celery, Sulphites)"
click at [558, 591] on button "Update Details" at bounding box center [593, 593] width 447 height 32
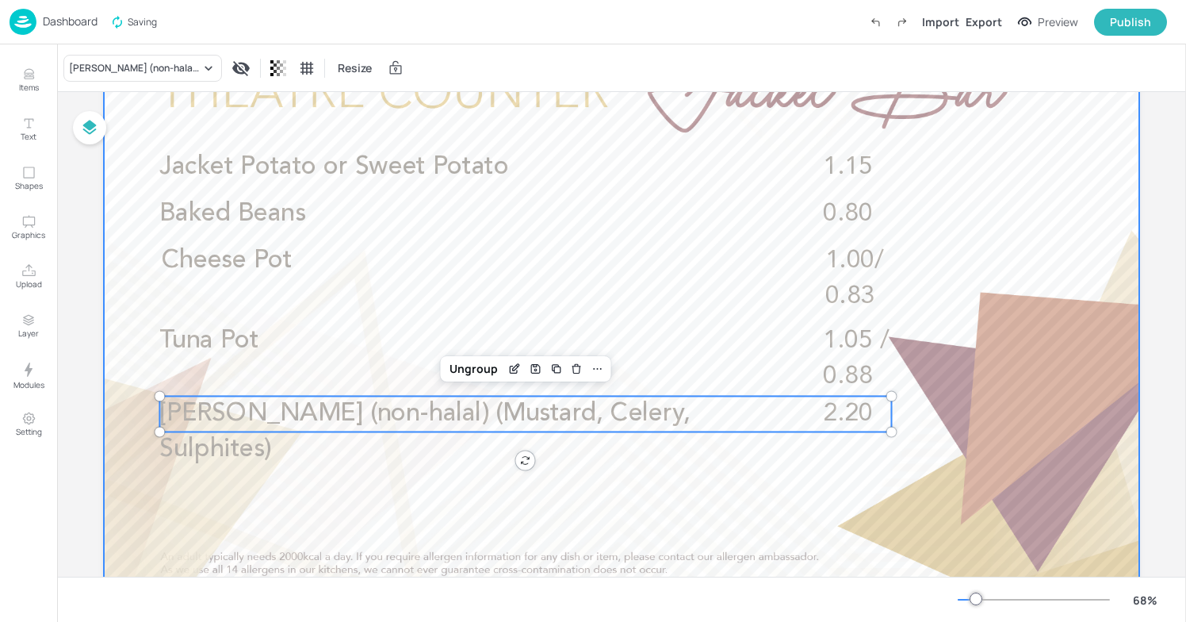
scroll to position [118, 0]
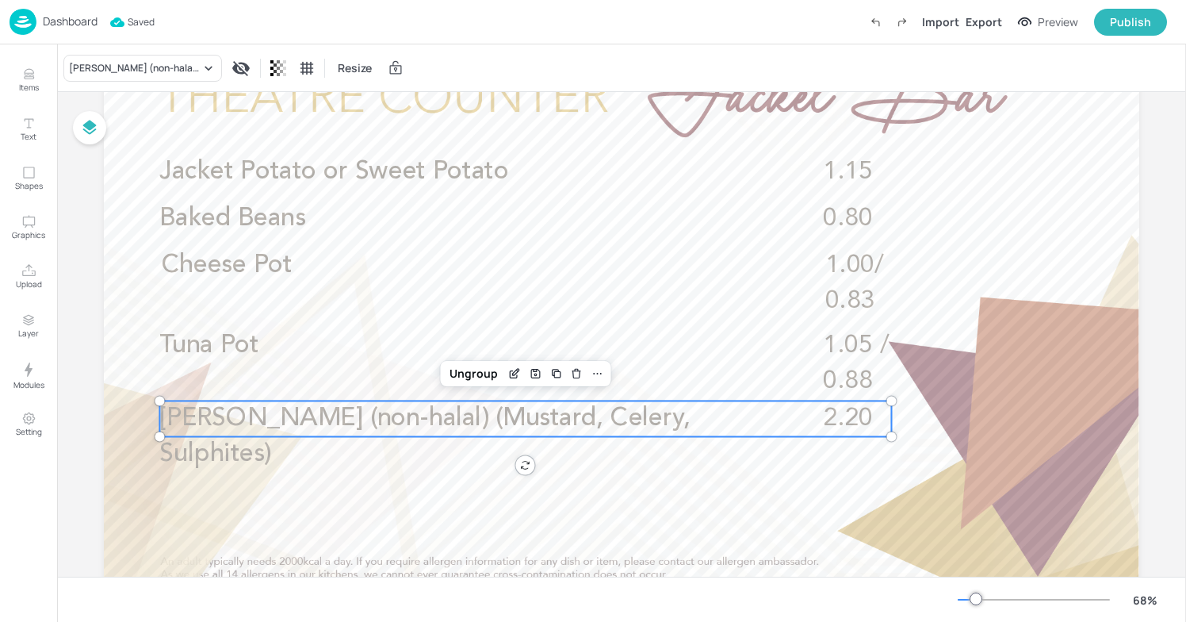
click at [637, 471] on p "[PERSON_NAME] (non-halal) (Mustard, Celery, Sulphites)" at bounding box center [452, 436] width 586 height 71
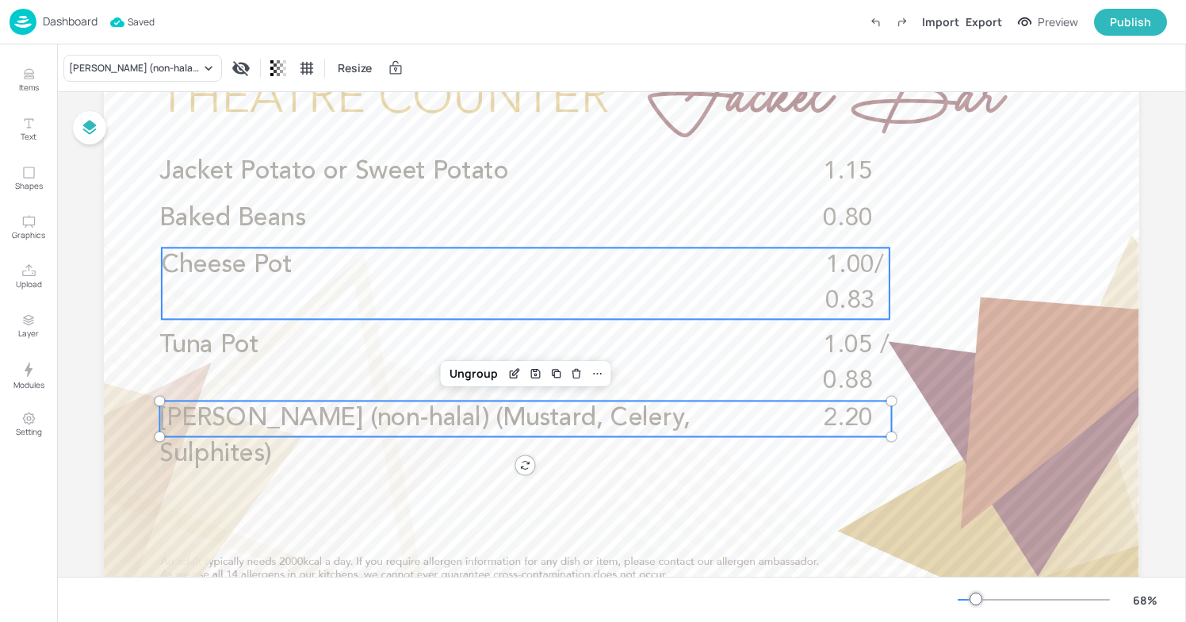
click at [623, 297] on div "Cheese Pot 1.00/0.83" at bounding box center [526, 282] width 728 height 71
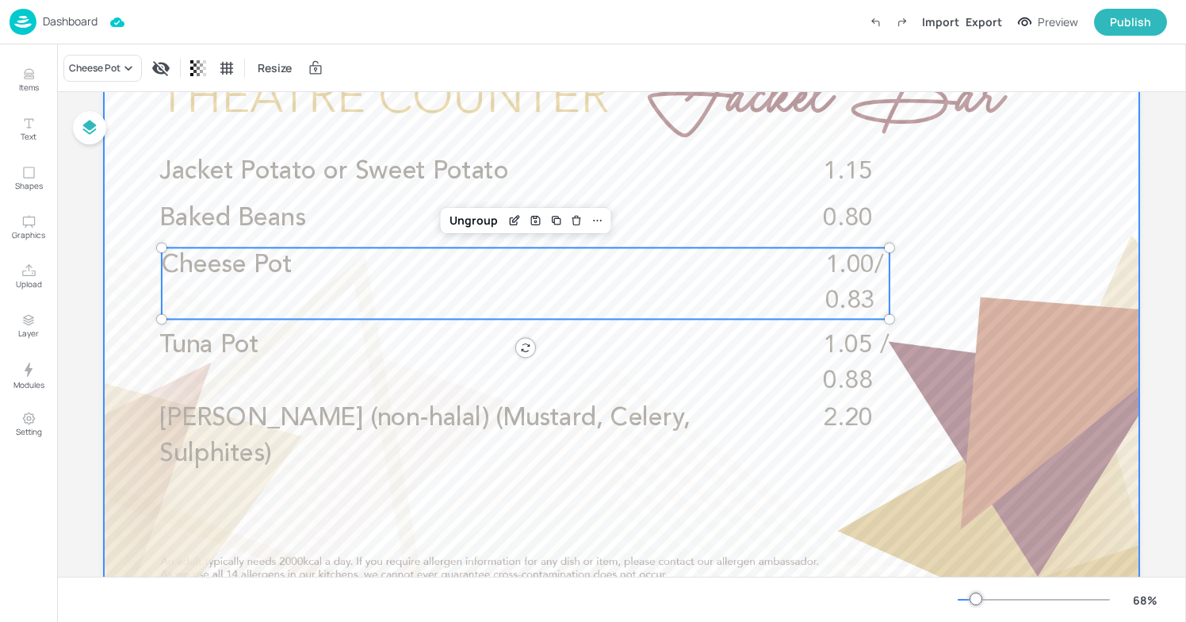
click at [571, 390] on div at bounding box center [622, 316] width 1036 height 583
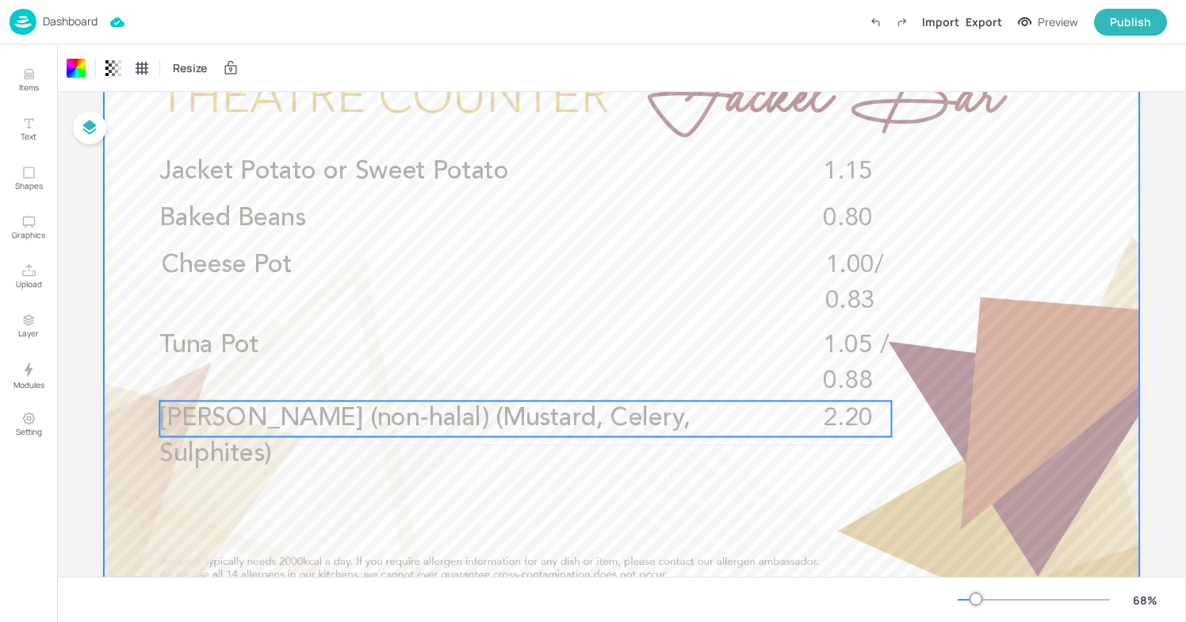
click at [565, 403] on p "[PERSON_NAME] (non-halal) (Mustard, Celery, Sulphites)" at bounding box center [452, 436] width 586 height 71
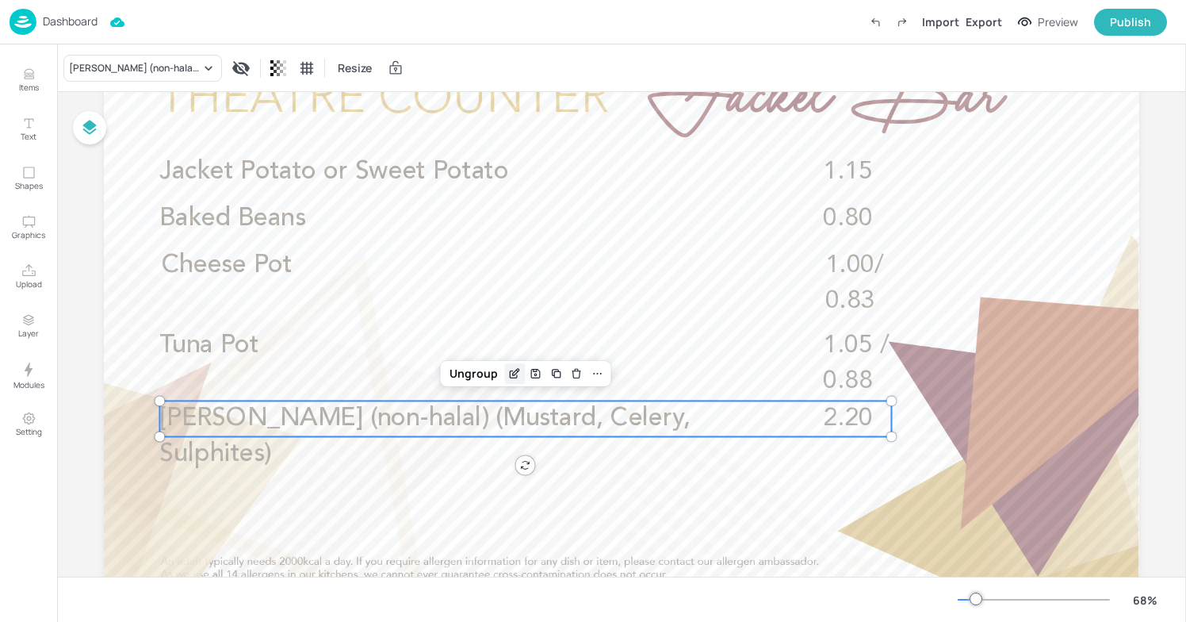
click at [509, 381] on div "Edit Item" at bounding box center [514, 373] width 21 height 21
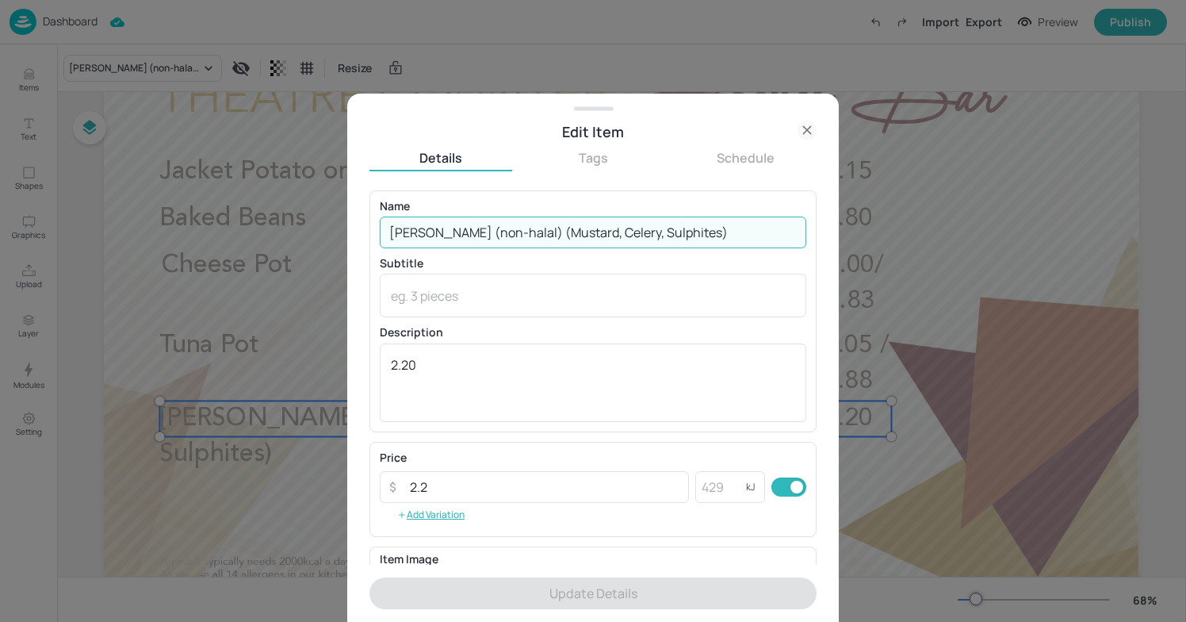
drag, startPoint x: 722, startPoint y: 232, endPoint x: 532, endPoint y: 226, distance: 189.6
click at [532, 226] on input "[PERSON_NAME] (non-halal) (Mustard, Celery, Sulphites)" at bounding box center [593, 233] width 427 height 32
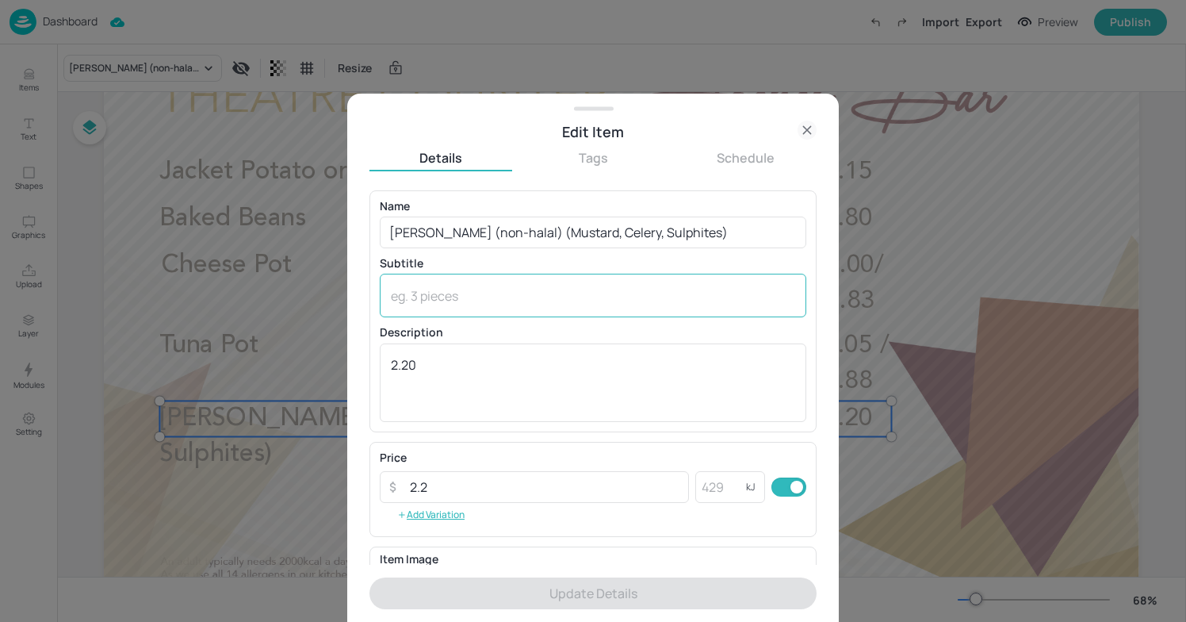
click at [431, 305] on div "x ​" at bounding box center [593, 296] width 427 height 44
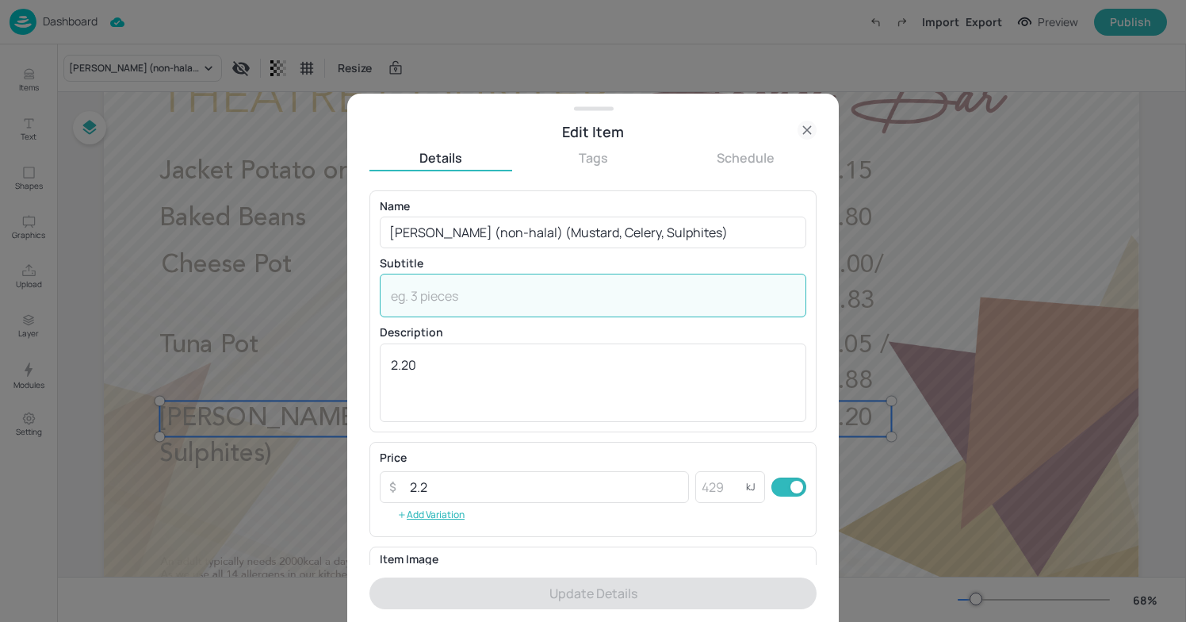
paste textarea "([PERSON_NAME], Celery, Sulphites)"
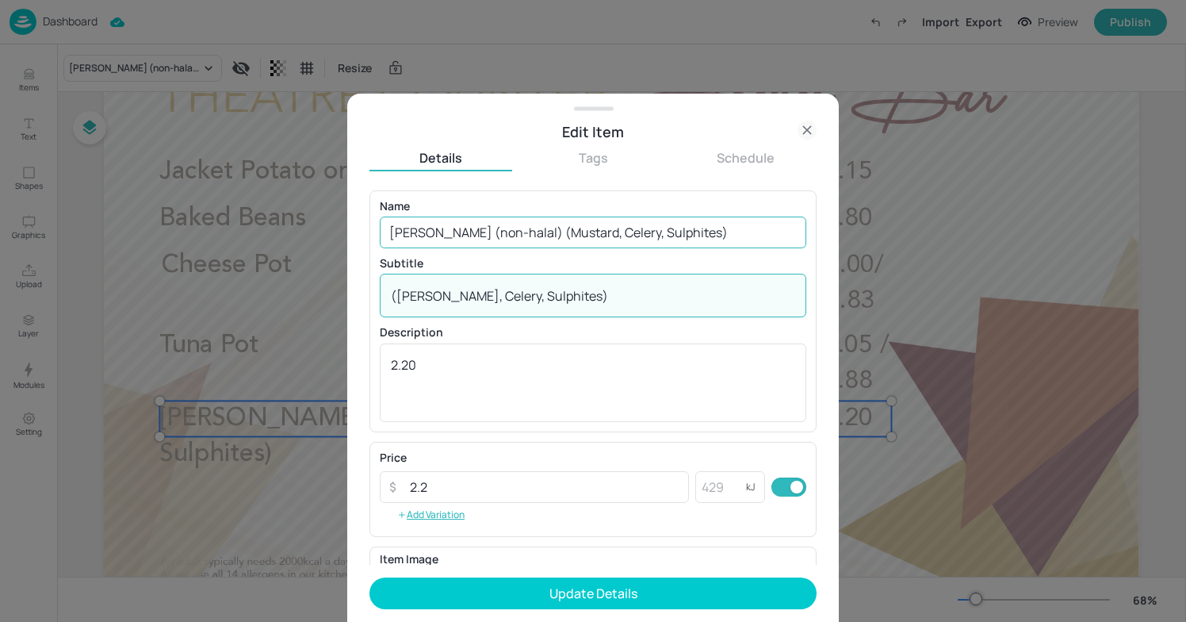
type textarea "([PERSON_NAME], Celery, Sulphites)"
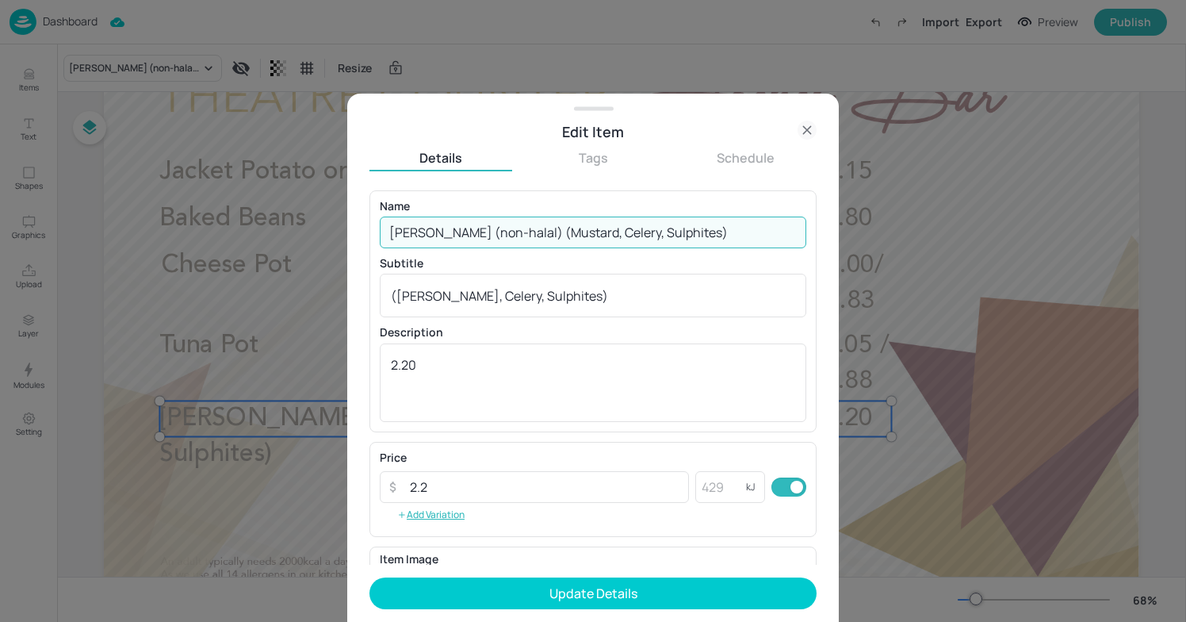
click at [726, 216] on div "Name [PERSON_NAME] (non-halal) ([PERSON_NAME], Celery, Sulphites) ​" at bounding box center [593, 225] width 427 height 48
drag, startPoint x: 722, startPoint y: 228, endPoint x: 538, endPoint y: 230, distance: 184.0
click at [538, 230] on input "[PERSON_NAME] (non-halal) (Mustard, Celery, Sulphites)" at bounding box center [593, 233] width 427 height 32
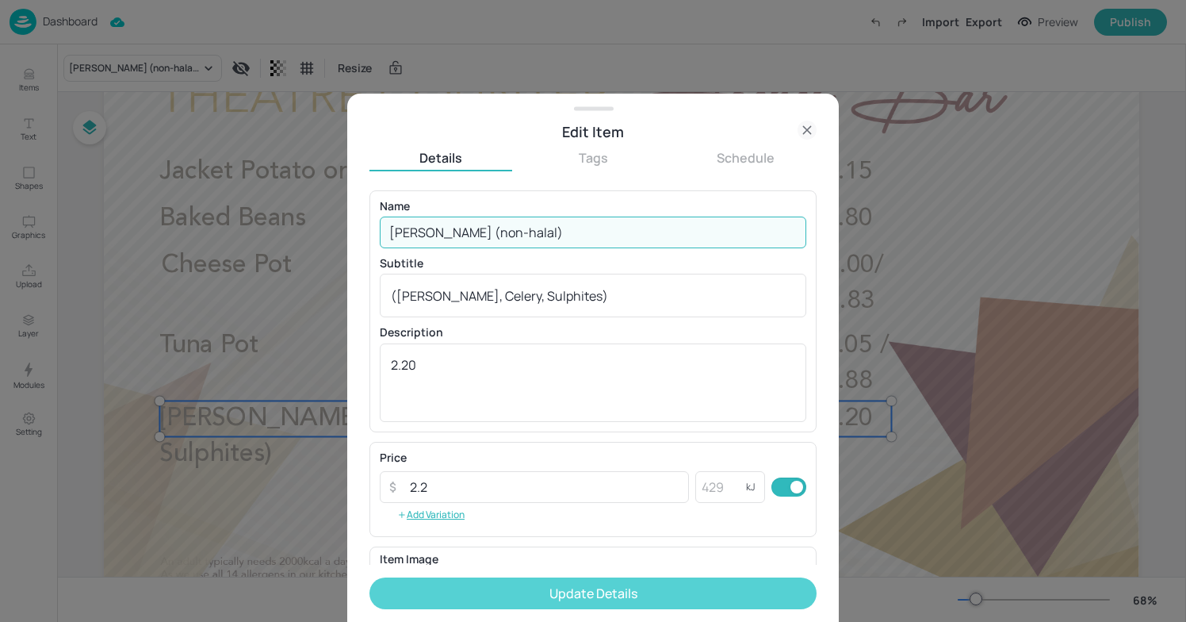
type input "[PERSON_NAME] (non-halal)"
click at [610, 586] on button "Update Details" at bounding box center [593, 593] width 447 height 32
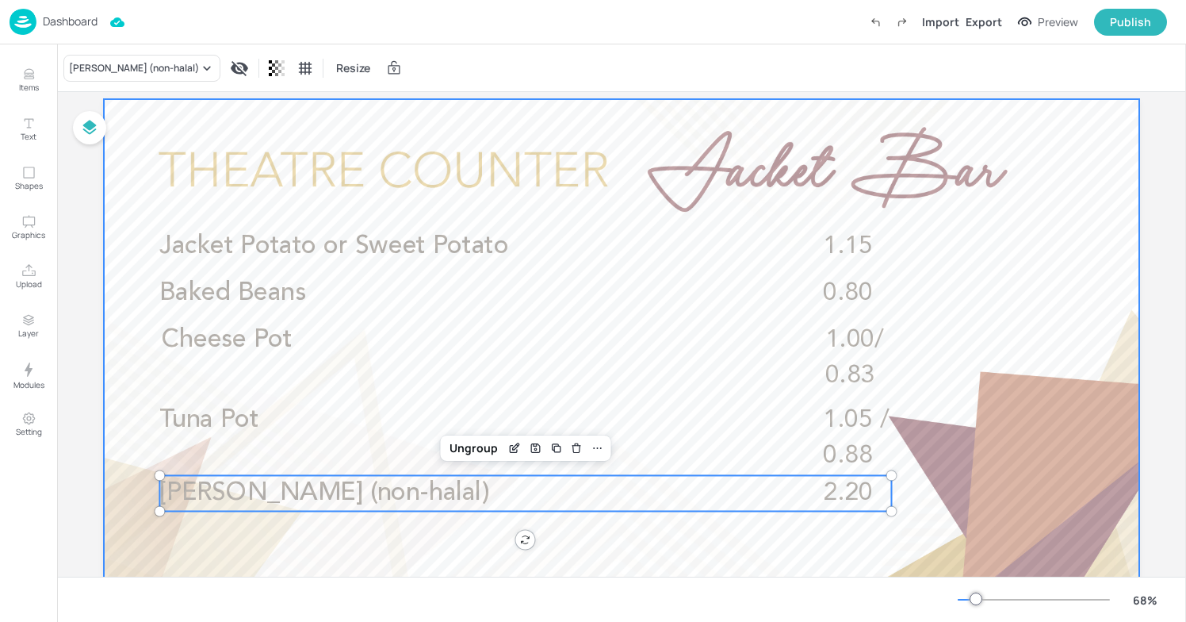
scroll to position [54, 0]
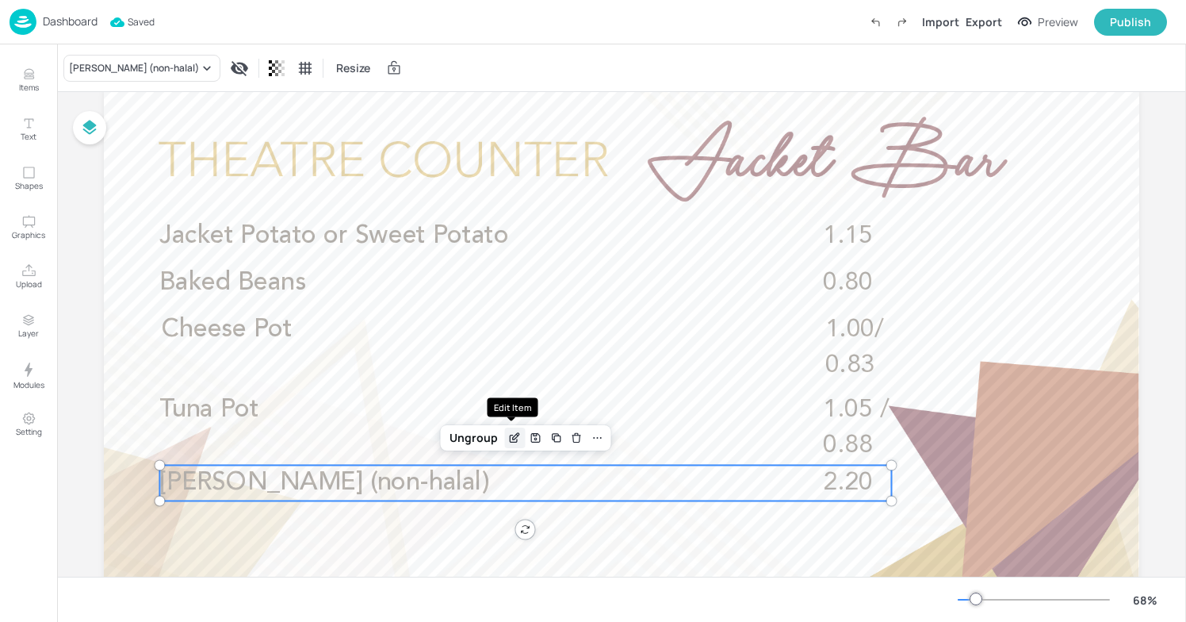
click at [513, 439] on icon "Edit Item" at bounding box center [516, 436] width 6 height 6
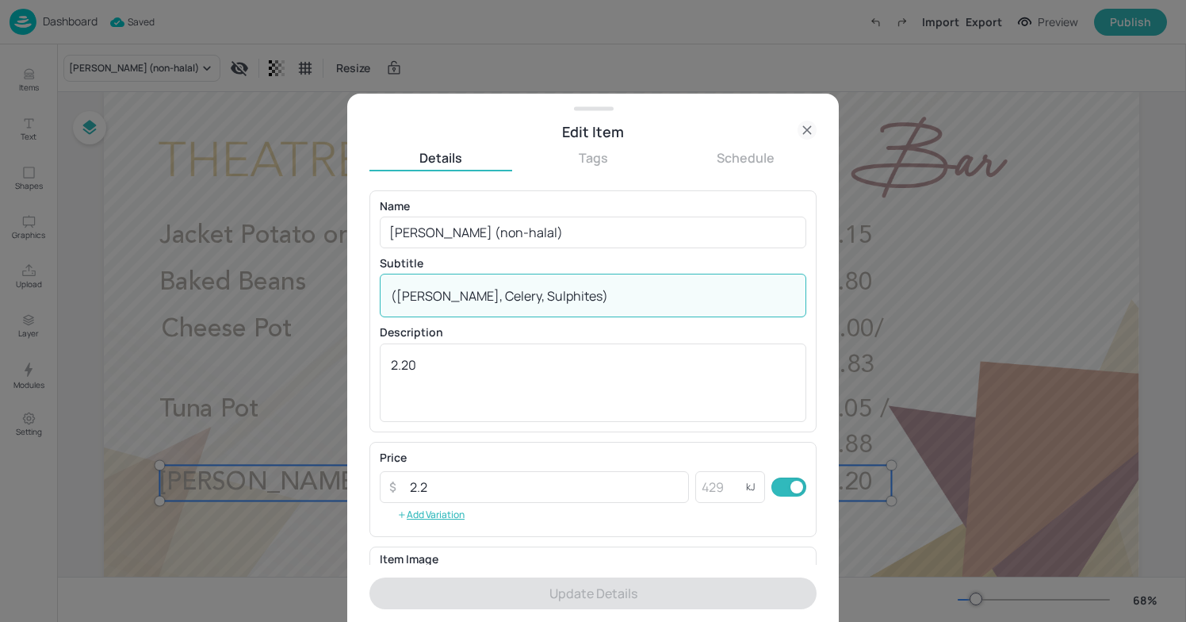
drag, startPoint x: 572, startPoint y: 294, endPoint x: 376, endPoint y: 289, distance: 196.0
click at [376, 289] on div "Name [PERSON_NAME] (non-halal) ​ Subtitle (Mustard, Celery, Sulphites) x ​ Desc…" at bounding box center [593, 311] width 447 height 242
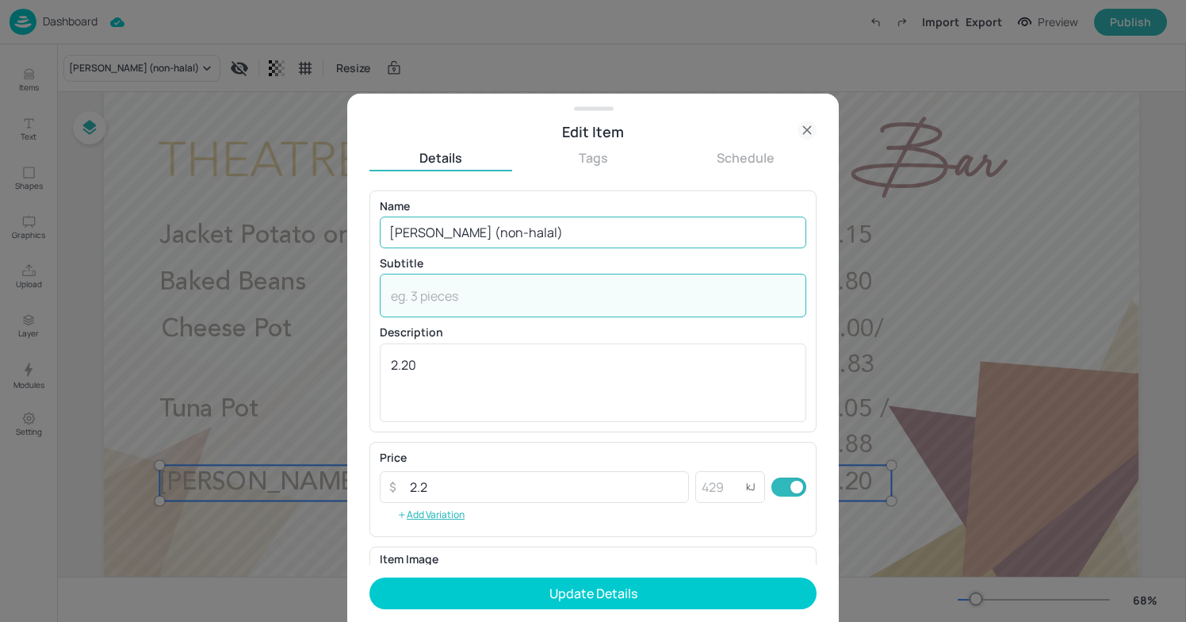
click at [557, 232] on input "[PERSON_NAME] (non-halal)" at bounding box center [593, 233] width 427 height 32
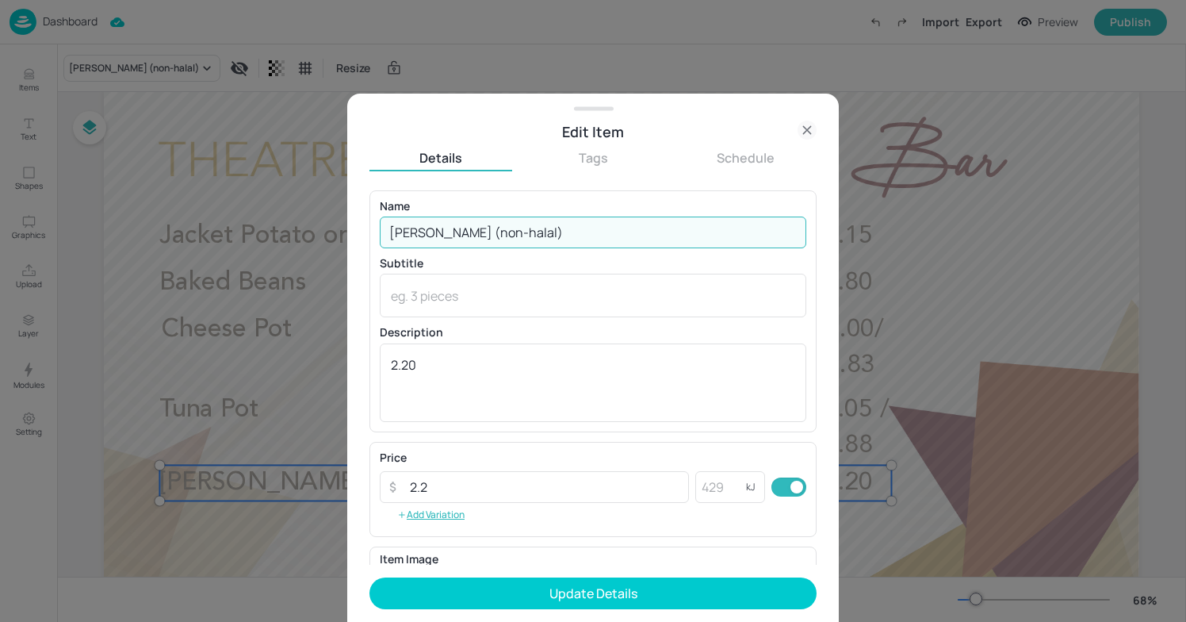
paste input "([PERSON_NAME], Celery, Sulphites)"
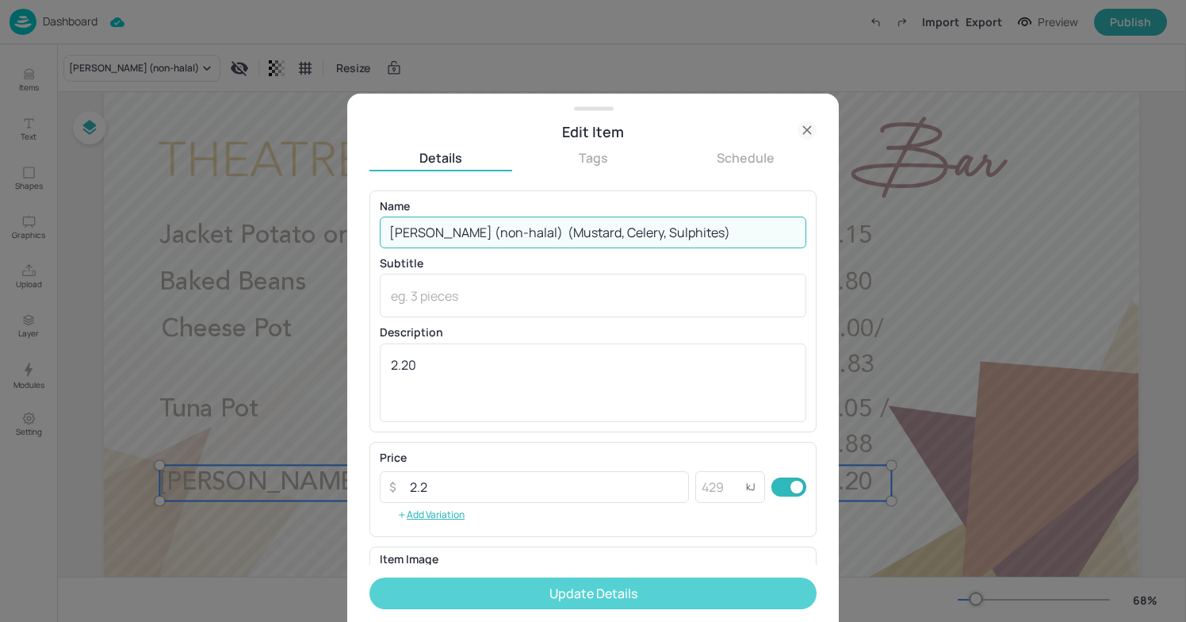
type input "[PERSON_NAME] (non-halal) (Mustard, Celery, Sulphites)"
click at [500, 591] on button "Update Details" at bounding box center [593, 593] width 447 height 32
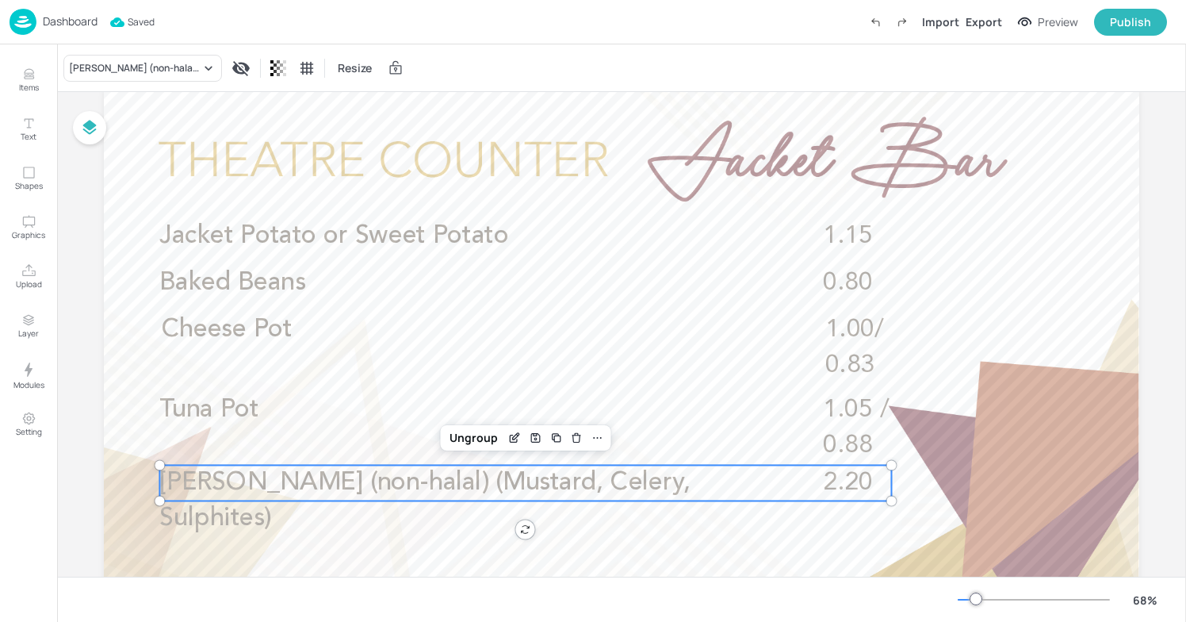
click at [34, 18] on img at bounding box center [23, 22] width 27 height 26
